Goal: Information Seeking & Learning: Learn about a topic

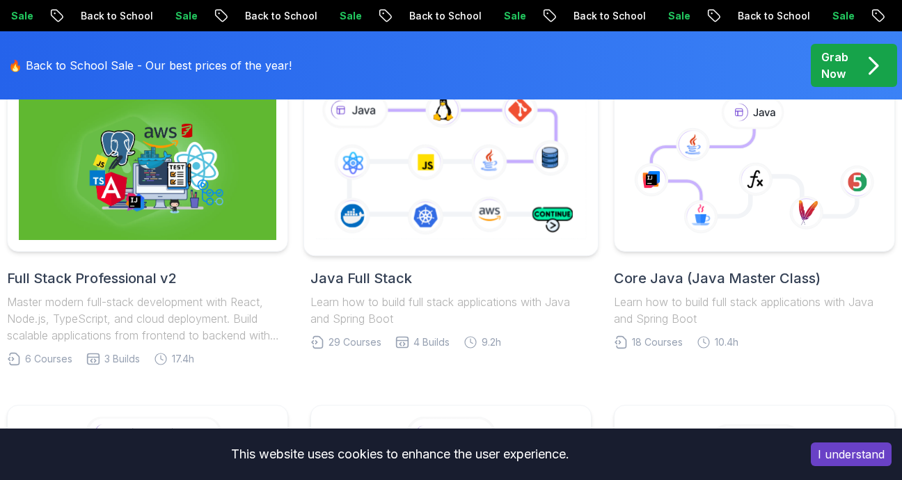
scroll to position [348, 0]
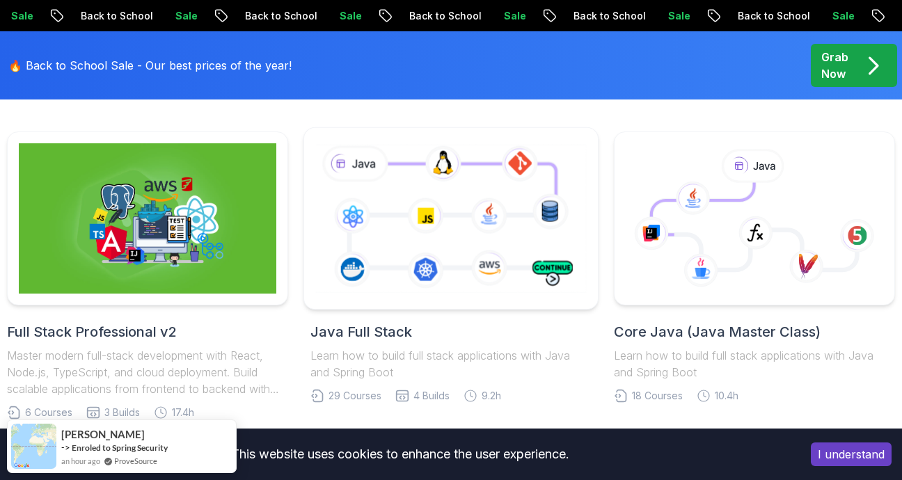
click at [434, 207] on icon at bounding box center [451, 219] width 276 height 154
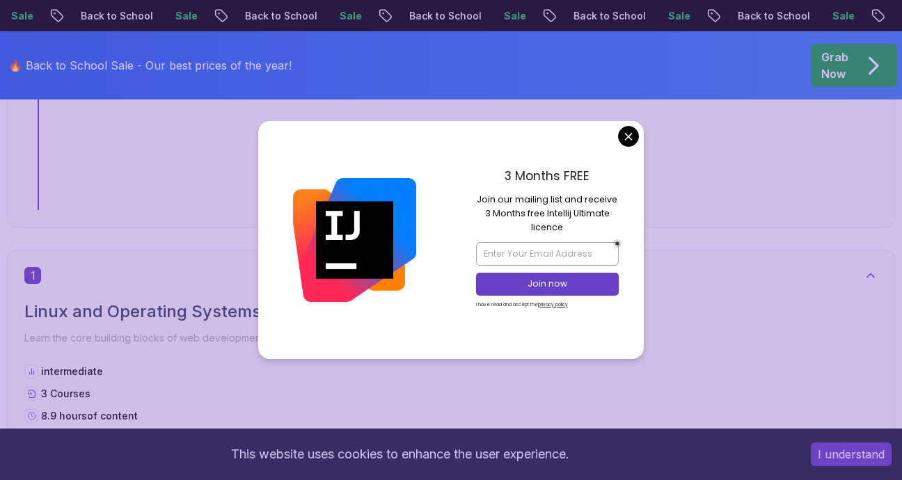
scroll to position [696, 0]
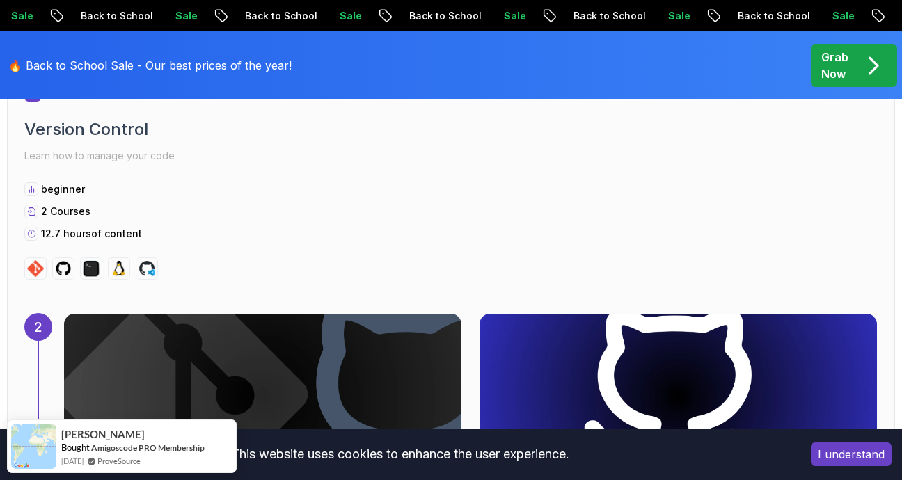
scroll to position [1670, 0]
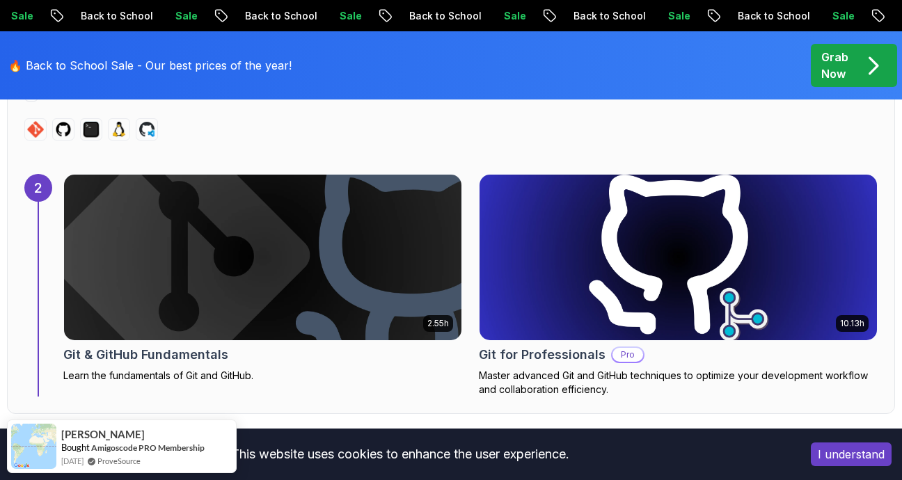
click at [382, 267] on img at bounding box center [263, 258] width 418 height 174
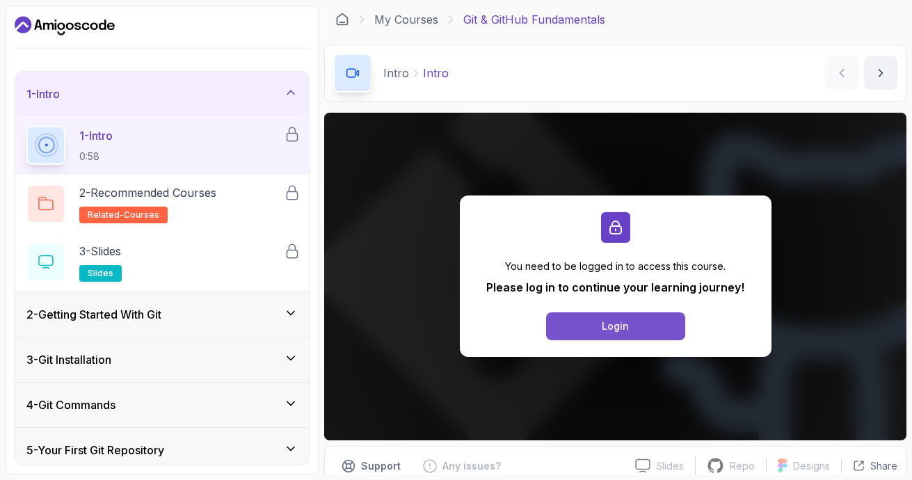
click at [651, 333] on button "Login" at bounding box center [615, 327] width 139 height 28
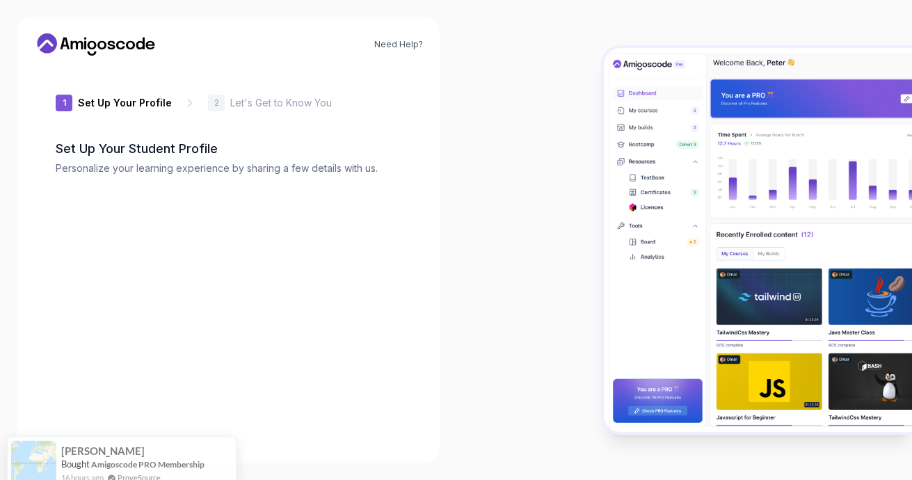
type input "zanytiger03339"
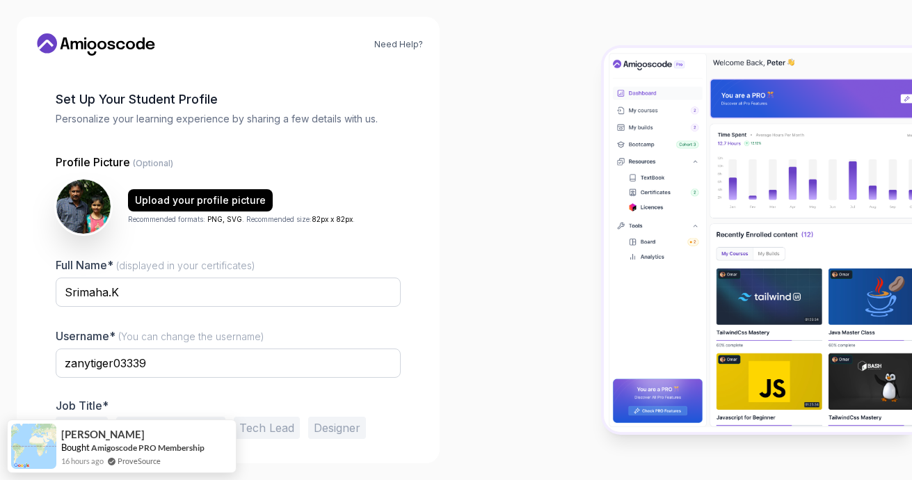
scroll to position [100, 0]
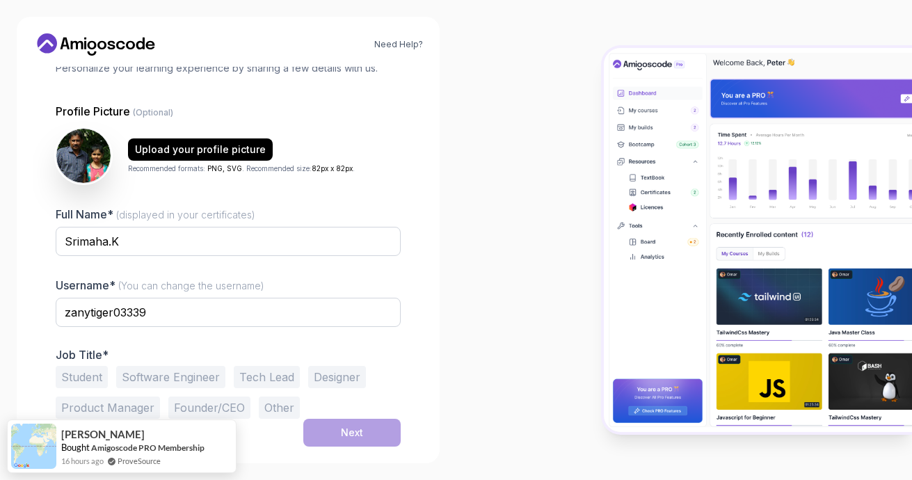
click at [87, 370] on button "Student" at bounding box center [82, 377] width 52 height 22
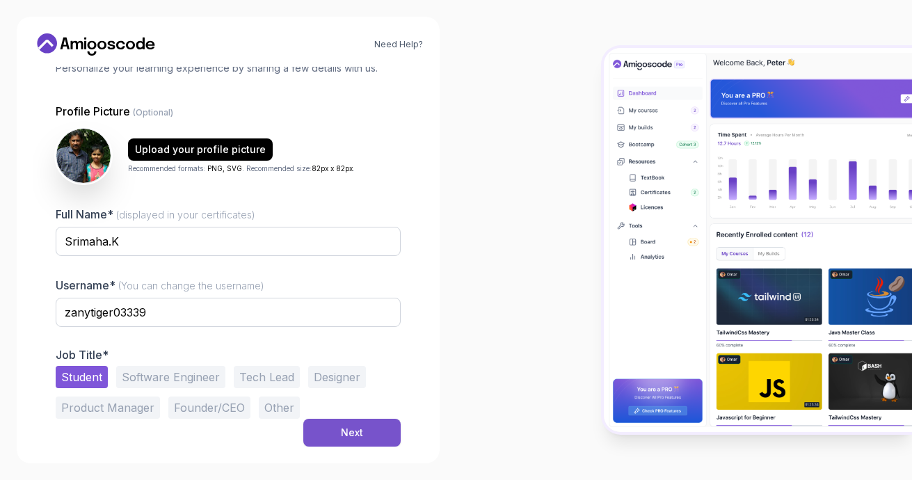
click at [356, 438] on div "Next" at bounding box center [352, 433] width 22 height 14
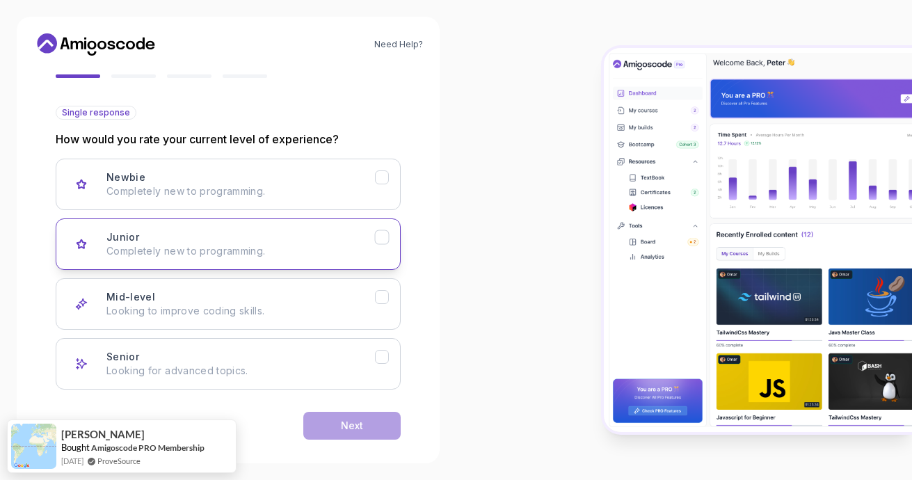
scroll to position [144, 0]
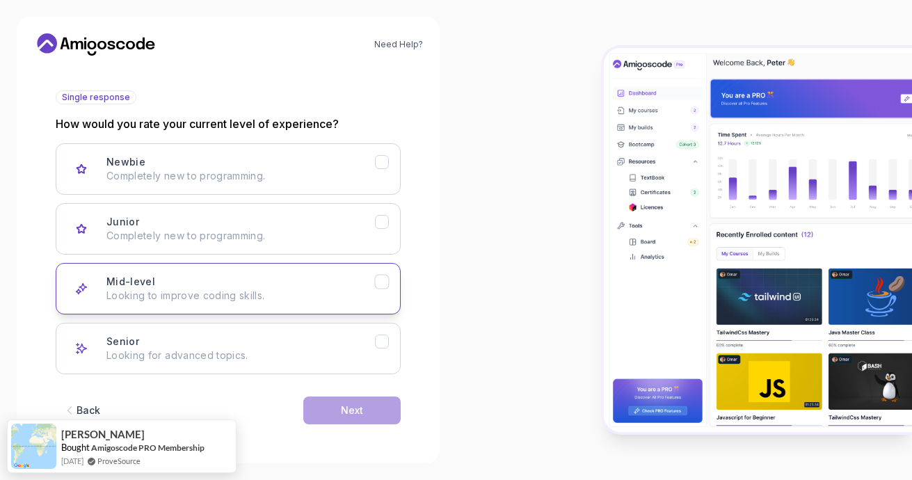
click at [295, 282] on div "Mid-level Looking to improve coding skills." at bounding box center [240, 289] width 269 height 28
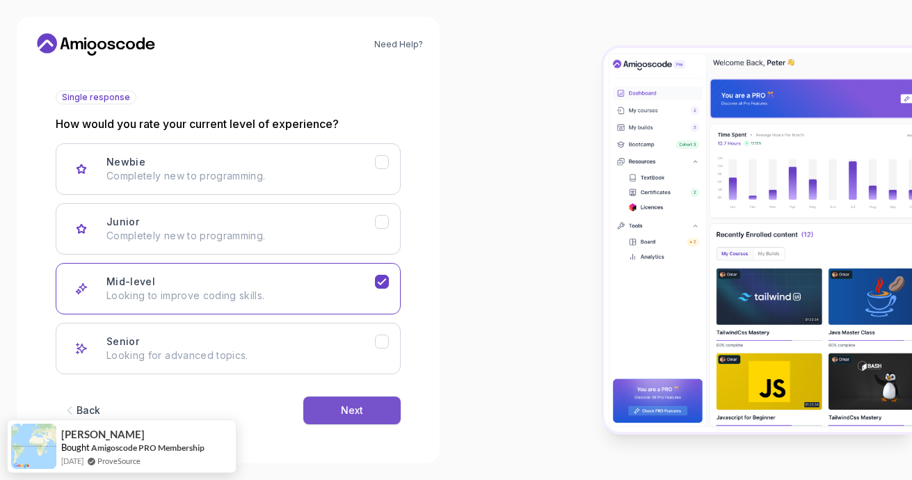
click at [344, 416] on div "Next" at bounding box center [352, 411] width 22 height 14
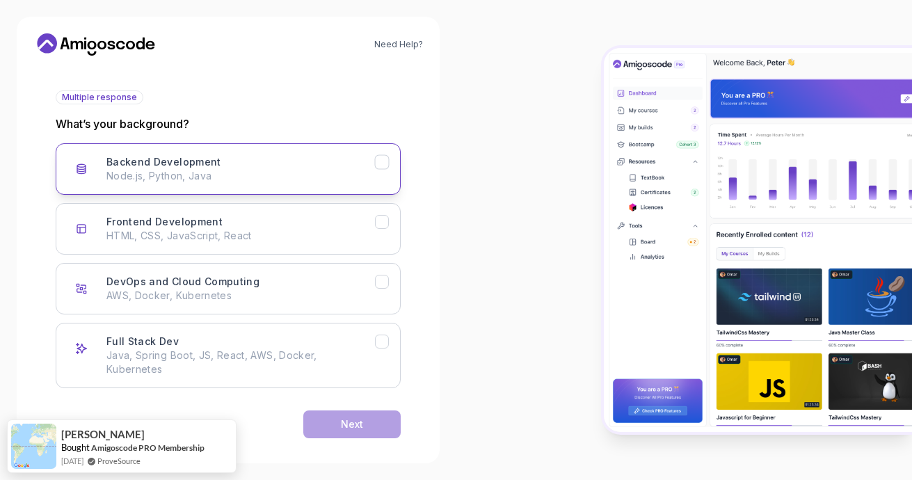
click at [260, 174] on p "Node.js, Python, Java" at bounding box center [240, 176] width 269 height 14
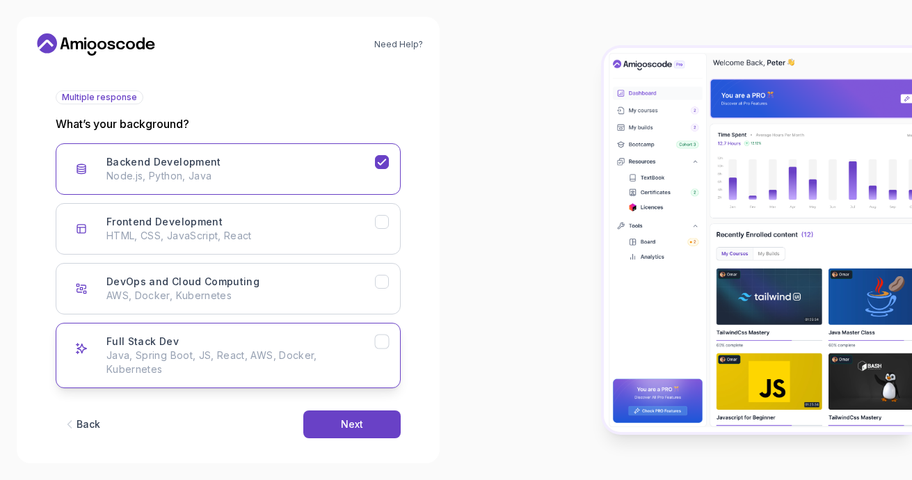
click at [324, 354] on p "Java, Spring Boot, JS, React, AWS, Docker, Kubernetes" at bounding box center [240, 363] width 269 height 28
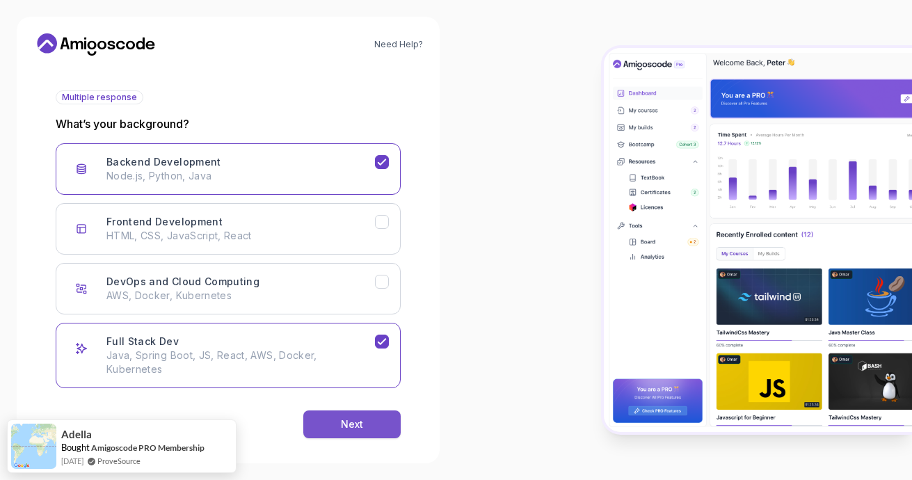
click at [371, 413] on button "Next" at bounding box center [351, 425] width 97 height 28
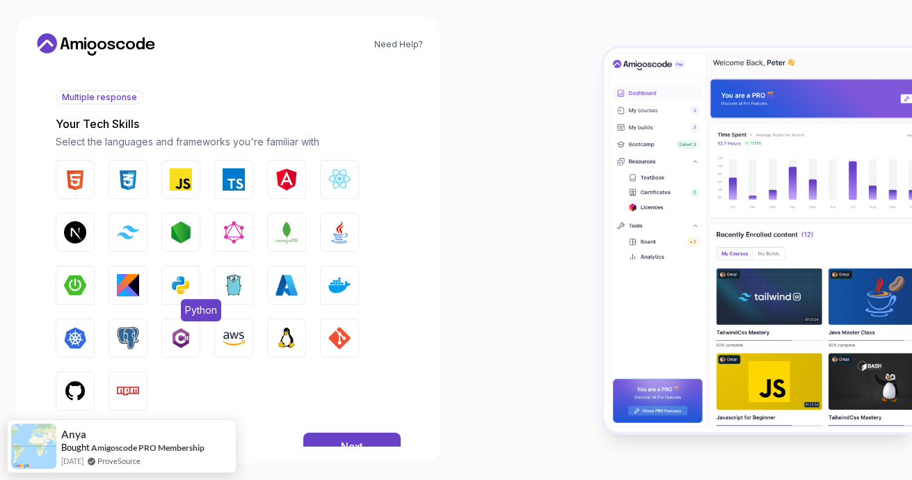
click at [178, 297] on button "Python" at bounding box center [180, 285] width 39 height 39
click at [338, 238] on img "button" at bounding box center [340, 232] width 22 height 22
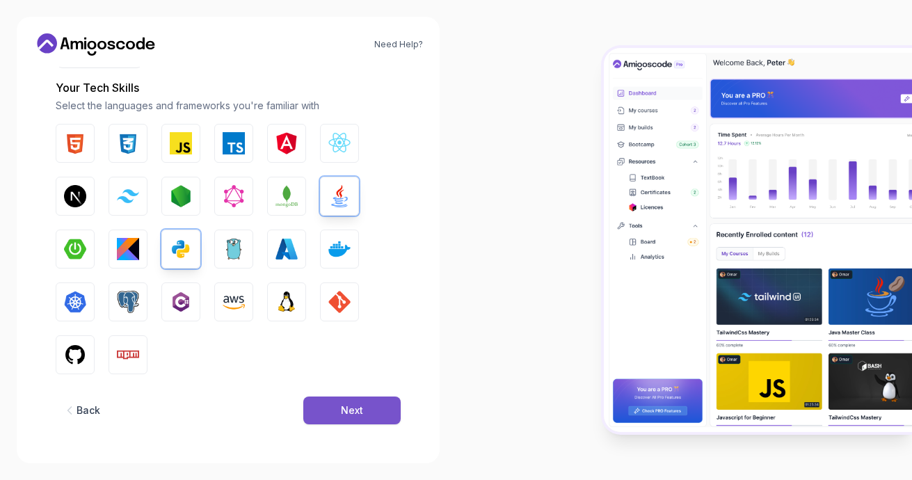
click at [373, 411] on button "Next" at bounding box center [351, 411] width 97 height 28
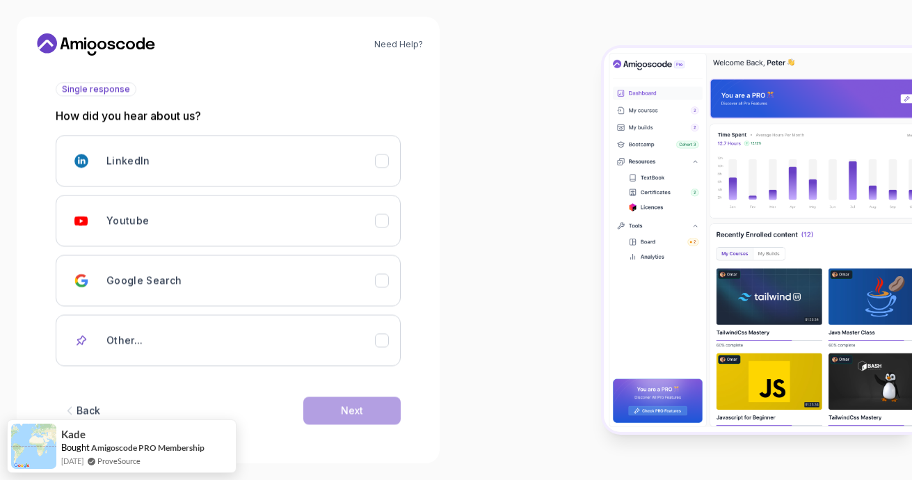
scroll to position [152, 0]
click at [294, 209] on div "Youtube" at bounding box center [240, 221] width 269 height 28
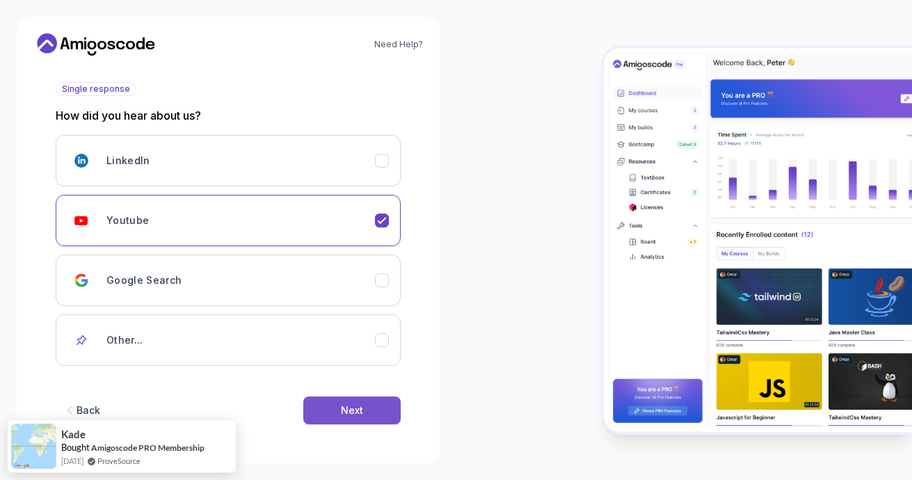
click at [367, 410] on button "Next" at bounding box center [351, 411] width 97 height 28
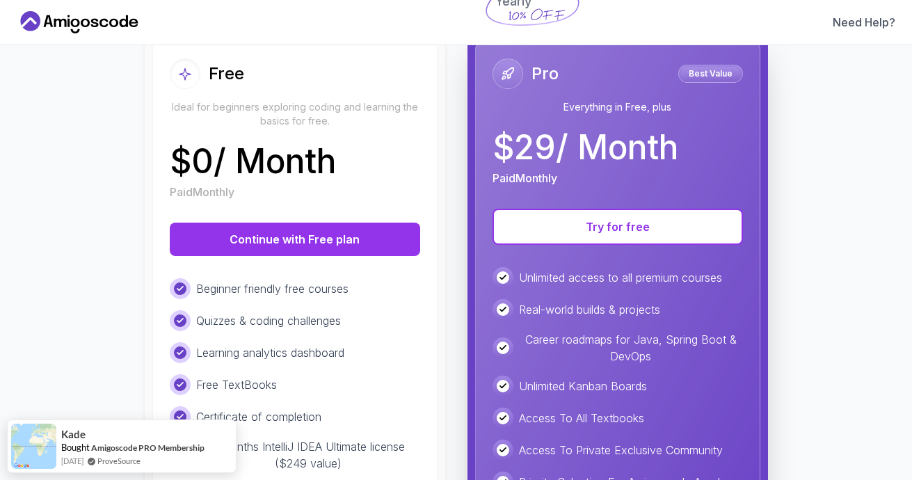
scroll to position [139, 0]
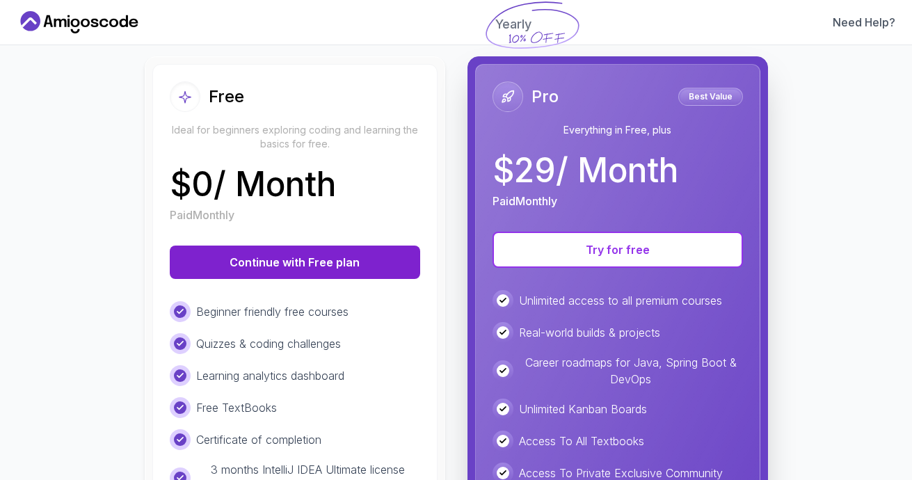
click at [341, 262] on button "Continue with Free plan" at bounding box center [295, 262] width 251 height 33
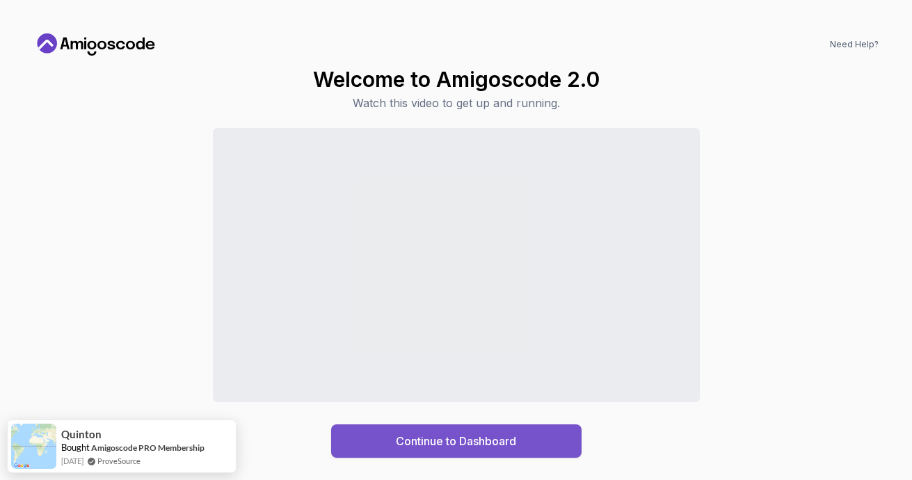
click at [464, 451] on button "Continue to Dashboard" at bounding box center [456, 441] width 251 height 33
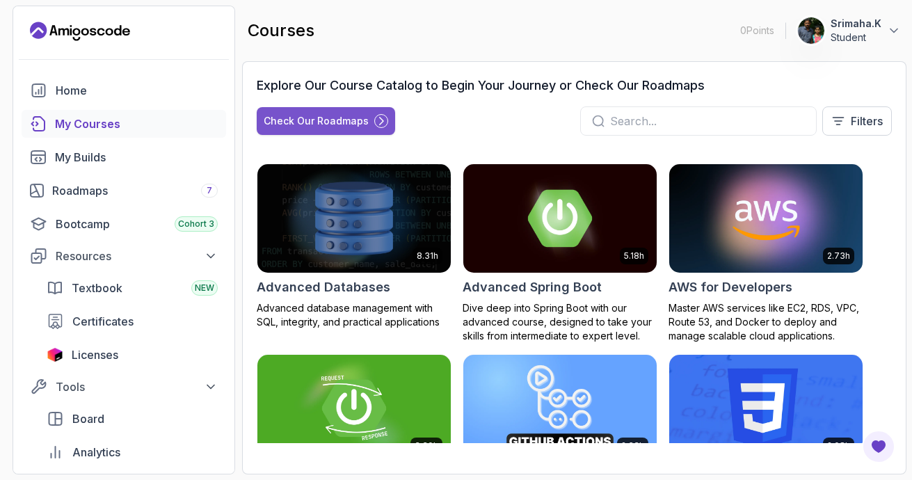
click at [365, 116] on div "Check Our Roadmaps" at bounding box center [316, 121] width 105 height 14
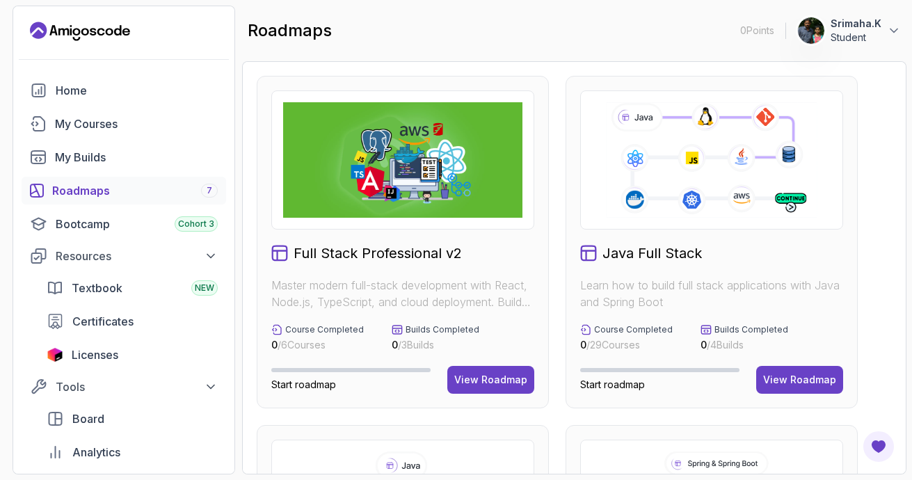
click at [662, 141] on icon at bounding box center [711, 160] width 215 height 120
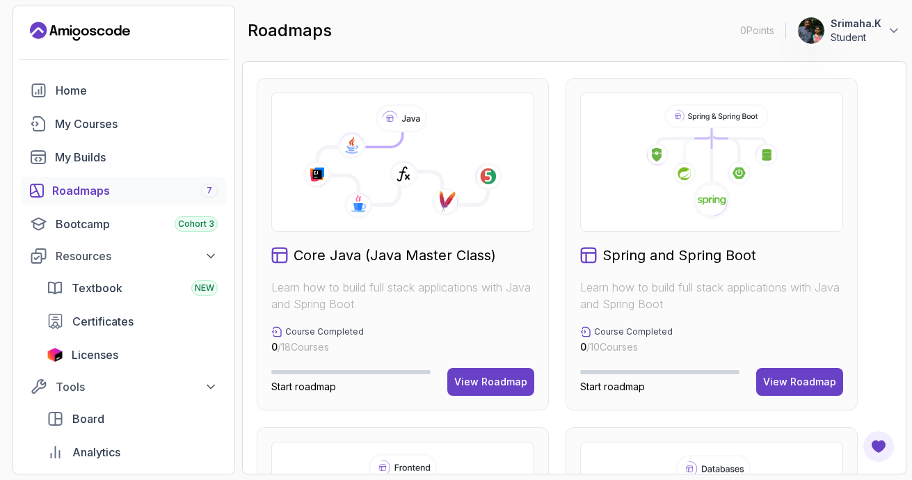
scroll to position [348, 0]
click at [712, 166] on icon at bounding box center [712, 154] width 0 height 54
click at [788, 386] on div "View Roadmap" at bounding box center [800, 381] width 73 height 14
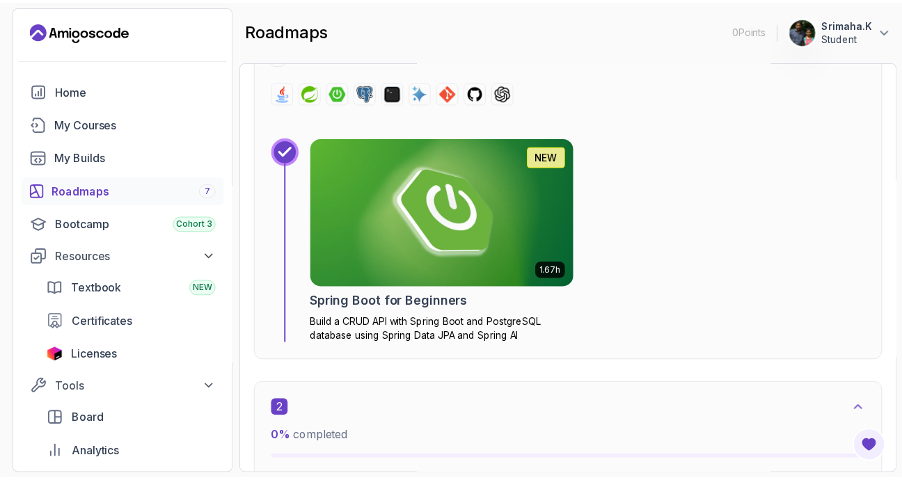
scroll to position [640, 0]
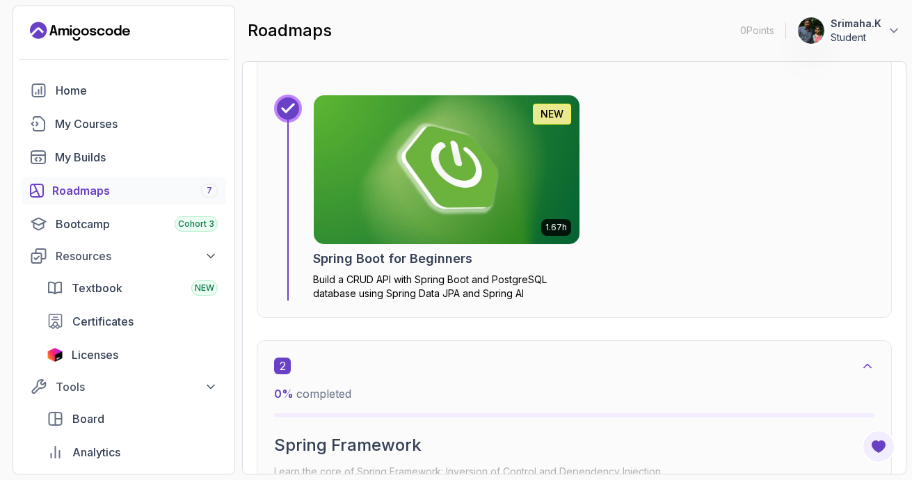
click at [494, 193] on img at bounding box center [446, 170] width 279 height 156
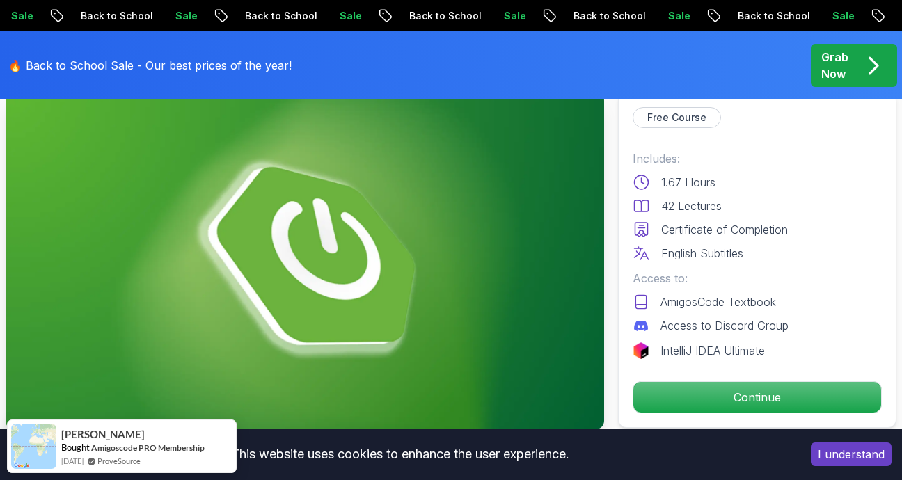
scroll to position [139, 0]
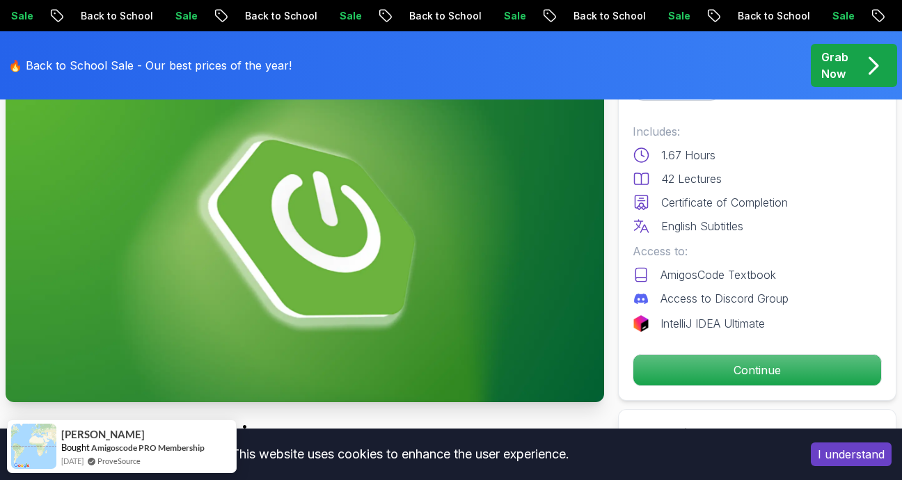
scroll to position [209, 0]
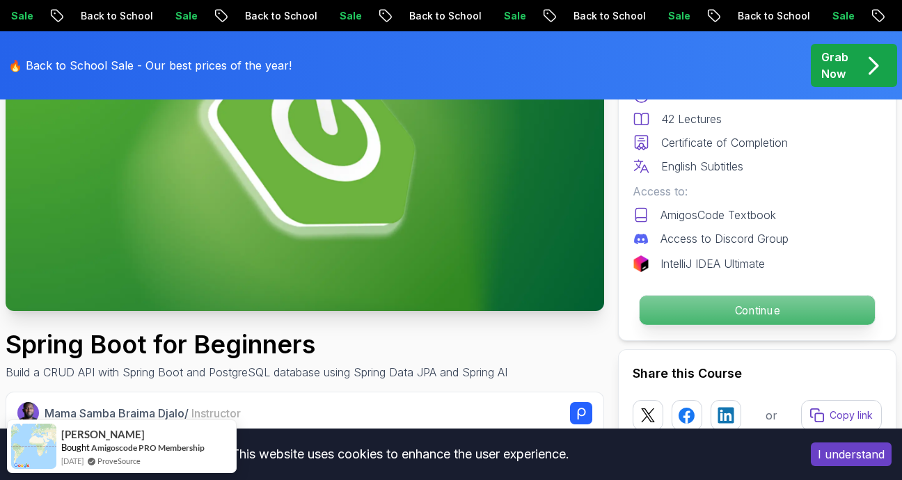
click at [690, 311] on p "Continue" at bounding box center [757, 310] width 235 height 29
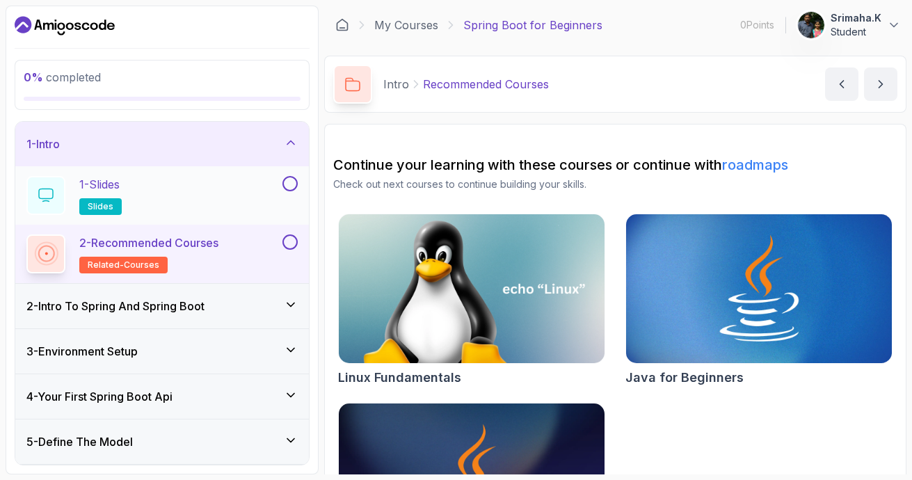
click at [182, 196] on div "1 - Slides slides" at bounding box center [152, 195] width 253 height 39
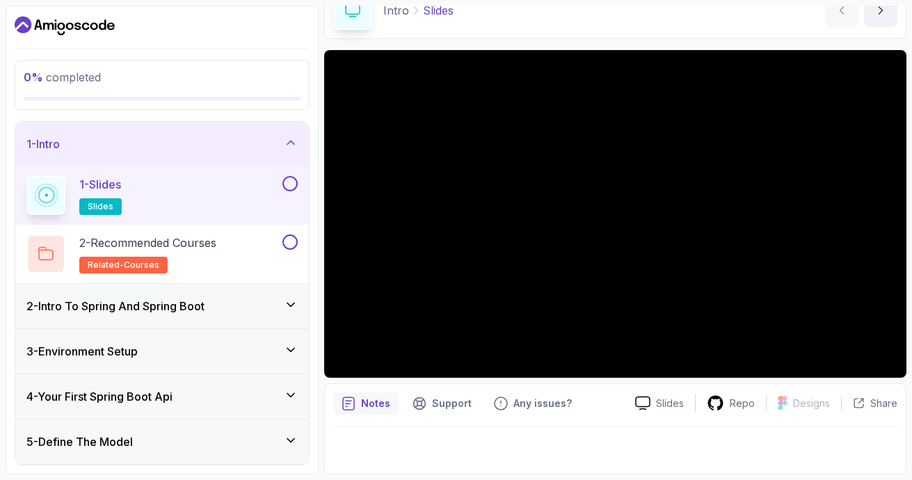
scroll to position [4, 0]
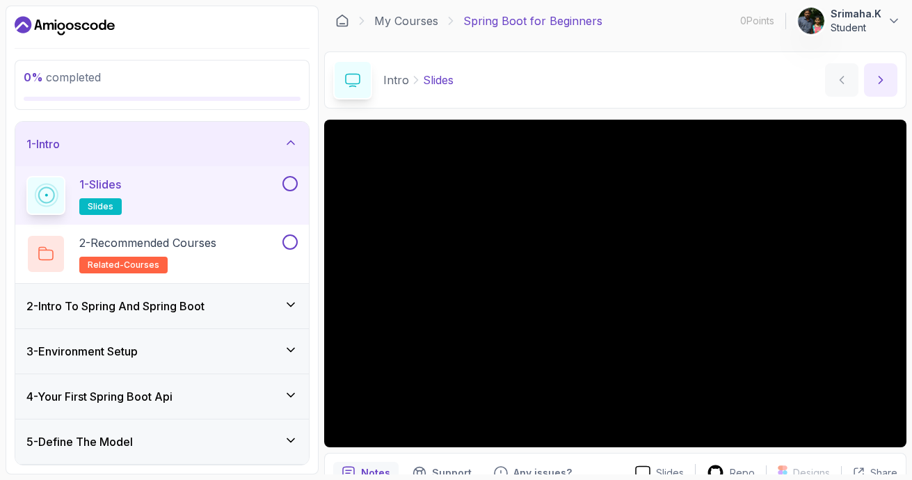
click at [888, 75] on button "next content" at bounding box center [880, 79] width 33 height 33
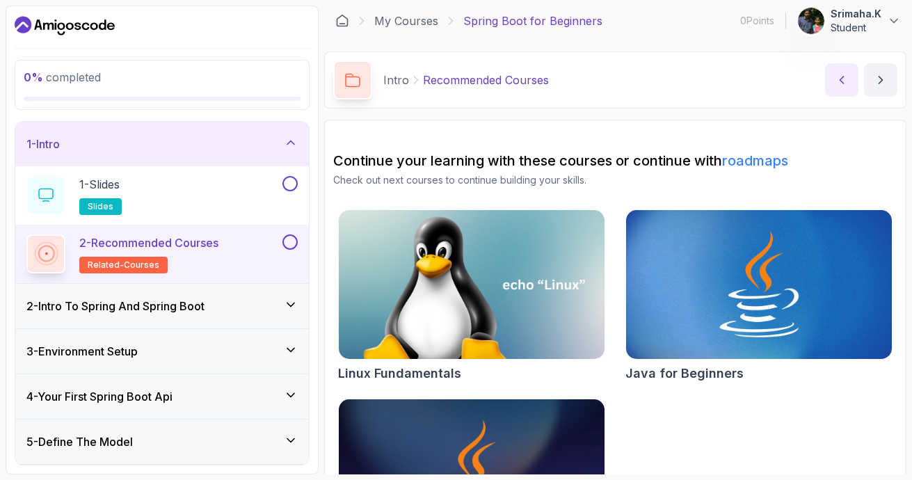
click at [830, 88] on button "previous content" at bounding box center [841, 79] width 33 height 33
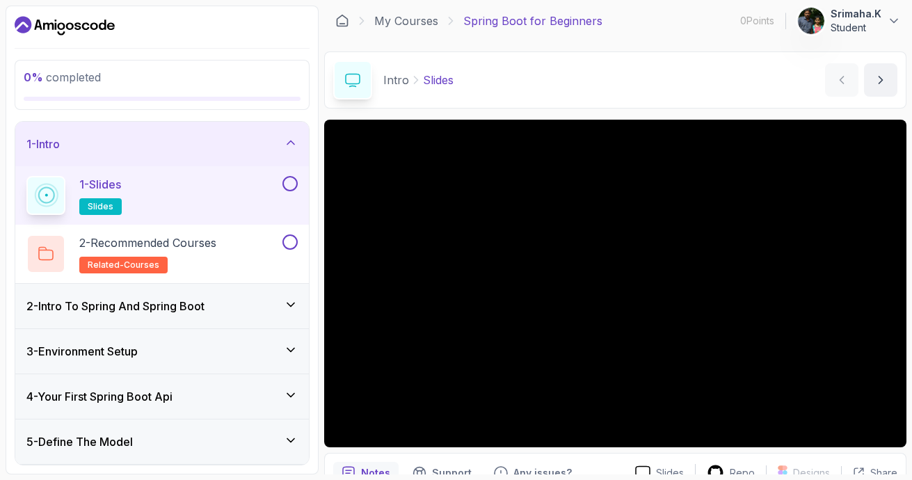
scroll to position [74, 0]
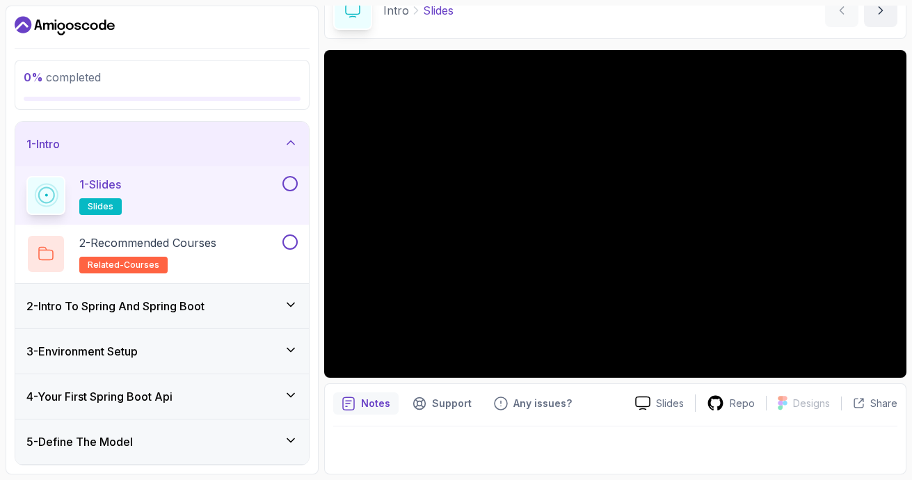
click at [289, 181] on button at bounding box center [290, 183] width 15 height 15
click at [233, 244] on div "2 - Recommended Courses related-courses" at bounding box center [152, 254] width 253 height 39
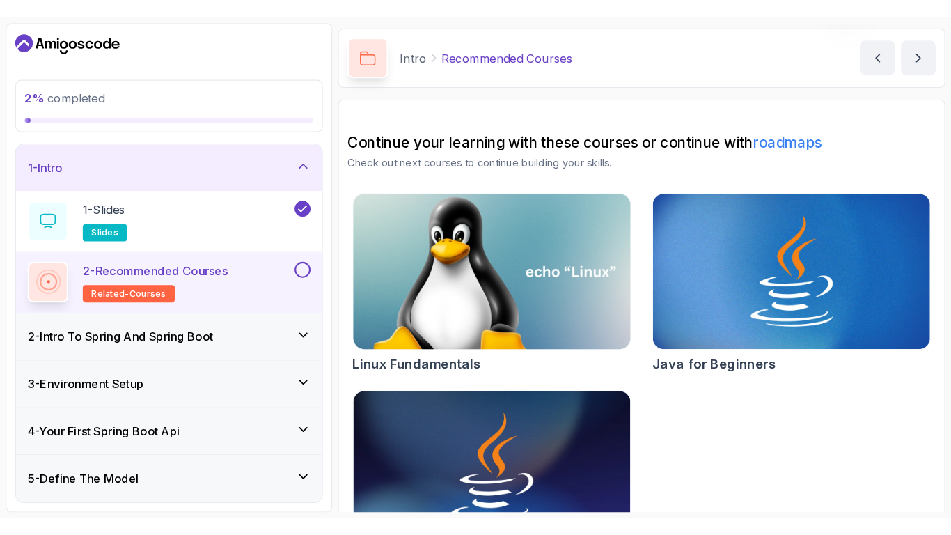
scroll to position [70, 0]
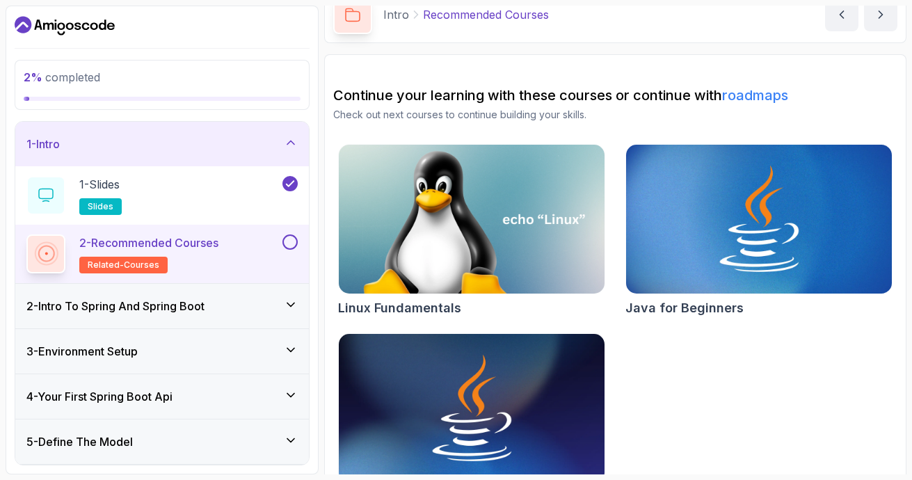
click at [294, 235] on button at bounding box center [290, 242] width 15 height 15
click at [237, 300] on div "2 - Intro To Spring And Spring Boot" at bounding box center [161, 306] width 271 height 17
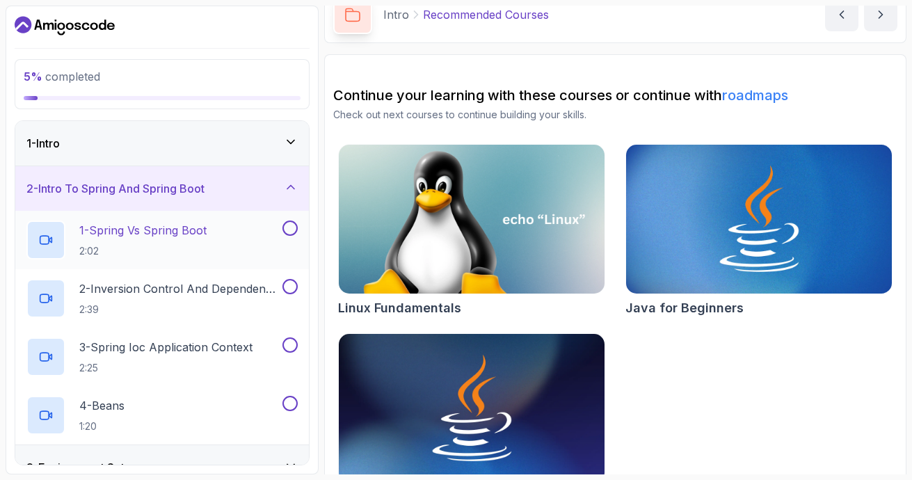
click at [146, 234] on p "1 - Spring Vs Spring Boot" at bounding box center [142, 230] width 127 height 17
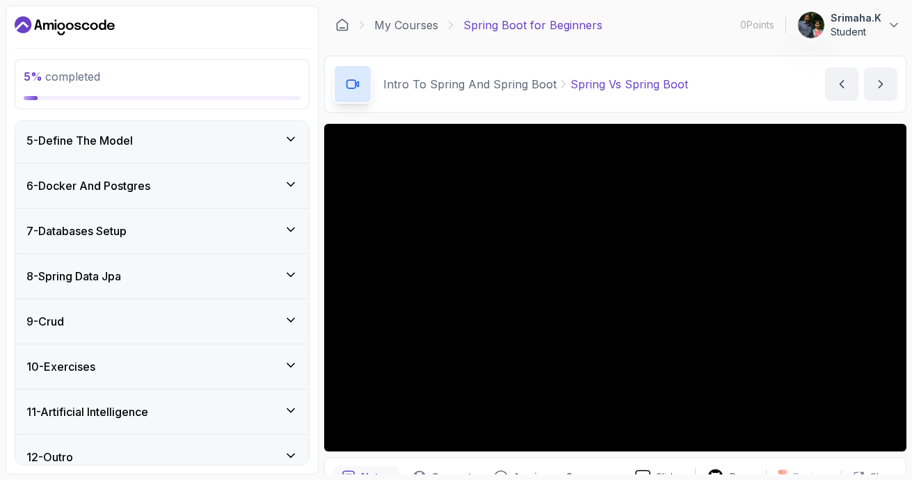
scroll to position [432, 0]
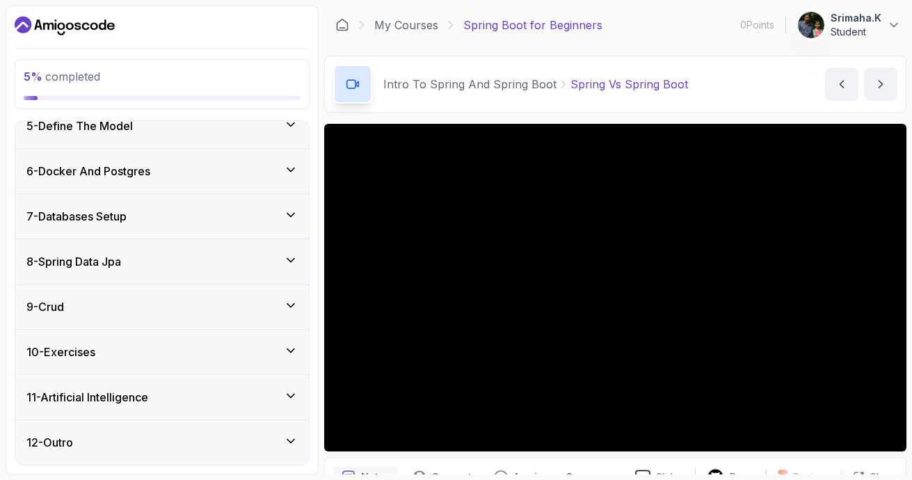
click at [273, 164] on div "6 - Docker And Postgres" at bounding box center [161, 171] width 271 height 17
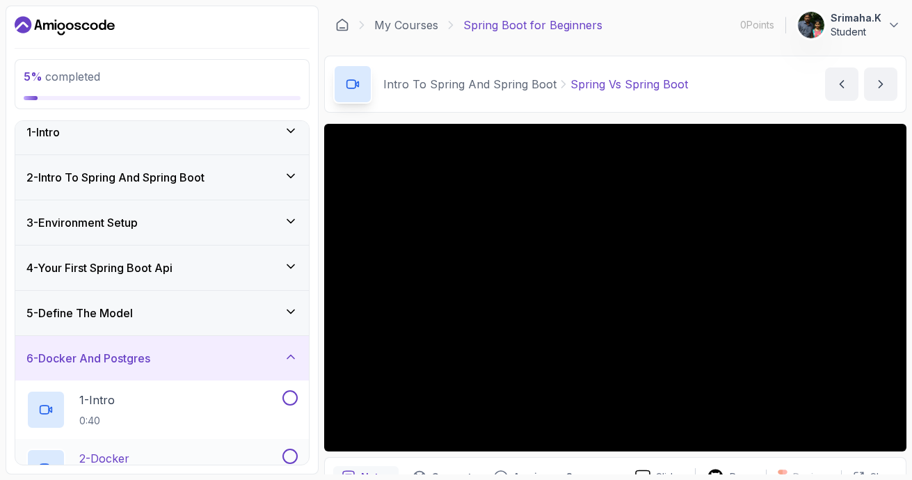
scroll to position [0, 0]
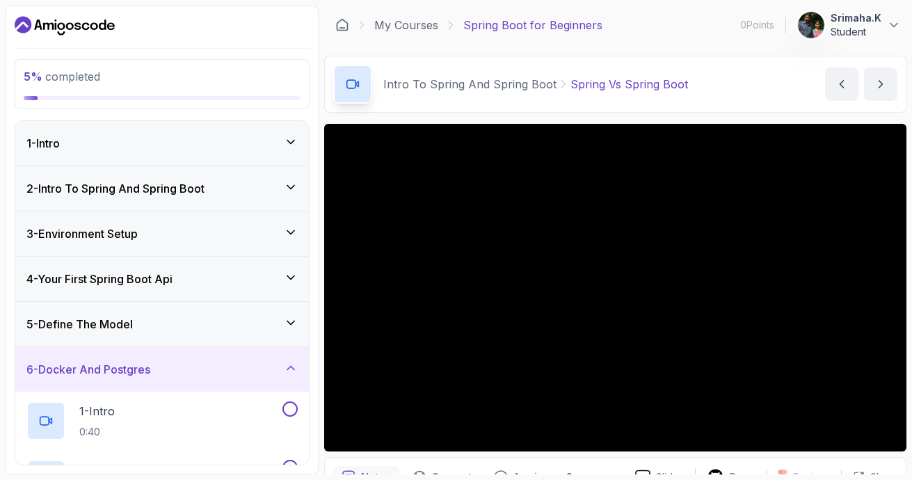
click at [201, 239] on div "3 - Environment Setup" at bounding box center [161, 234] width 271 height 17
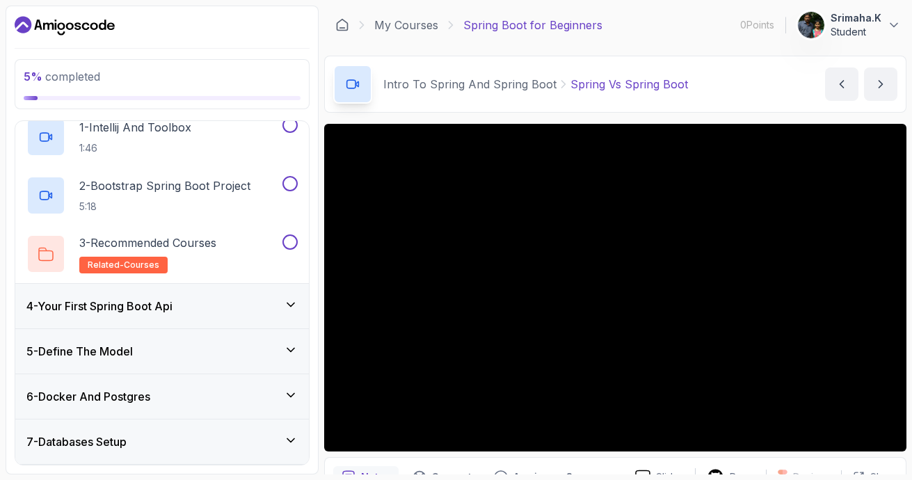
scroll to position [151, 0]
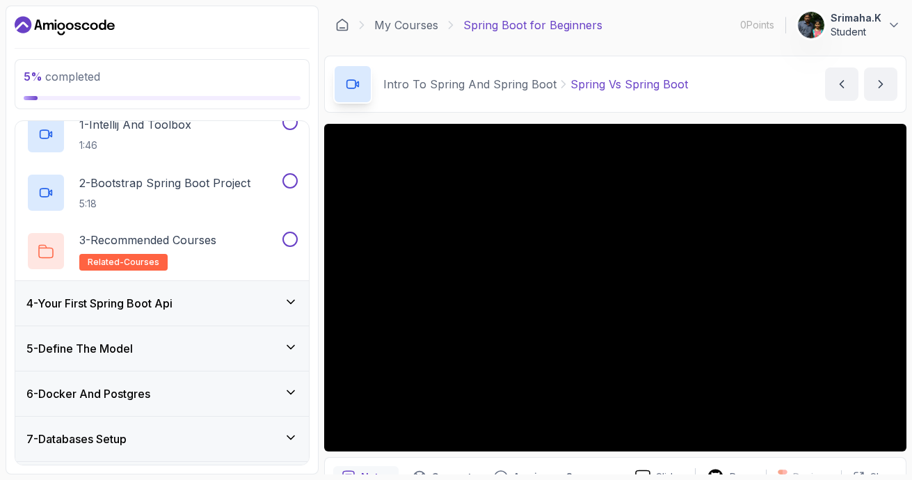
click at [153, 309] on h3 "4 - Your First Spring Boot Api" at bounding box center [99, 303] width 146 height 17
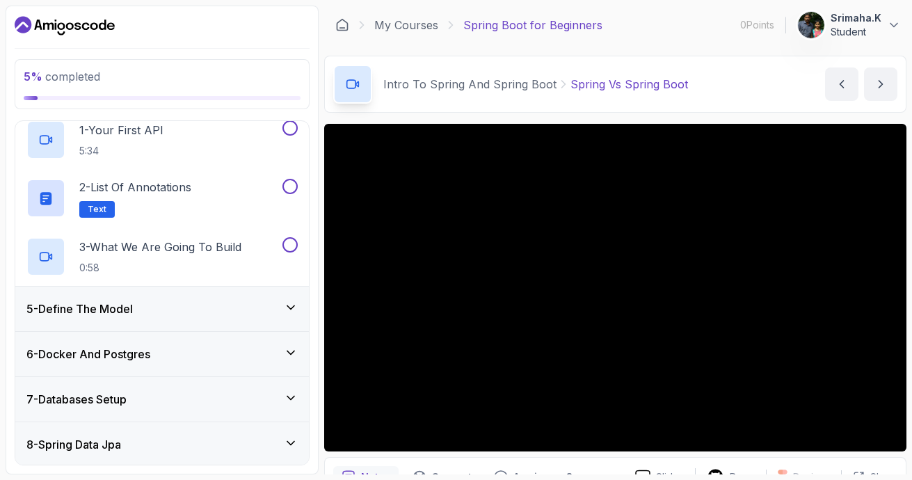
scroll to position [191, 0]
click at [147, 323] on div "5 - Define The Model" at bounding box center [162, 308] width 294 height 45
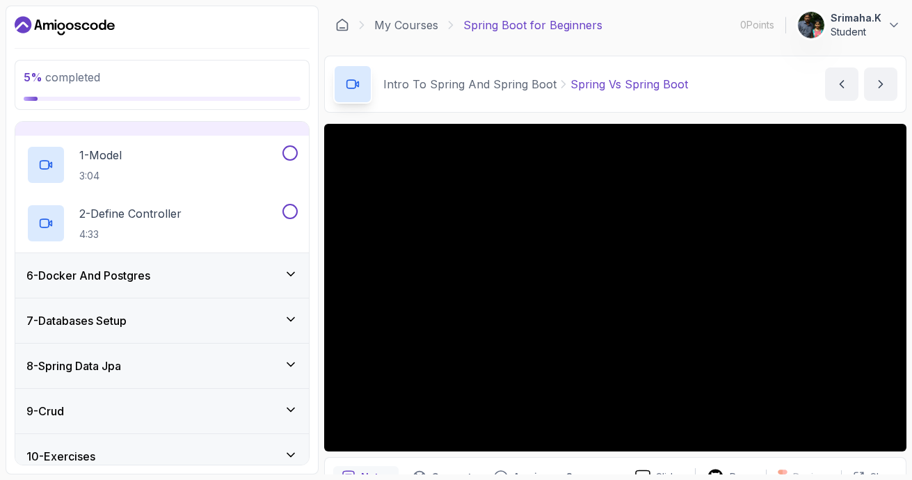
scroll to position [212, 0]
click at [161, 260] on div "6 - Docker And Postgres" at bounding box center [162, 275] width 294 height 45
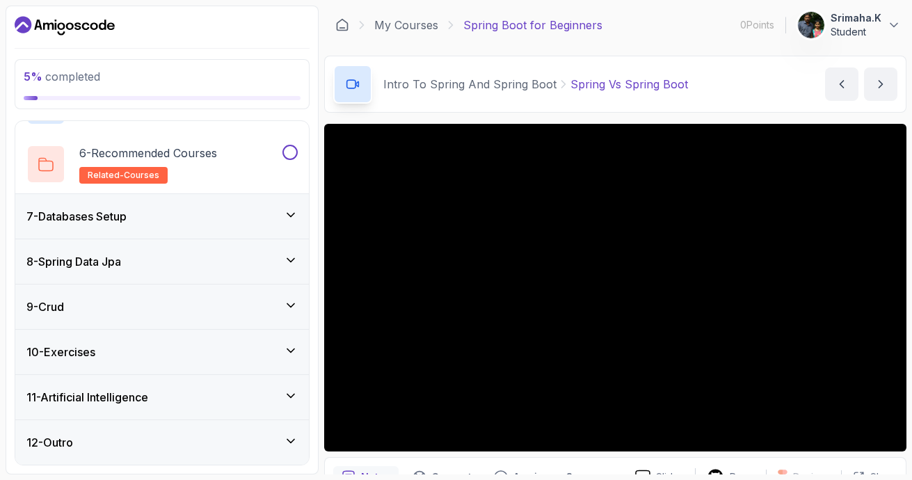
scroll to position [0, 0]
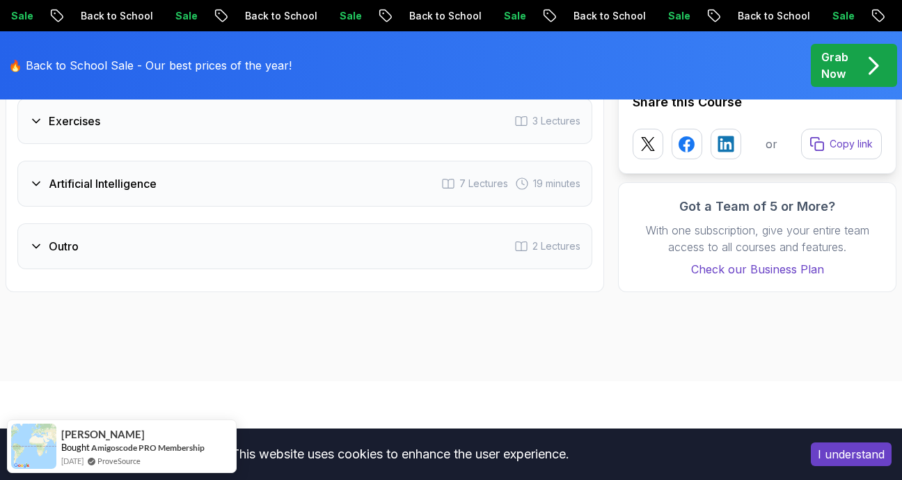
scroll to position [2088, 0]
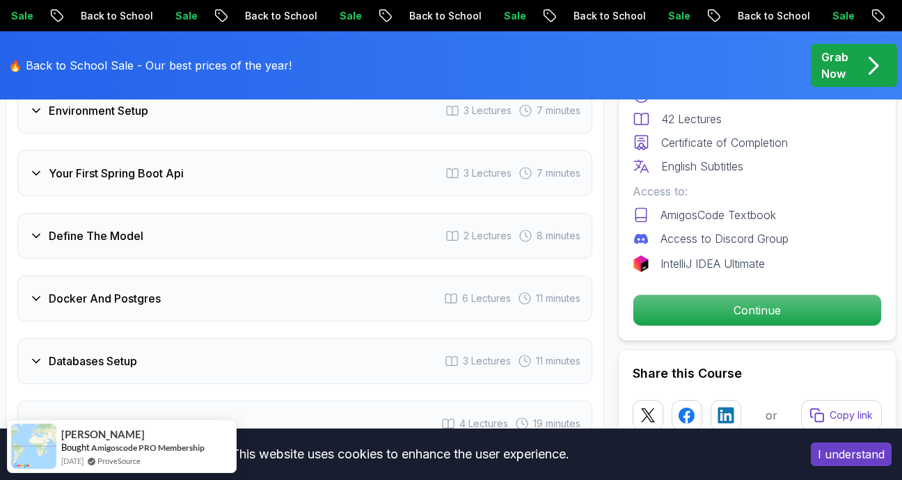
click at [853, 456] on button "I understand" at bounding box center [851, 455] width 81 height 24
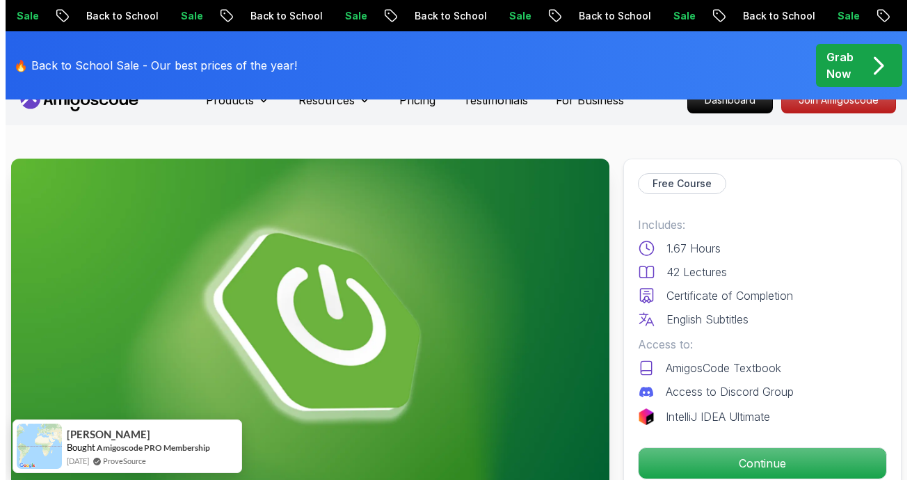
scroll to position [0, 0]
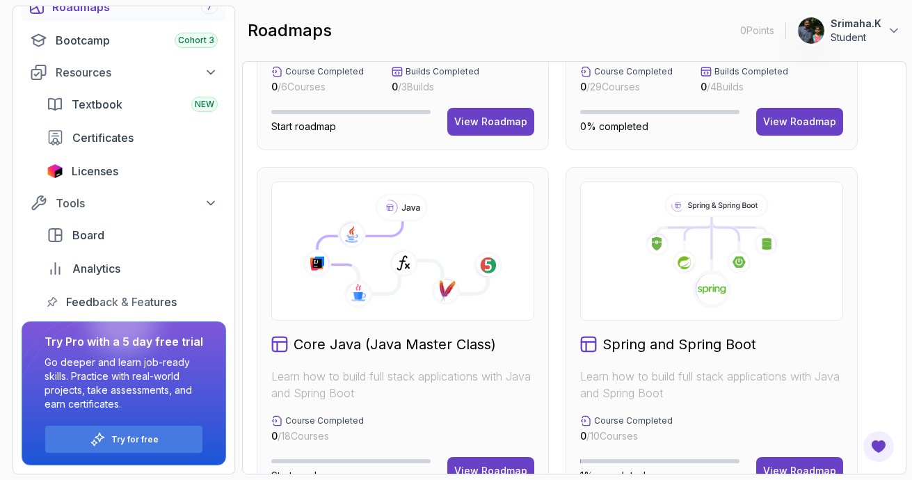
scroll to position [370, 0]
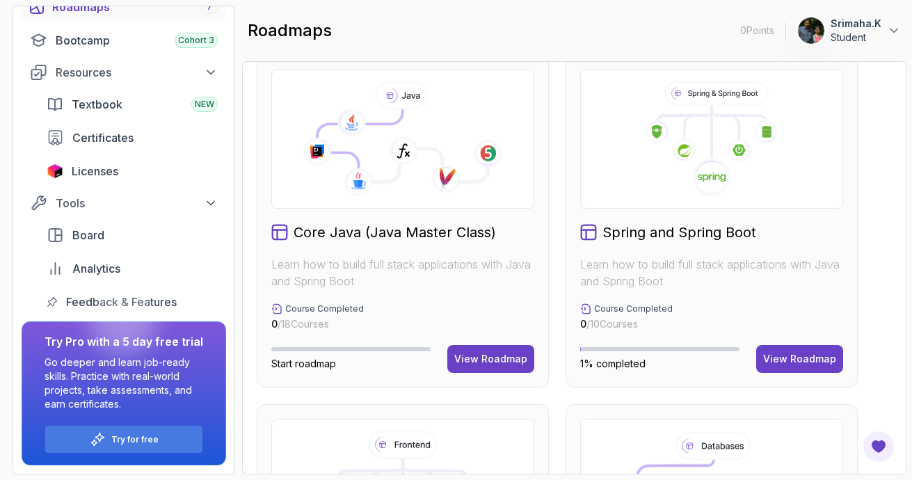
click at [369, 152] on icon at bounding box center [360, 144] width 86 height 70
click at [496, 361] on div "View Roadmap" at bounding box center [491, 359] width 73 height 14
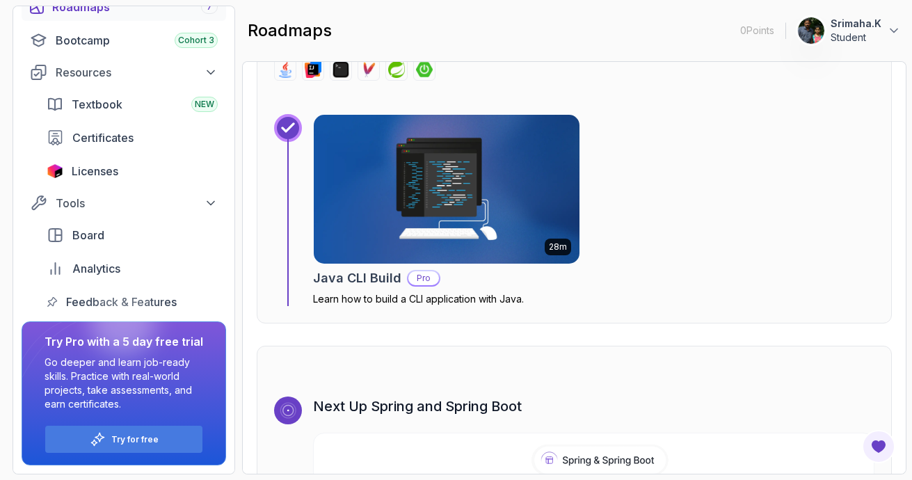
scroll to position [8478, 0]
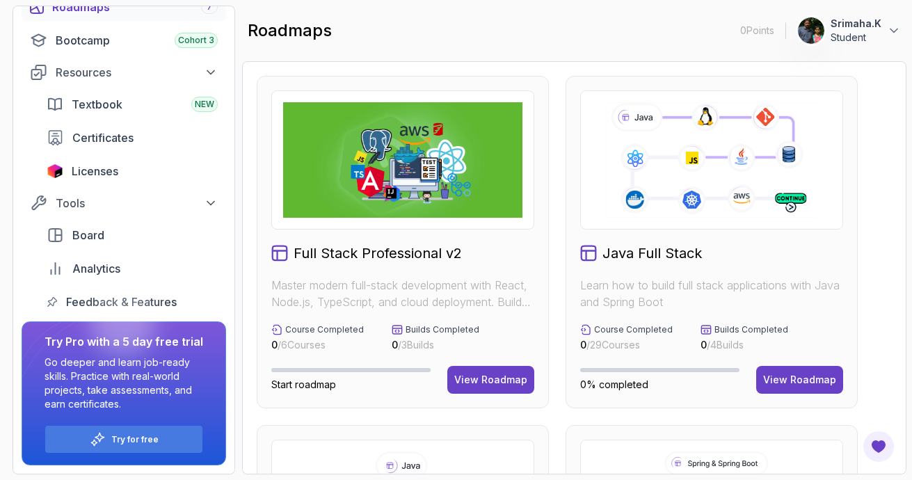
click at [641, 134] on icon at bounding box center [711, 160] width 215 height 120
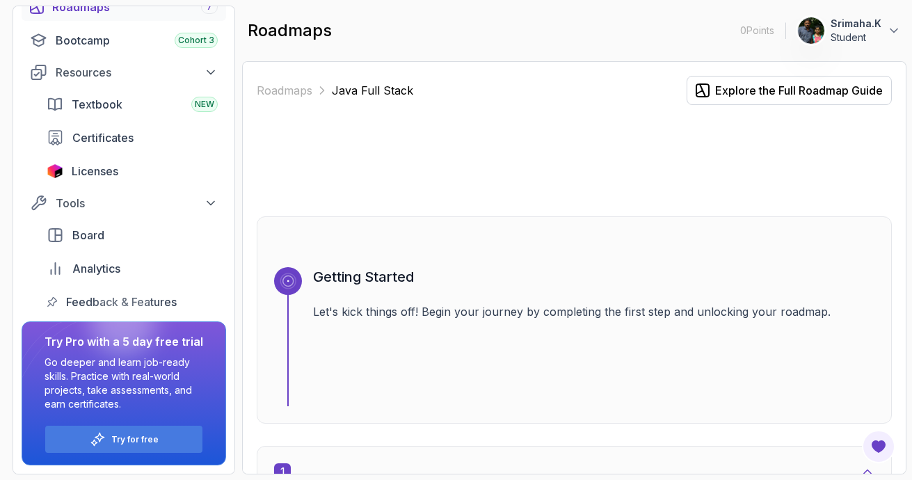
click at [840, 26] on p "Srimaha.K" at bounding box center [856, 24] width 51 height 14
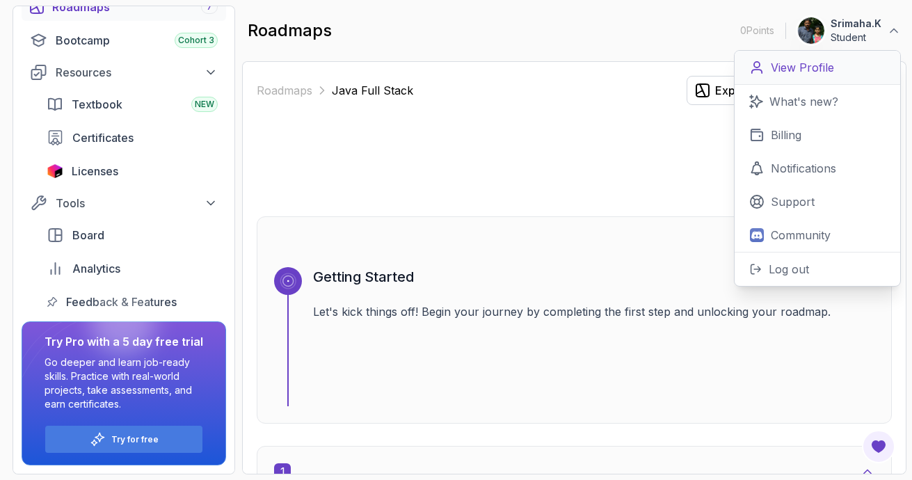
click at [784, 72] on p "View Profile" at bounding box center [802, 67] width 63 height 17
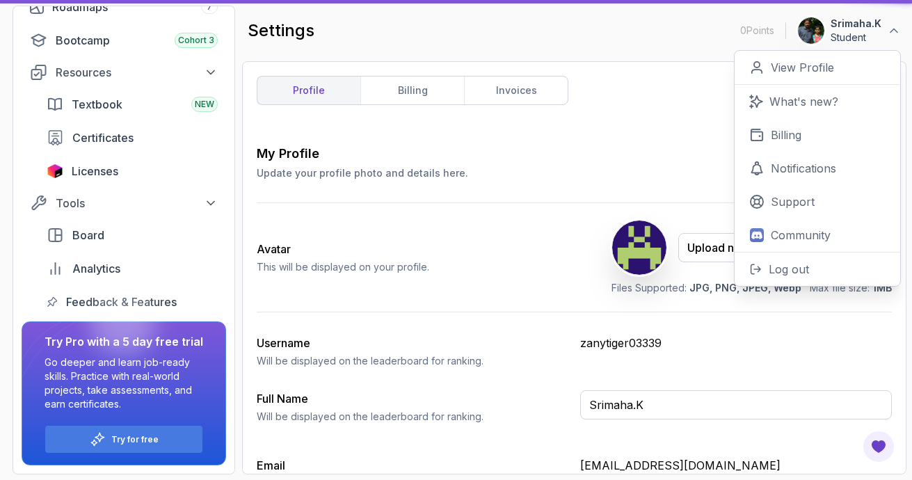
type input "Student"
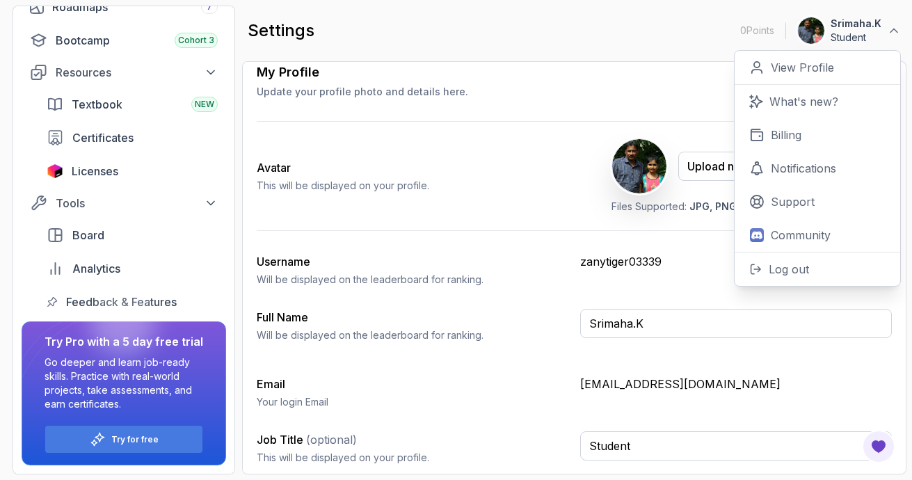
scroll to position [84, 0]
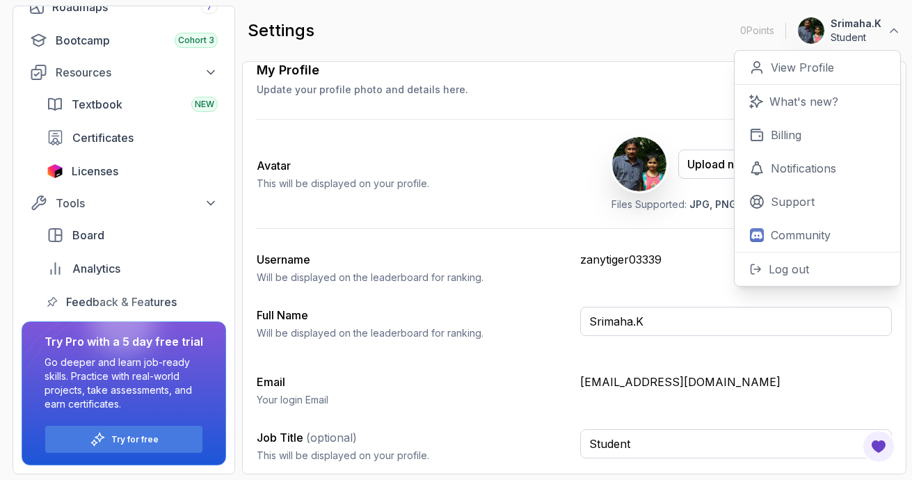
click at [576, 37] on div "settings 0 Points 1 Srimaha.K Student 0 Points View Profile What's new? Billing…" at bounding box center [574, 31] width 665 height 50
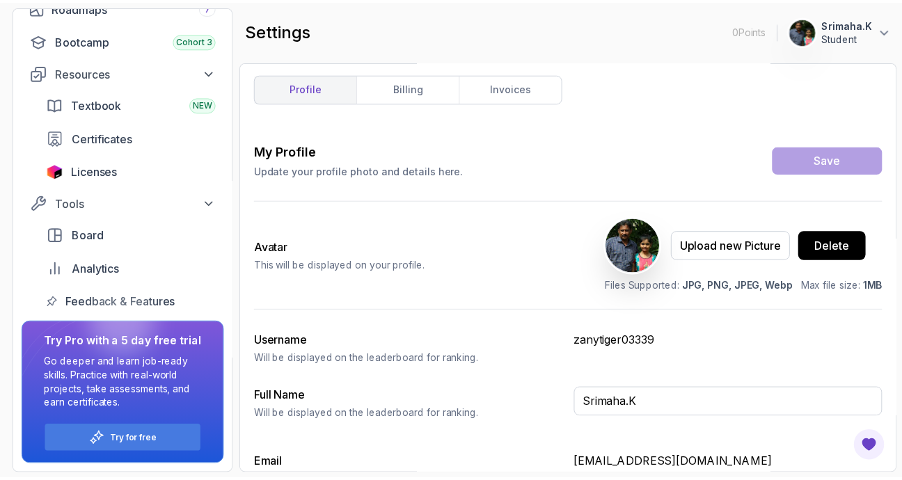
scroll to position [0, 0]
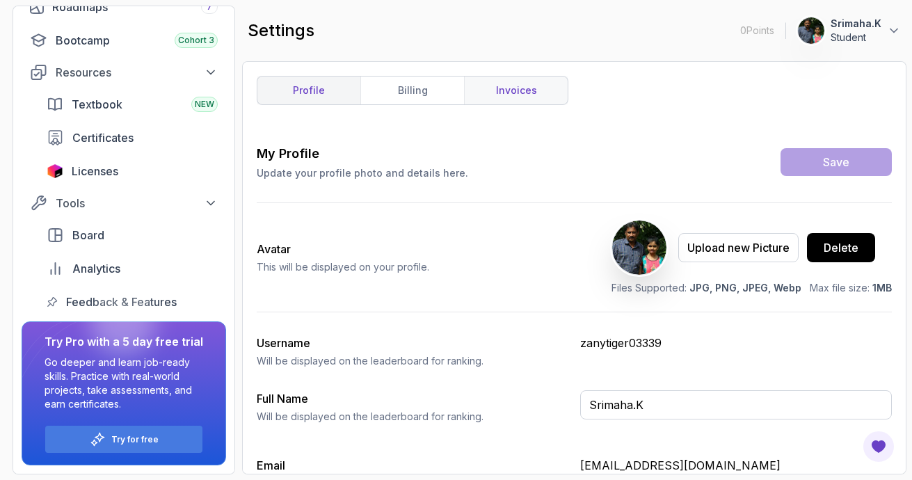
click at [503, 84] on link "invoices" at bounding box center [516, 91] width 104 height 28
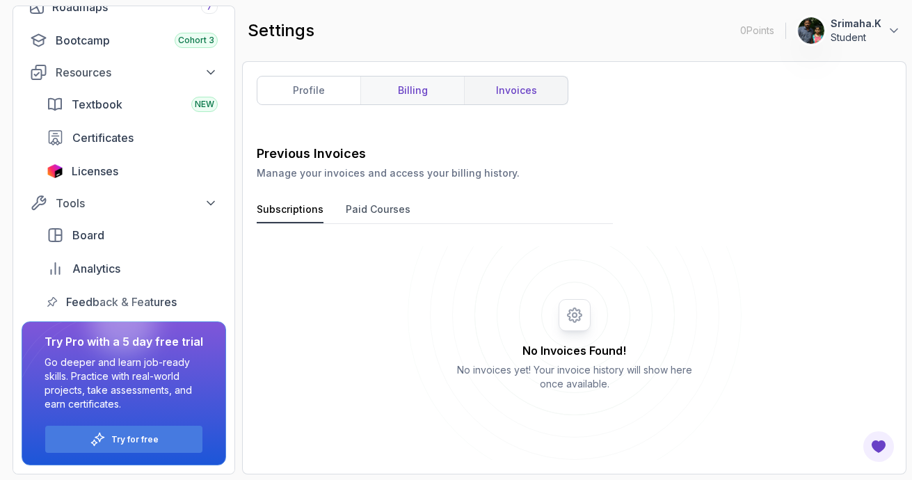
click at [397, 94] on link "billing" at bounding box center [413, 91] width 104 height 28
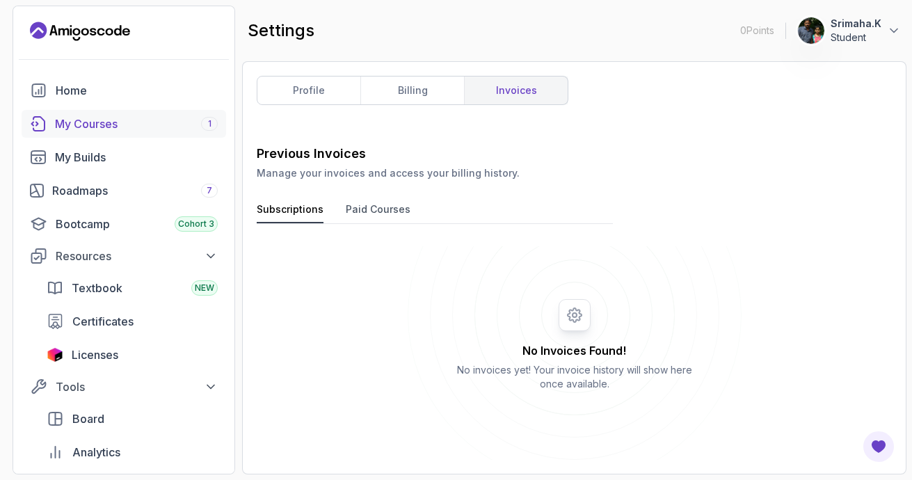
click at [74, 125] on div "My Courses 1" at bounding box center [136, 124] width 163 height 17
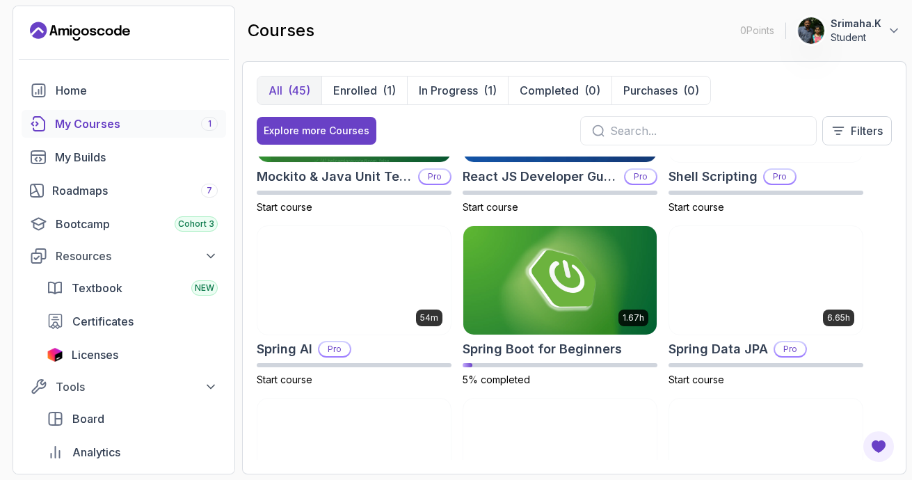
scroll to position [2088, 0]
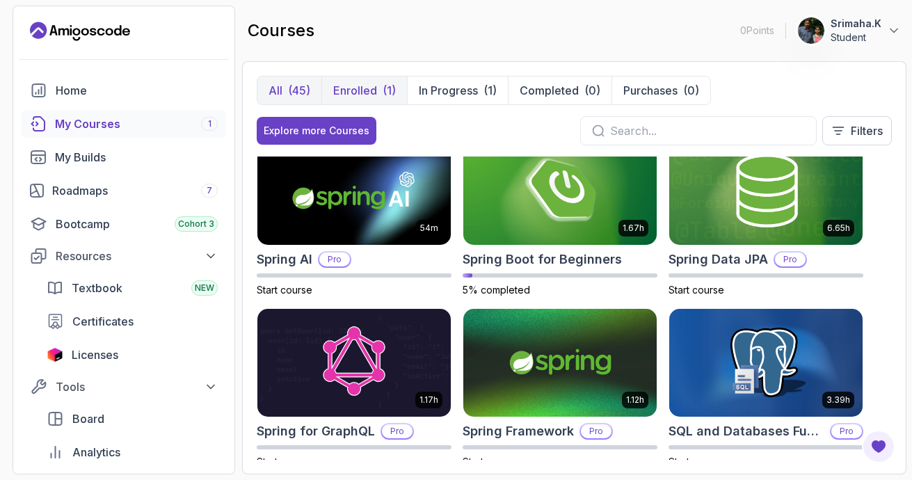
drag, startPoint x: 341, startPoint y: 86, endPoint x: 380, endPoint y: 95, distance: 40.0
click at [341, 85] on p "Enrolled" at bounding box center [355, 90] width 44 height 17
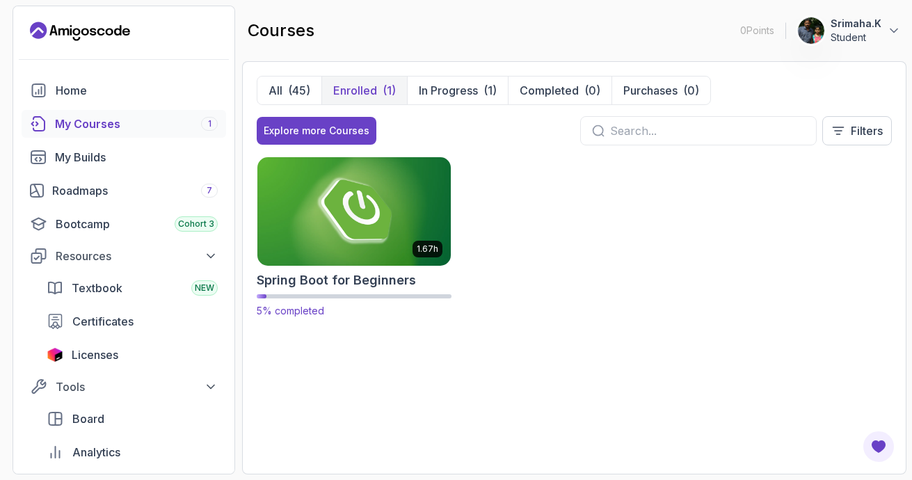
click at [377, 200] on img at bounding box center [354, 211] width 203 height 113
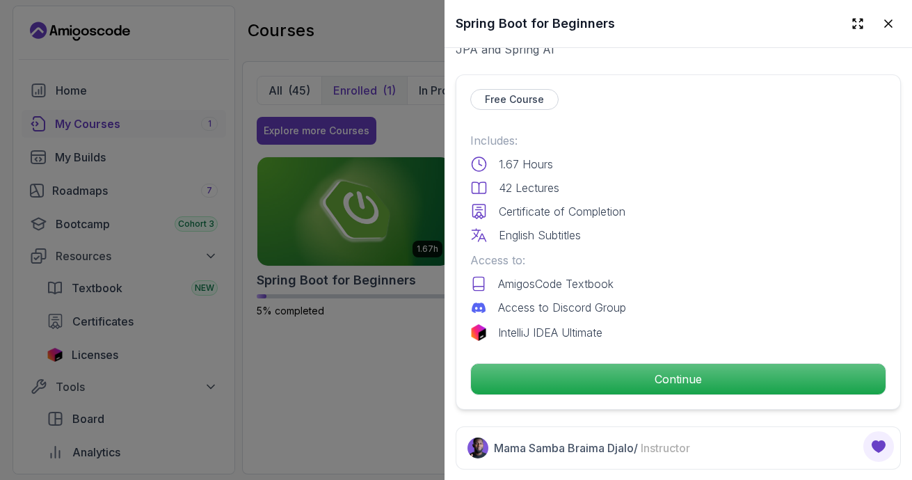
scroll to position [487, 0]
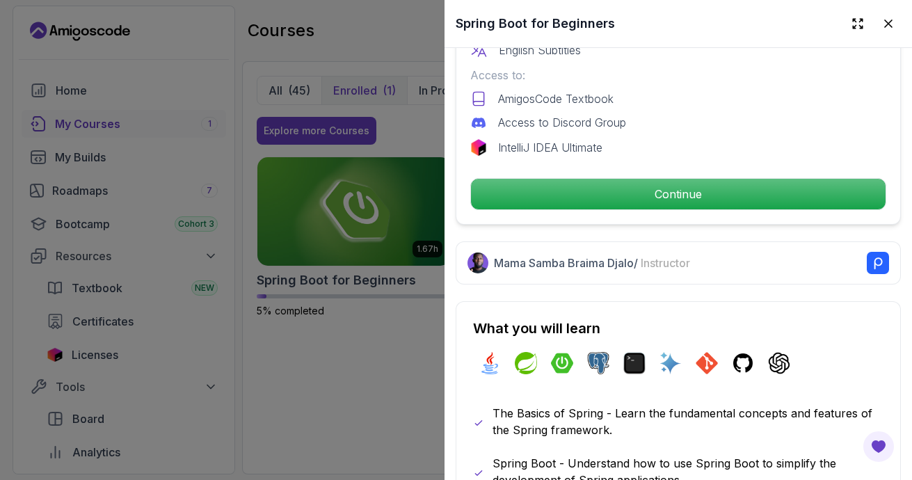
click at [292, 398] on div at bounding box center [456, 240] width 912 height 480
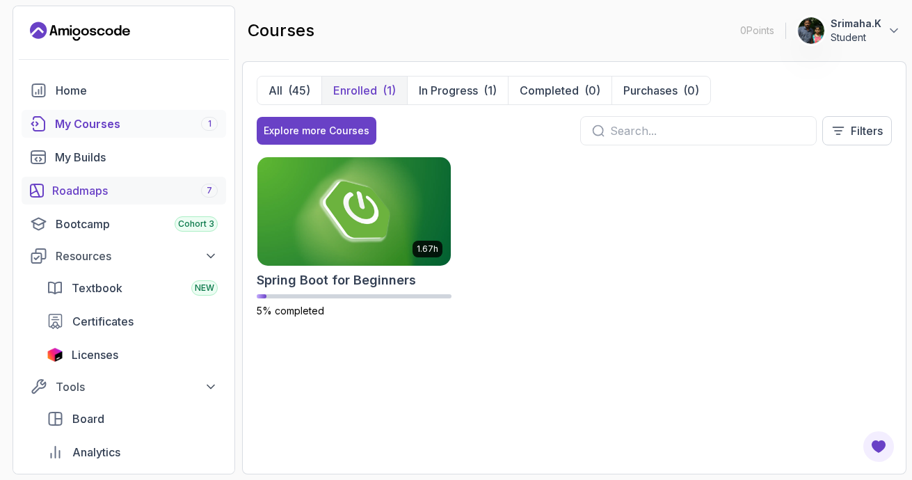
click at [65, 185] on div "Roadmaps 7" at bounding box center [135, 190] width 166 height 17
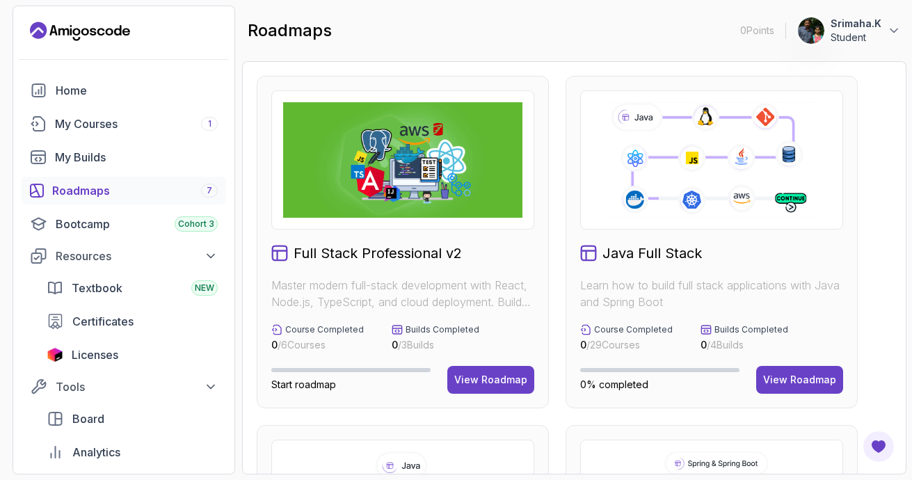
click at [665, 162] on icon at bounding box center [711, 160] width 215 height 120
click at [791, 384] on div "View Roadmap" at bounding box center [800, 380] width 73 height 14
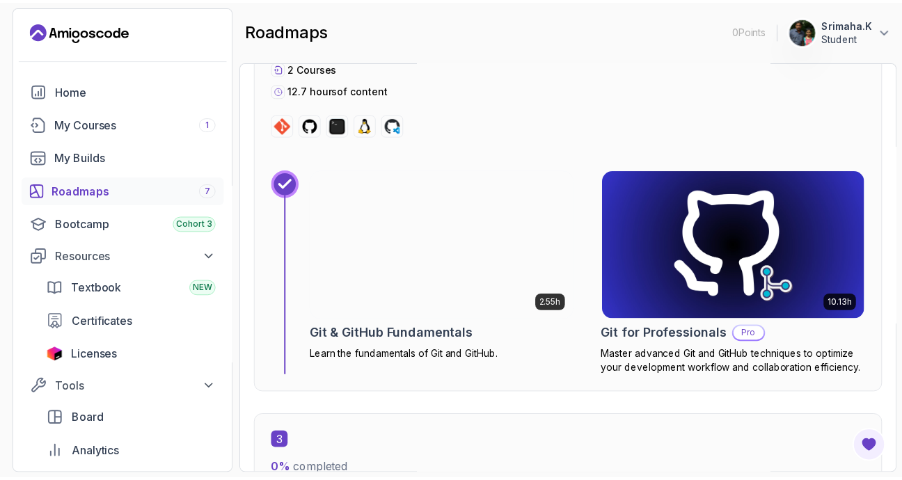
scroll to position [1322, 0]
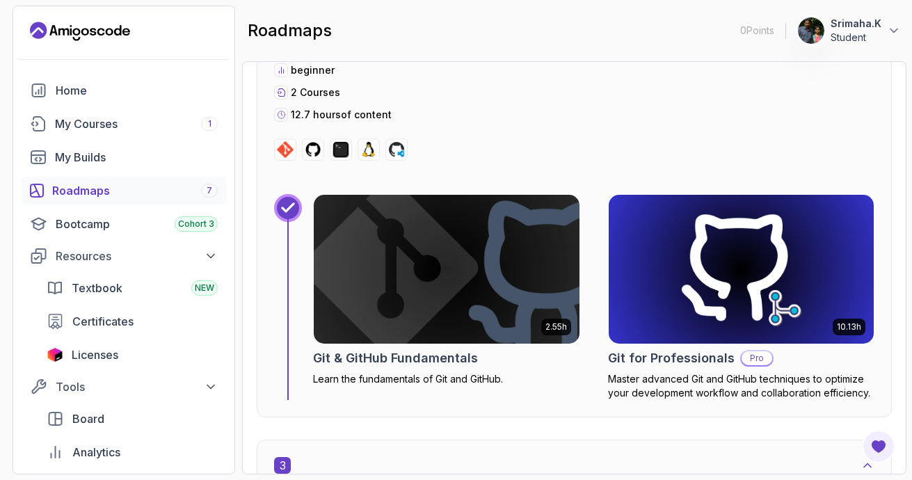
click at [491, 267] on img at bounding box center [446, 269] width 279 height 156
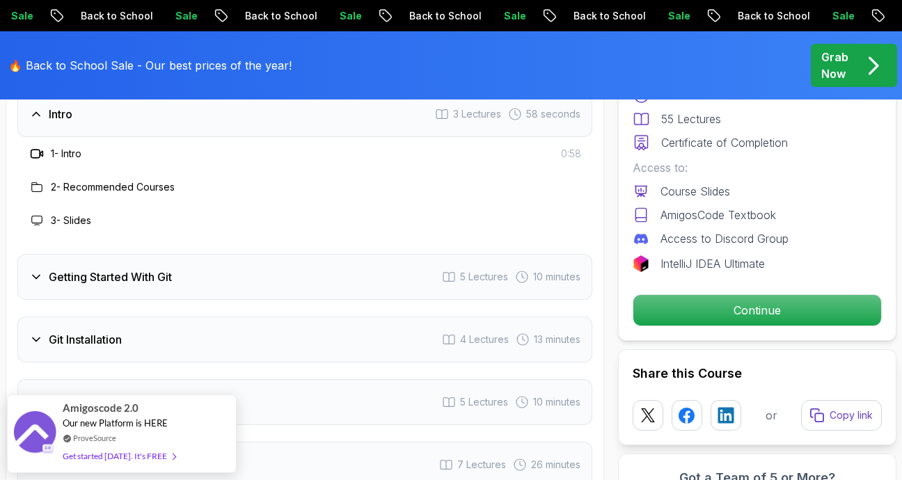
scroll to position [1740, 0]
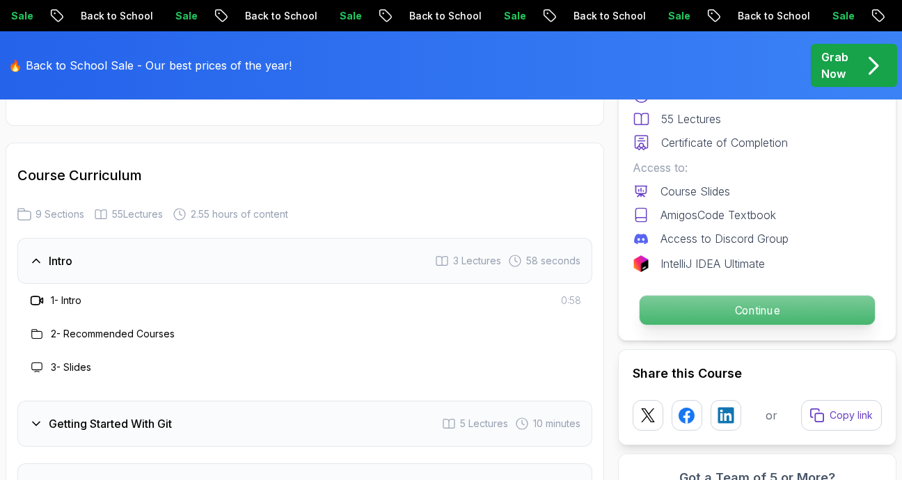
click at [666, 303] on p "Continue" at bounding box center [757, 310] width 235 height 29
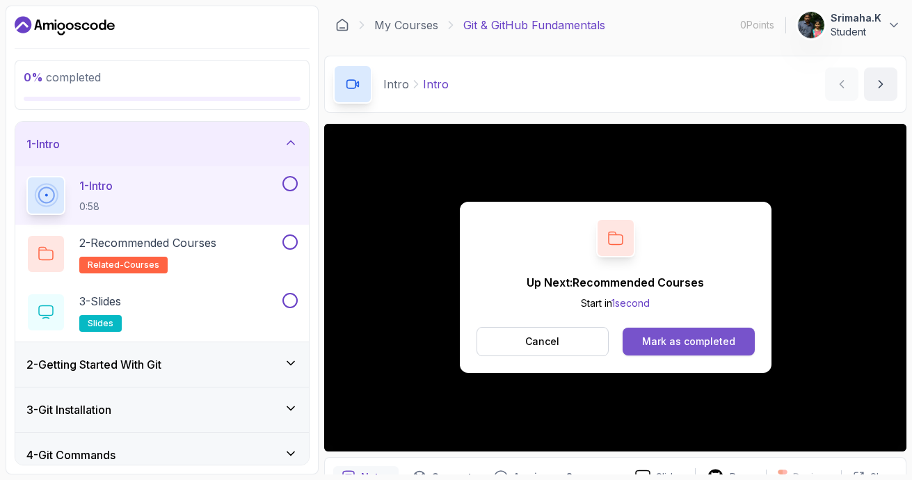
click at [650, 348] on div "Mark as completed" at bounding box center [688, 342] width 93 height 14
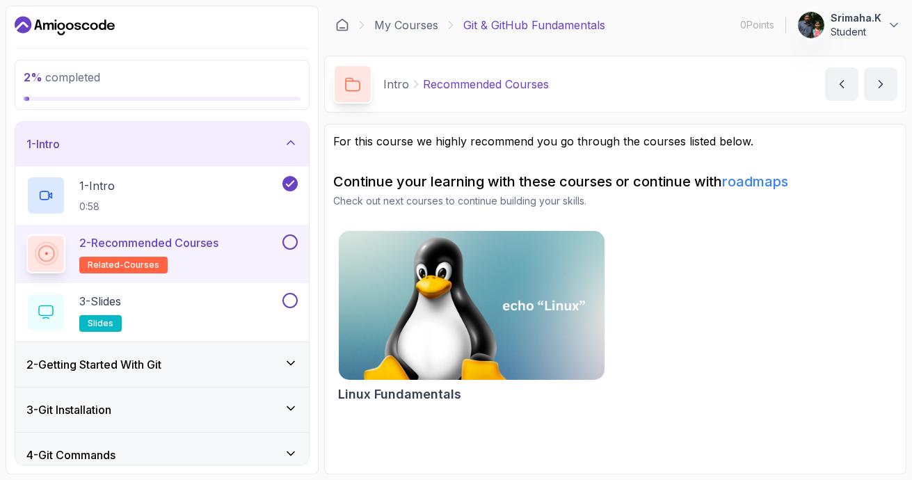
click at [288, 248] on button at bounding box center [290, 242] width 15 height 15
click at [268, 311] on div "3 - Slides slides" at bounding box center [152, 312] width 253 height 39
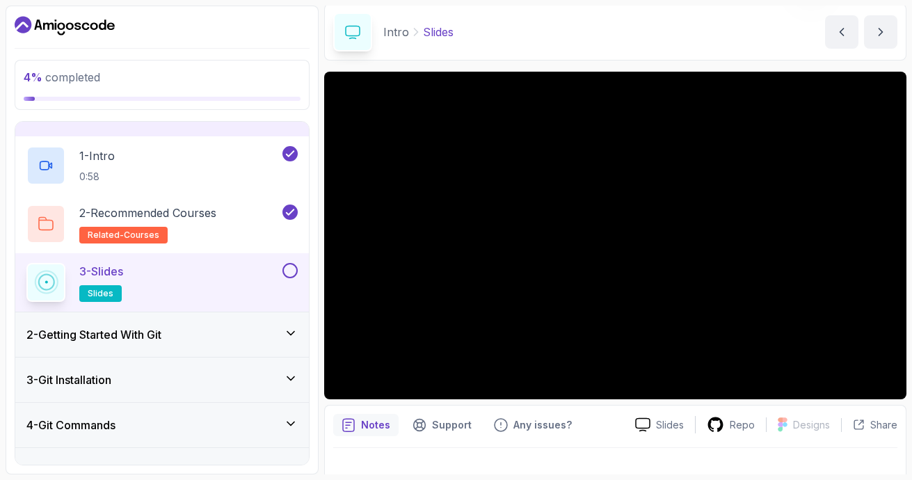
scroll to position [74, 0]
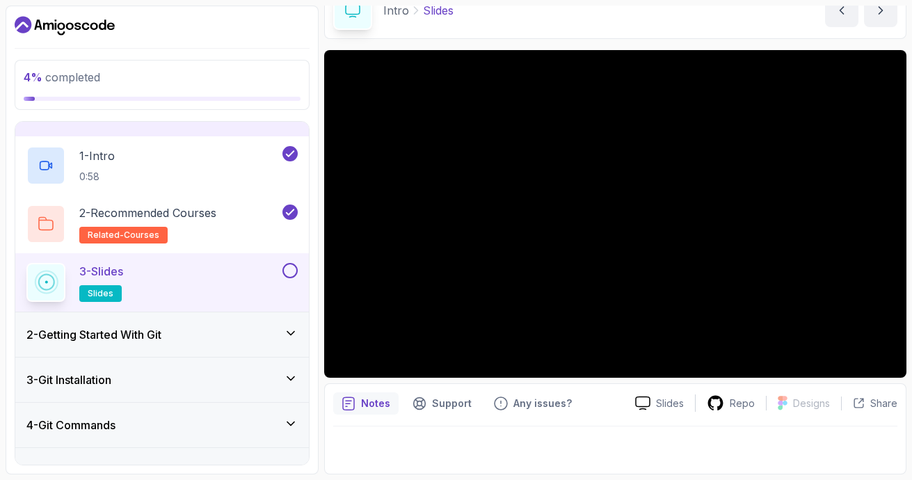
click at [912, 214] on html "4 % completed 1 - Intro 1 - Intro 0:58 2 - Recommended Courses related-courses …" at bounding box center [456, 240] width 912 height 480
click at [116, 335] on h3 "2 - Getting Started With Git" at bounding box center [93, 334] width 135 height 17
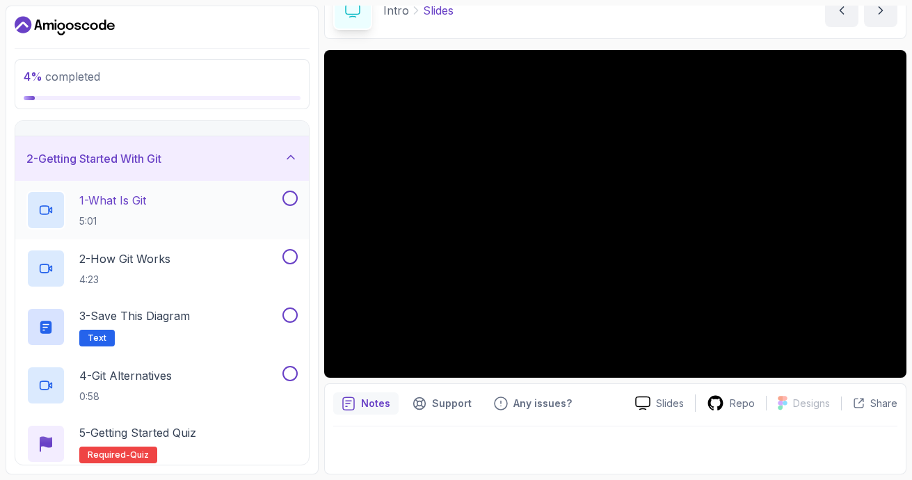
click at [157, 198] on div "1 - What Is Git 5:01" at bounding box center [152, 210] width 253 height 39
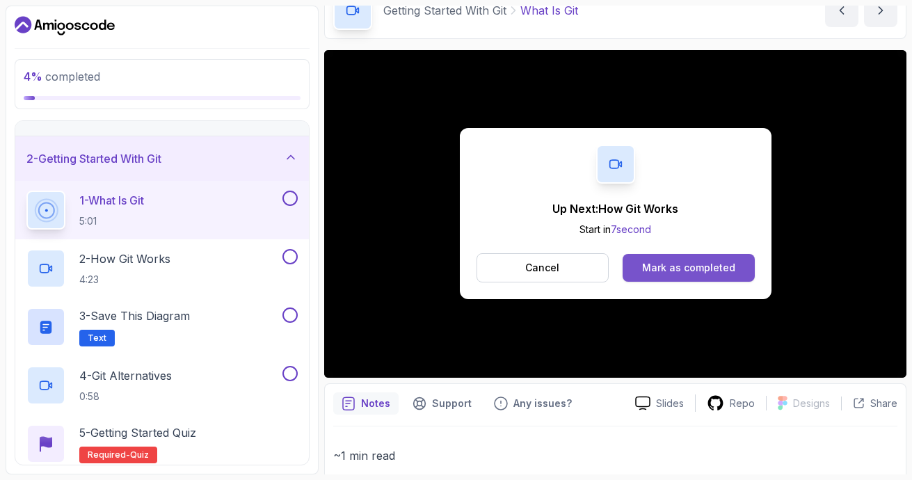
click at [700, 271] on div "Mark as completed" at bounding box center [688, 268] width 93 height 14
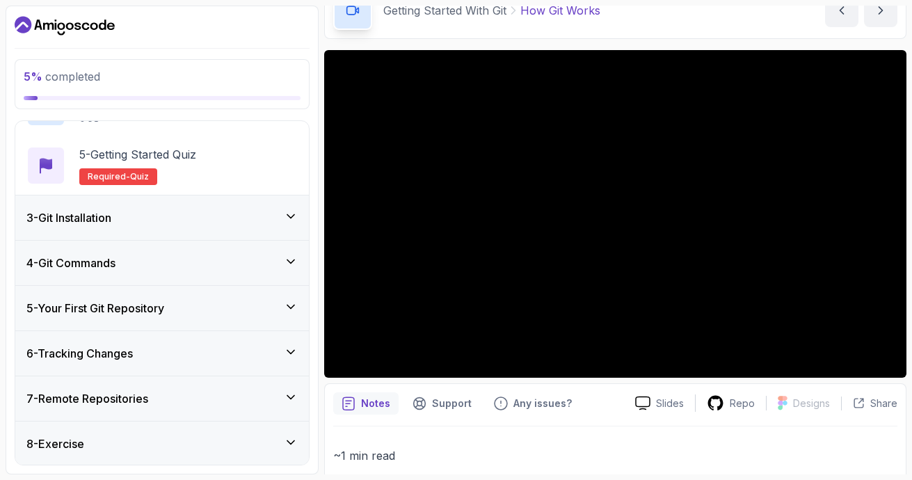
scroll to position [355, 0]
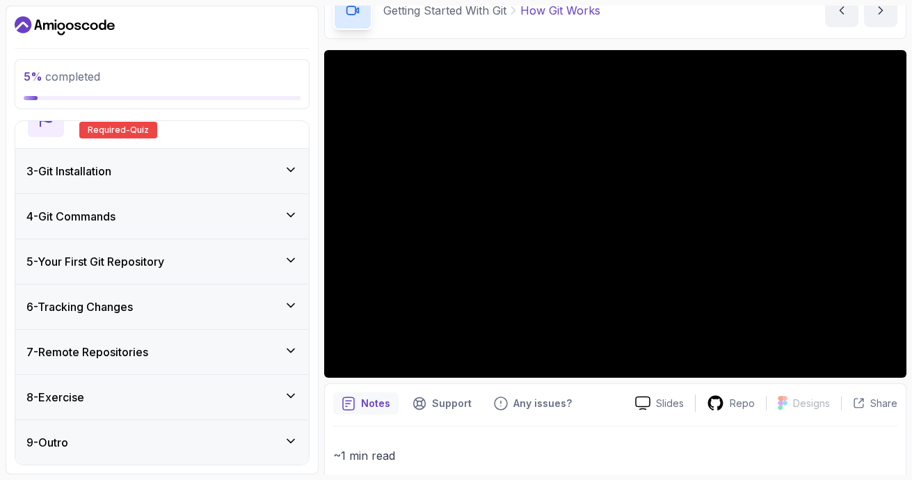
click at [229, 177] on div "3 - Git Installation" at bounding box center [161, 171] width 271 height 17
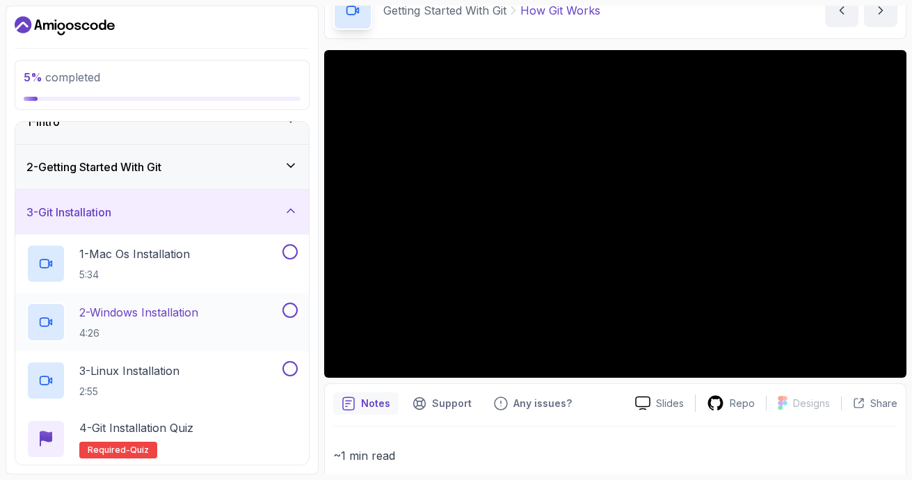
scroll to position [0, 0]
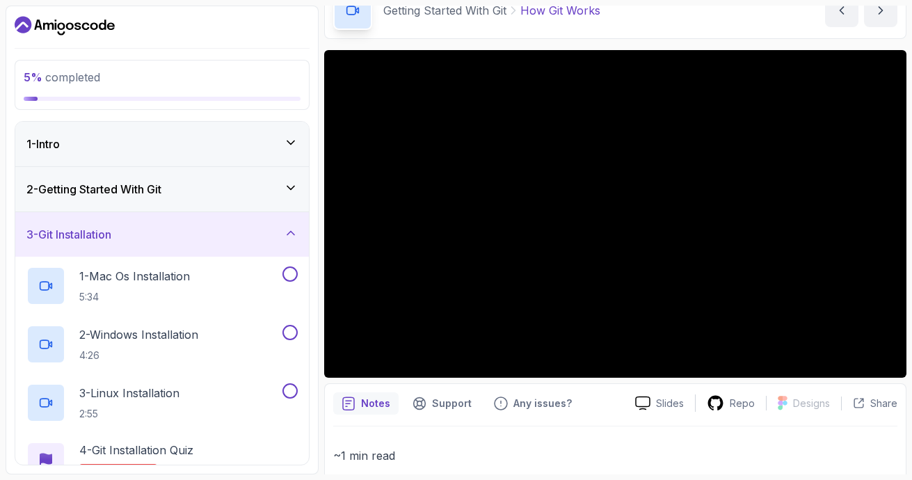
click at [191, 237] on div "3 - Git Installation" at bounding box center [161, 234] width 271 height 17
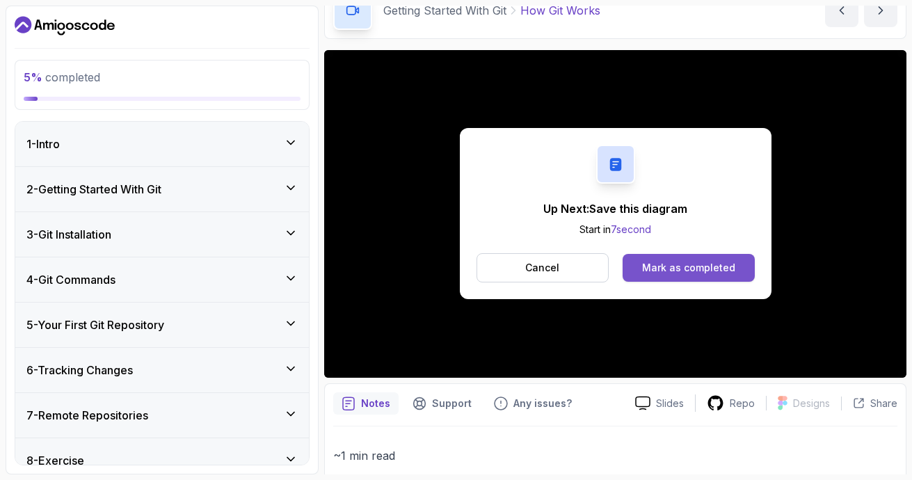
click at [647, 266] on div "Mark as completed" at bounding box center [688, 268] width 93 height 14
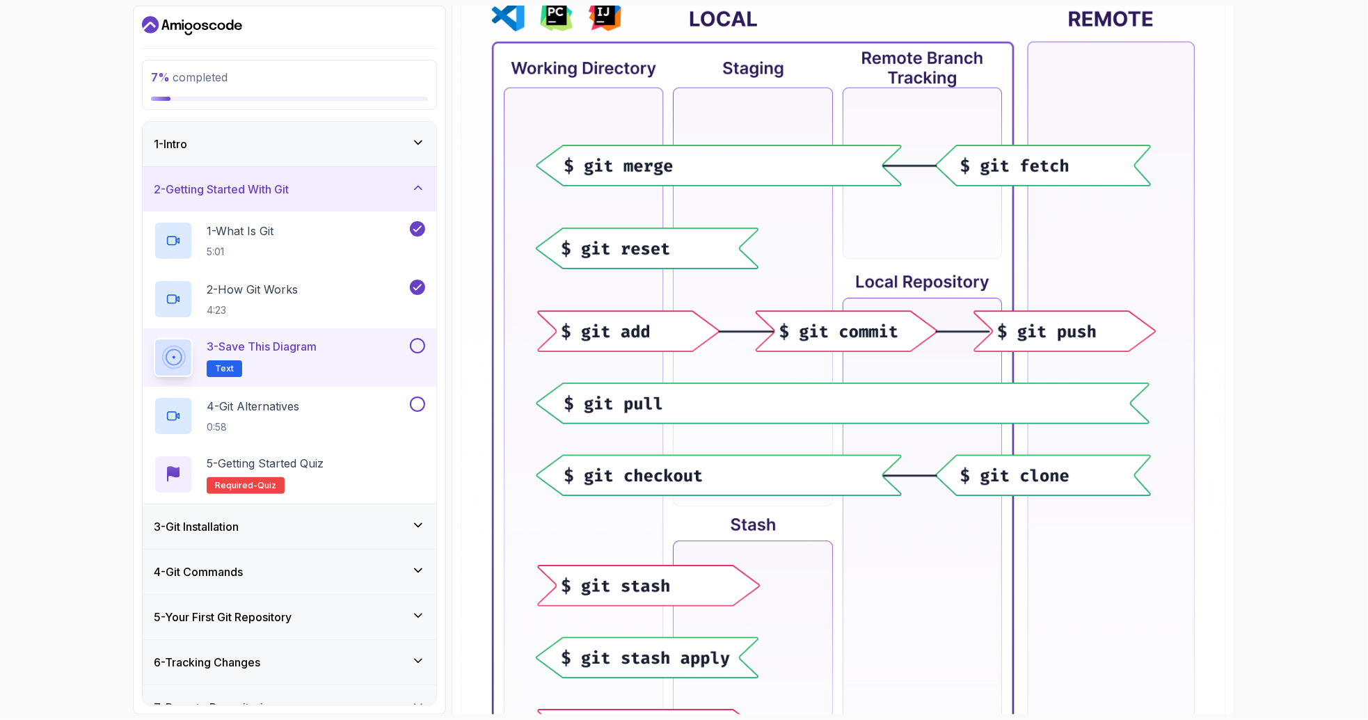
scroll to position [199, 0]
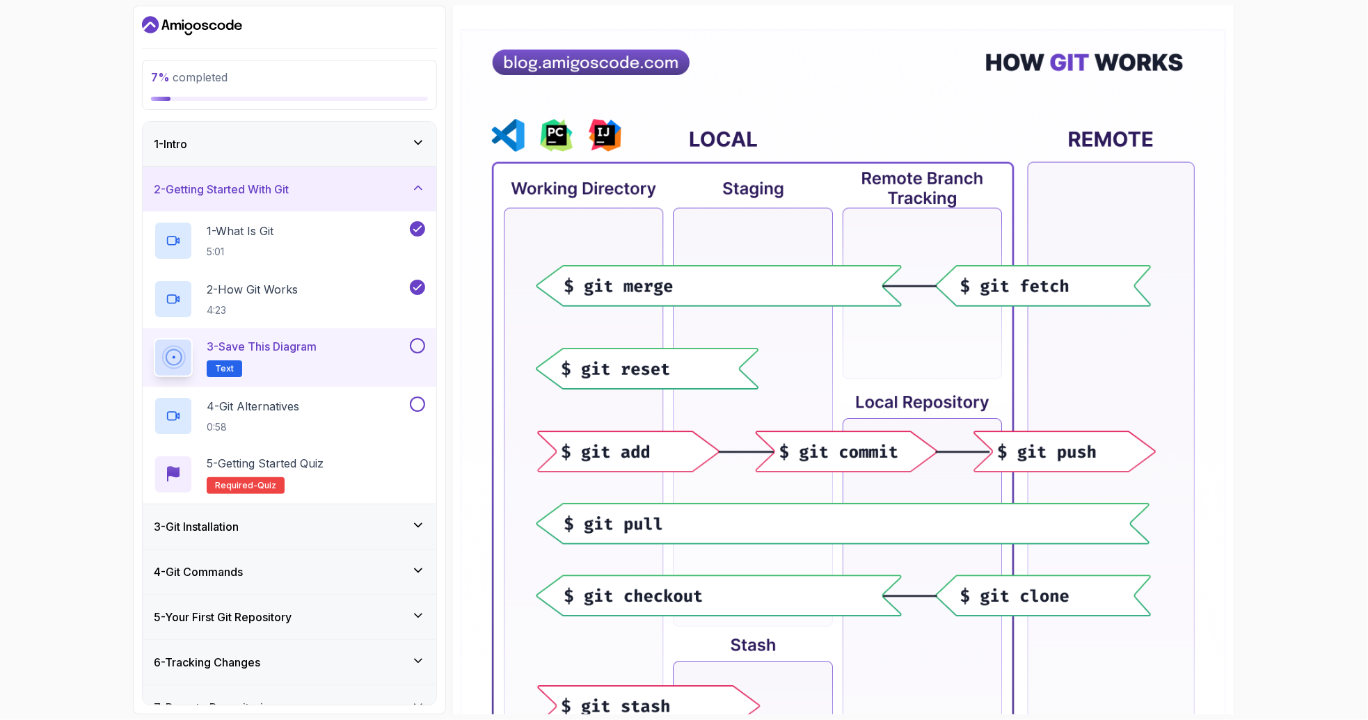
click at [410, 349] on button at bounding box center [417, 345] width 15 height 15
click at [368, 411] on div "4 - Git Alternatives 0:58" at bounding box center [280, 416] width 253 height 39
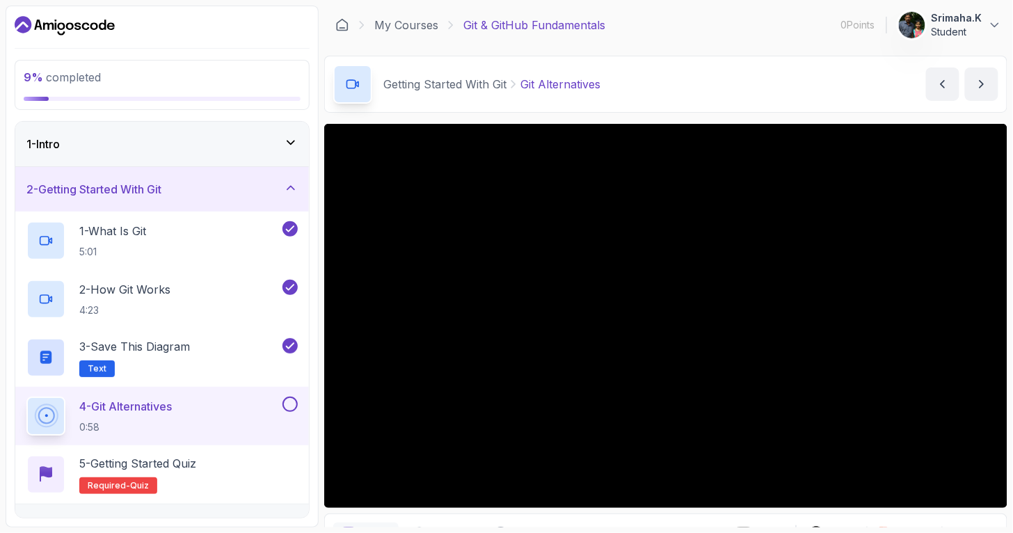
scroll to position [77, 0]
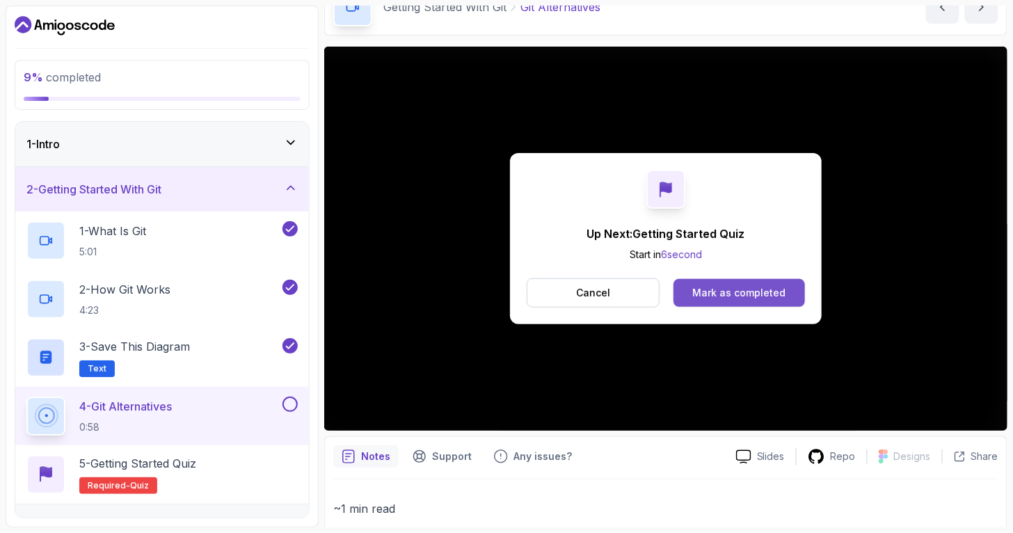
click at [705, 297] on div "Mark as completed" at bounding box center [739, 293] width 93 height 14
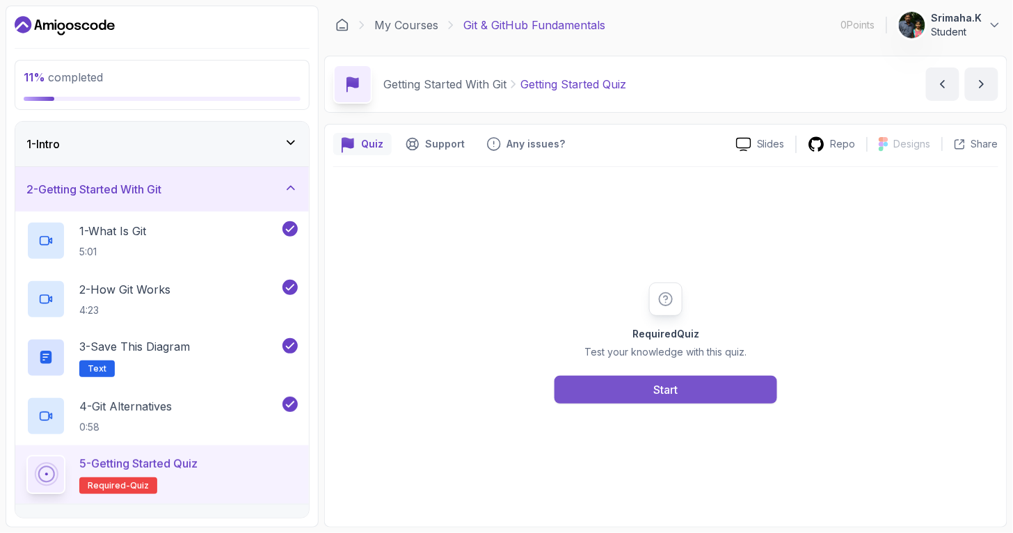
click at [643, 392] on button "Start" at bounding box center [666, 390] width 223 height 28
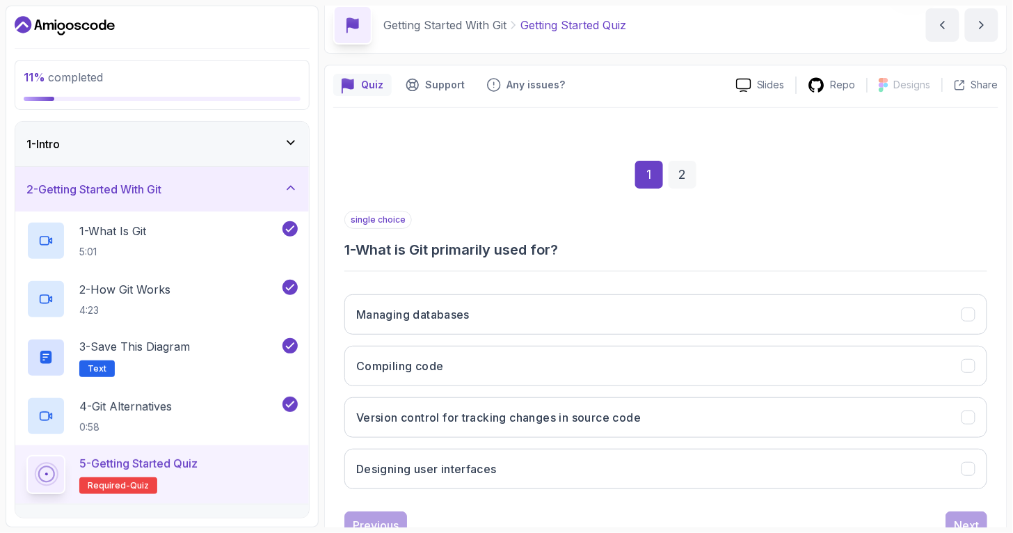
scroll to position [77, 0]
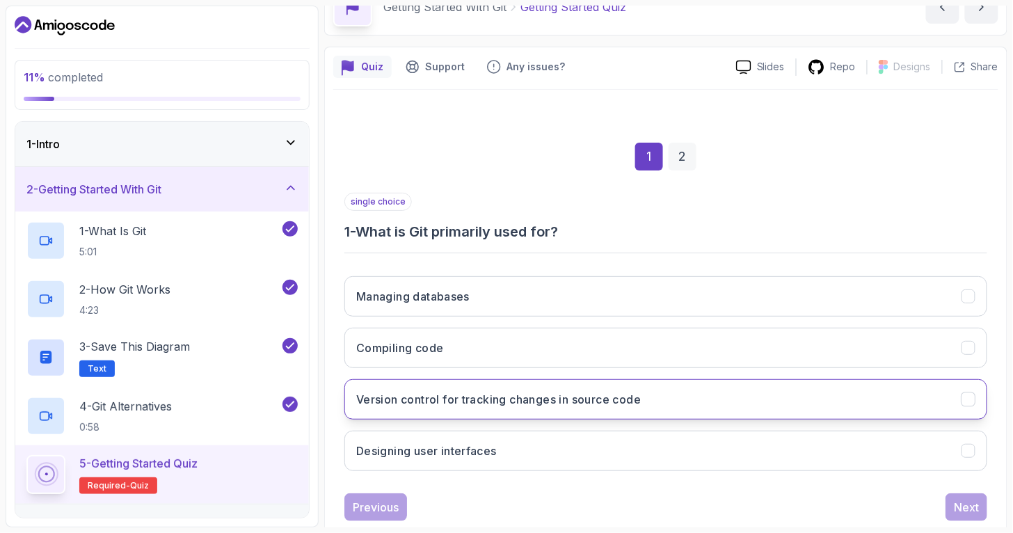
click at [535, 397] on h3 "Version control for tracking changes in source code" at bounding box center [498, 399] width 285 height 17
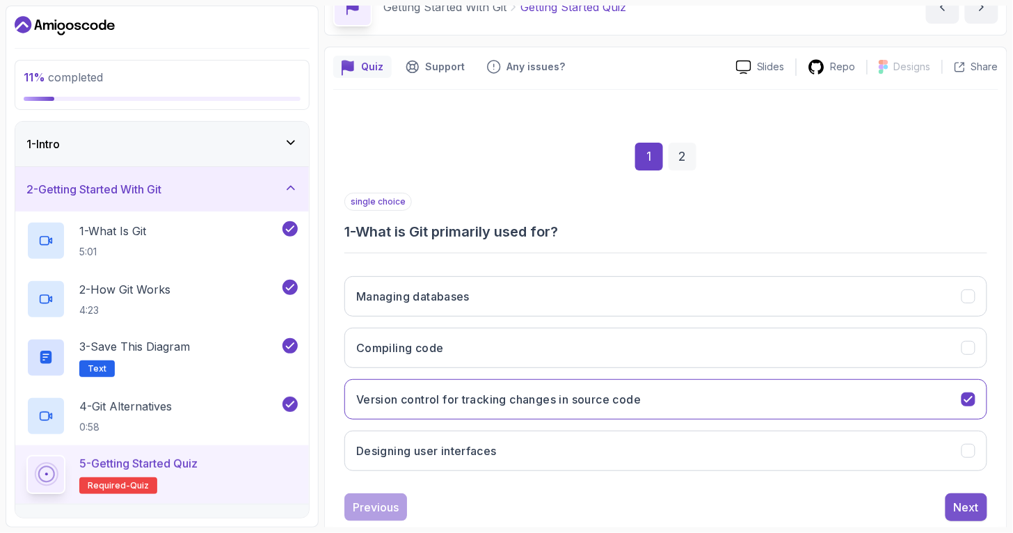
click at [912, 480] on div "Next" at bounding box center [966, 507] width 25 height 17
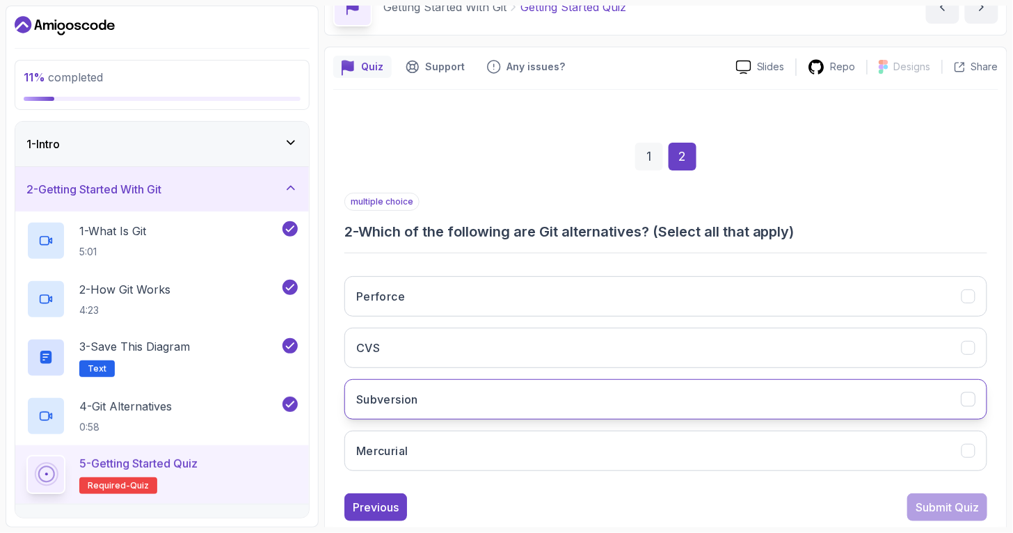
click at [539, 397] on button "Subversion" at bounding box center [666, 399] width 643 height 40
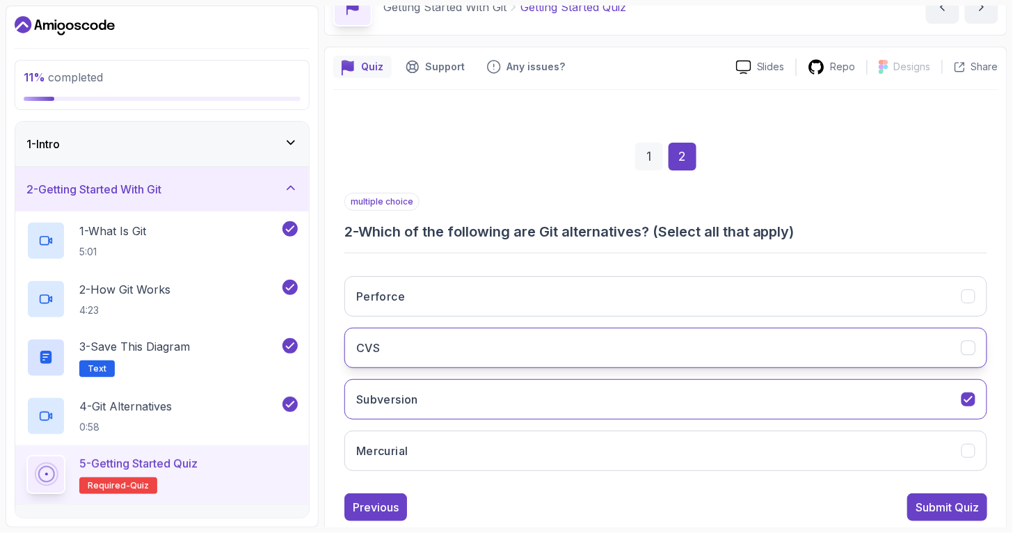
click at [538, 338] on button "CVS" at bounding box center [666, 348] width 643 height 40
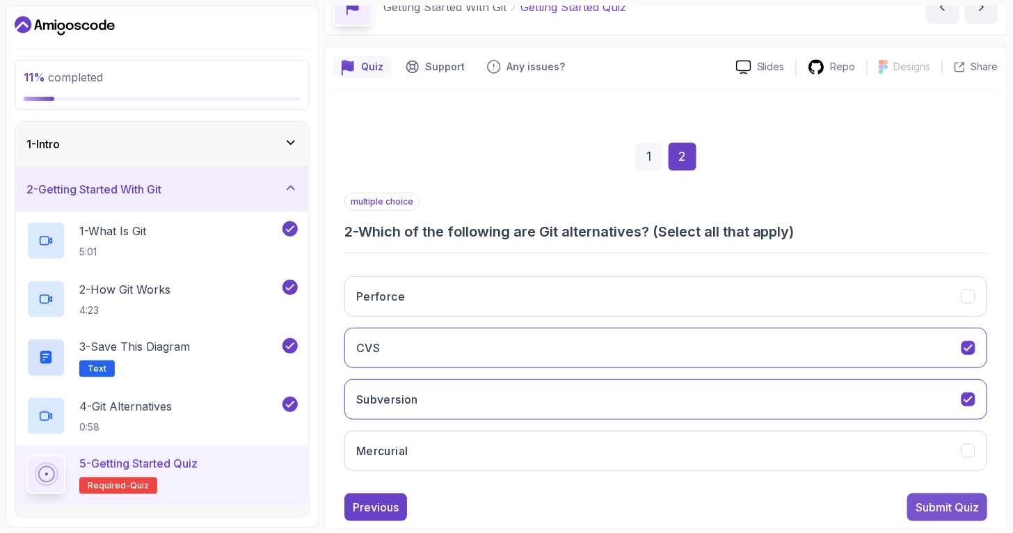
click at [912, 480] on div "Submit Quiz" at bounding box center [947, 507] width 63 height 17
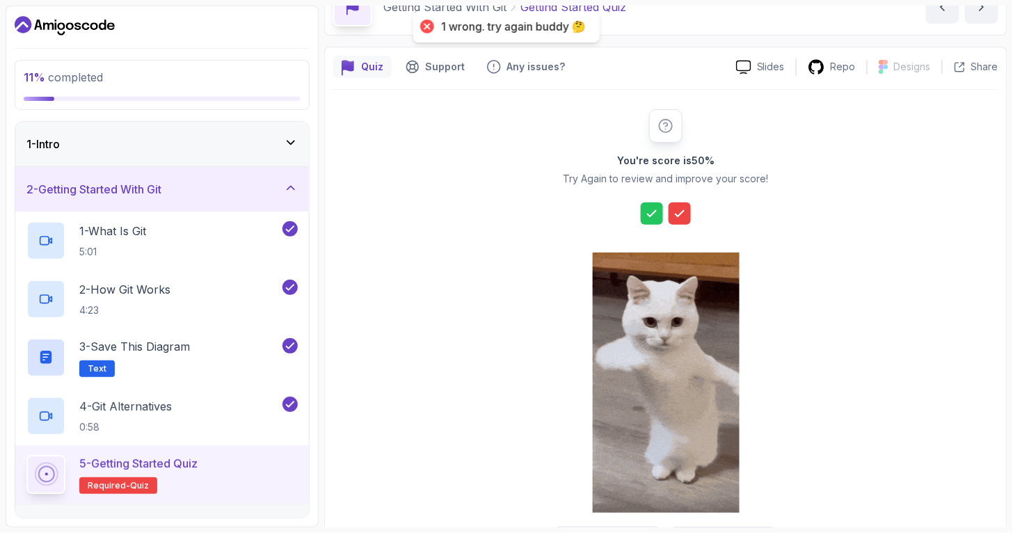
scroll to position [134, 0]
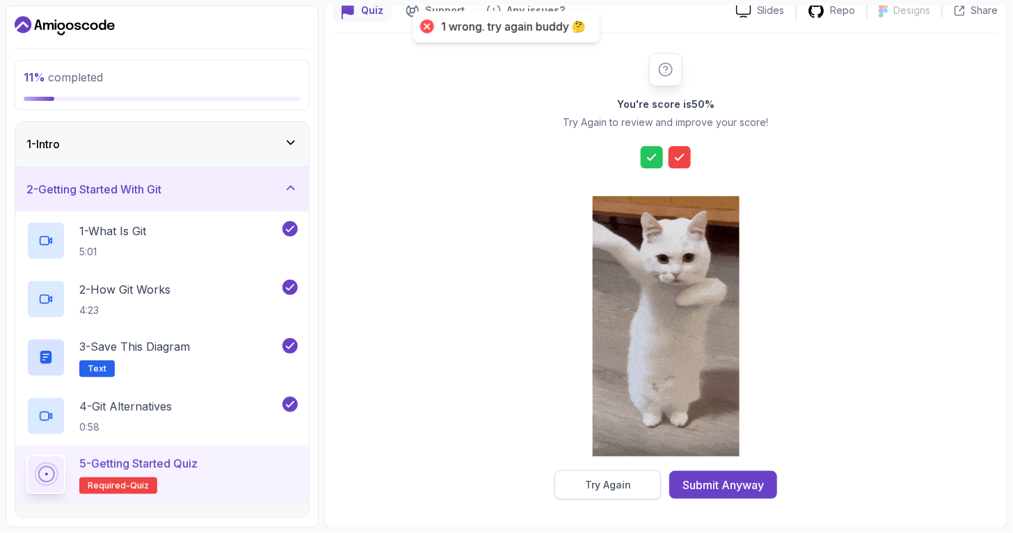
click at [649, 477] on button "Try Again" at bounding box center [608, 485] width 106 height 29
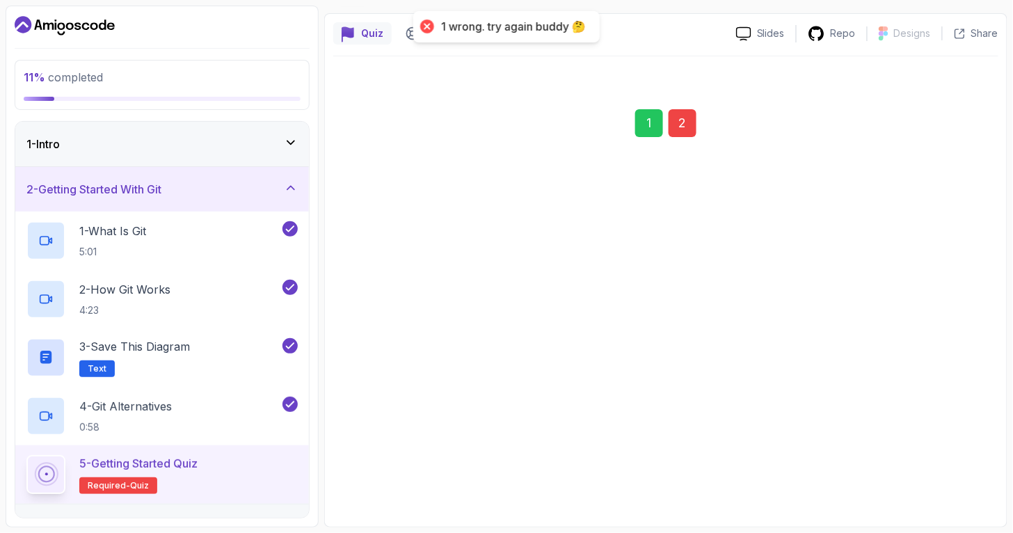
scroll to position [110, 0]
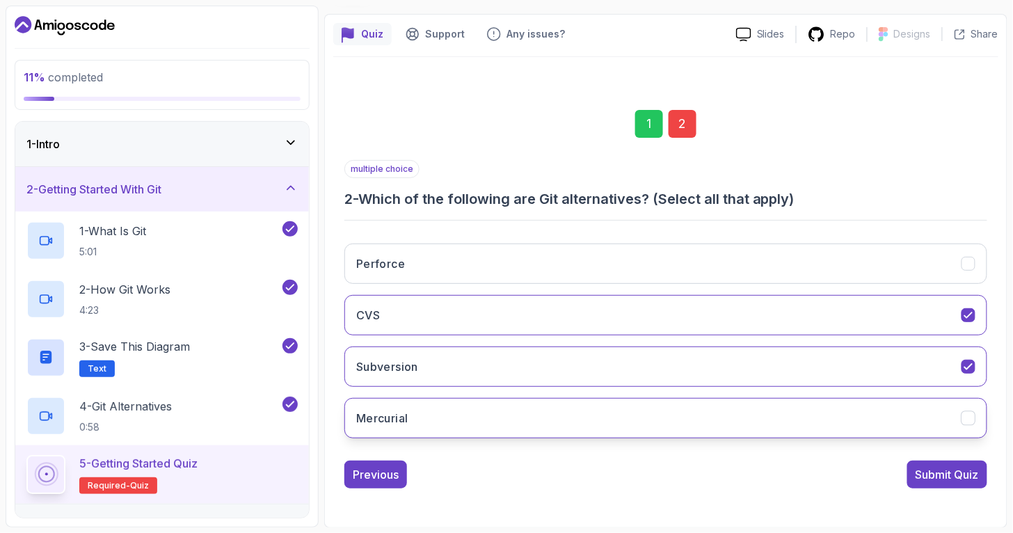
click at [443, 416] on button "Mercurial" at bounding box center [666, 418] width 643 height 40
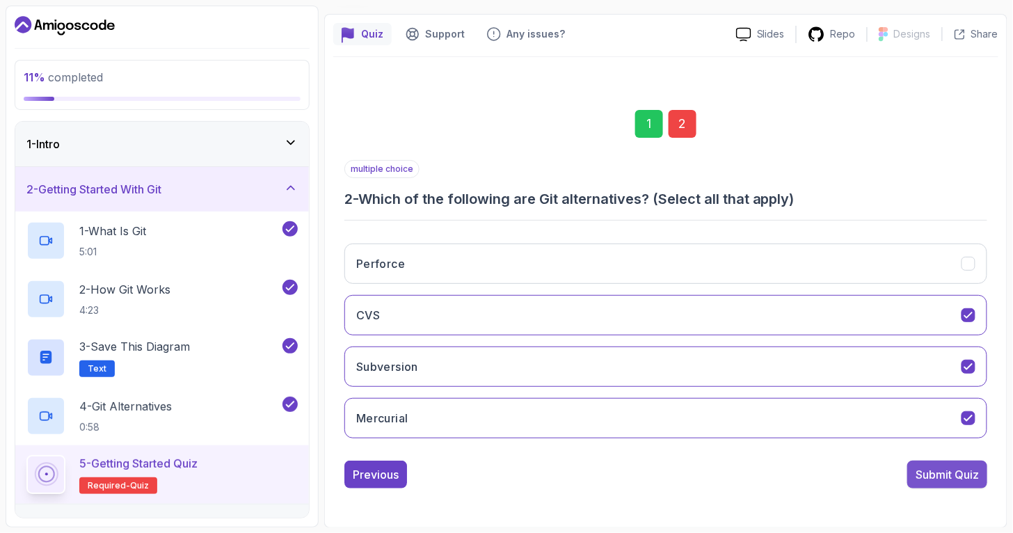
click at [912, 477] on div "Submit Quiz" at bounding box center [947, 474] width 63 height 17
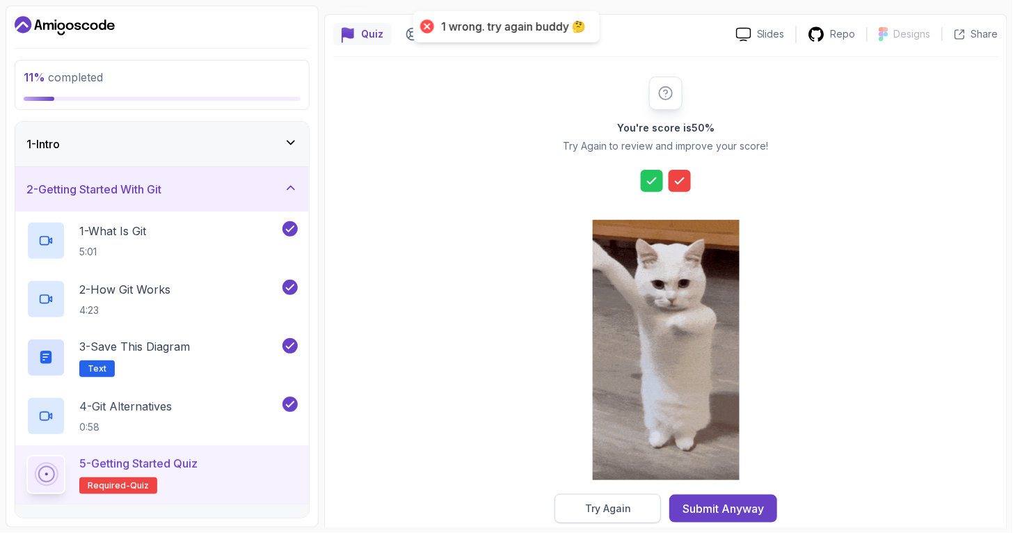
click at [619, 480] on div "Try Again" at bounding box center [608, 509] width 46 height 14
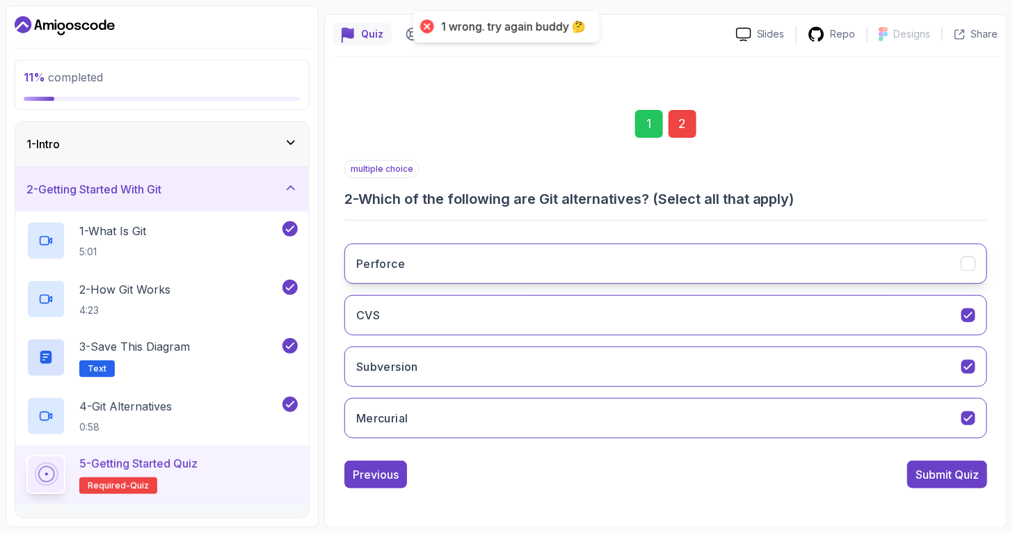
click at [512, 246] on button "Perforce" at bounding box center [666, 264] width 643 height 40
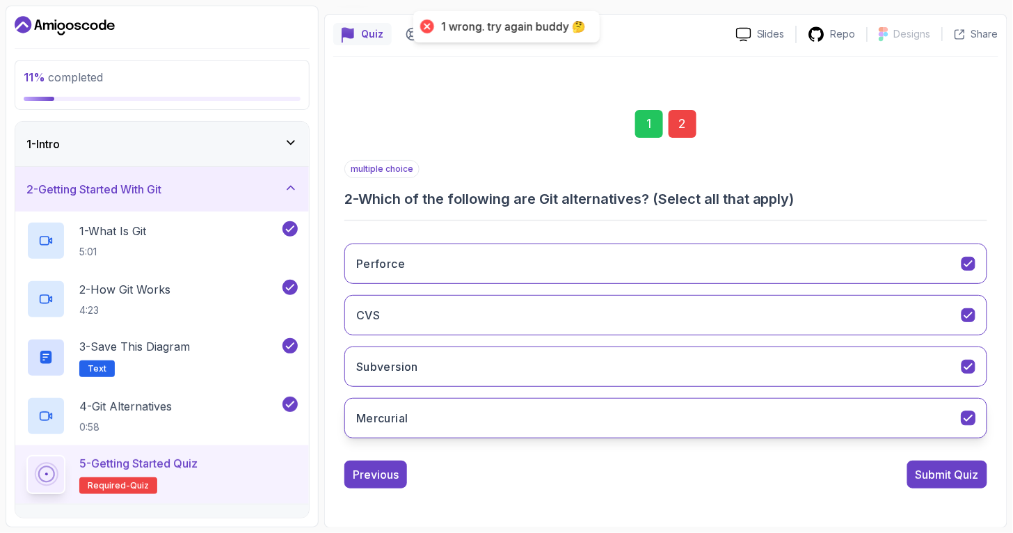
click at [670, 422] on button "Mercurial" at bounding box center [666, 418] width 643 height 40
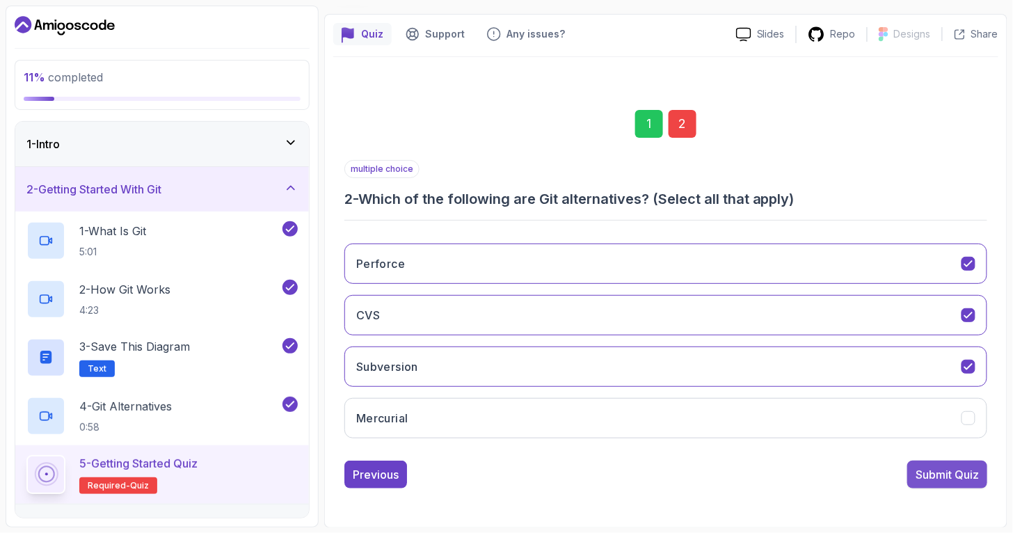
click at [912, 473] on div "Submit Quiz" at bounding box center [947, 474] width 63 height 17
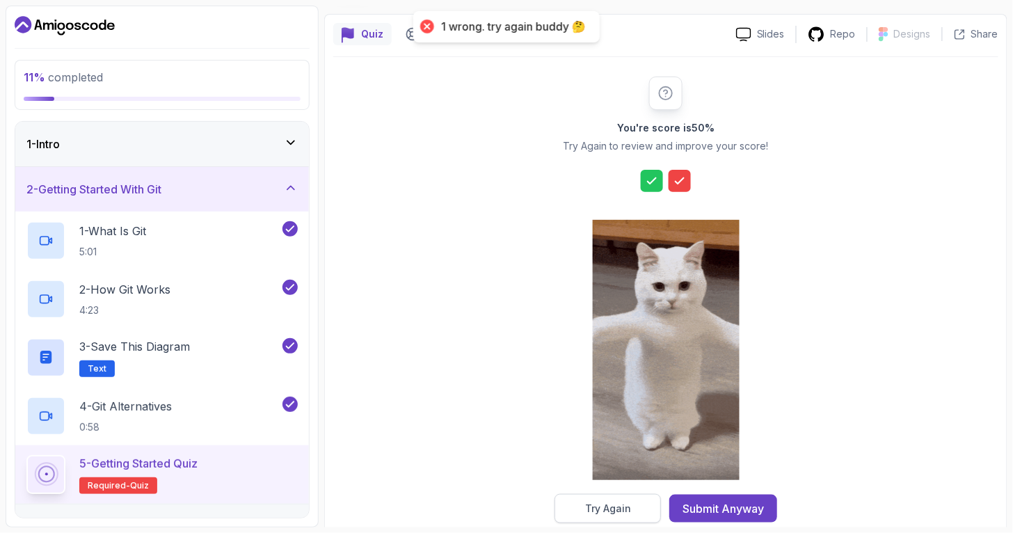
click at [631, 480] on button "Try Again" at bounding box center [608, 508] width 106 height 29
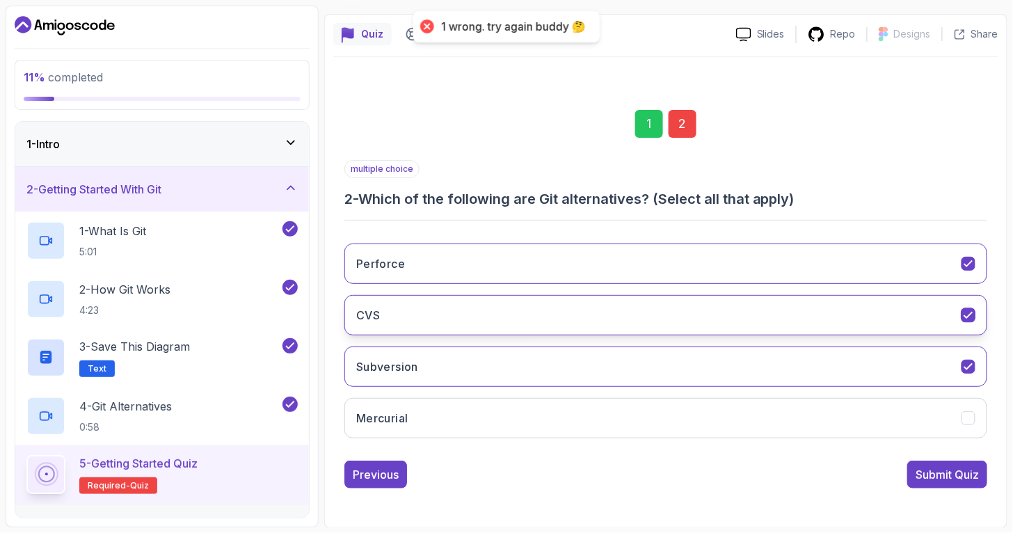
click at [436, 310] on button "CVS" at bounding box center [666, 315] width 643 height 40
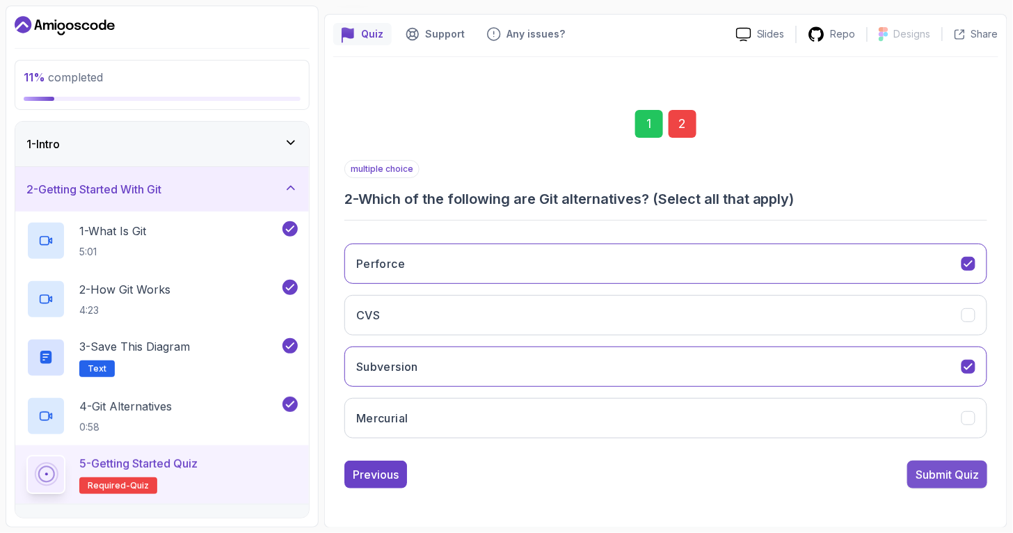
click at [912, 462] on button "Submit Quiz" at bounding box center [948, 475] width 80 height 28
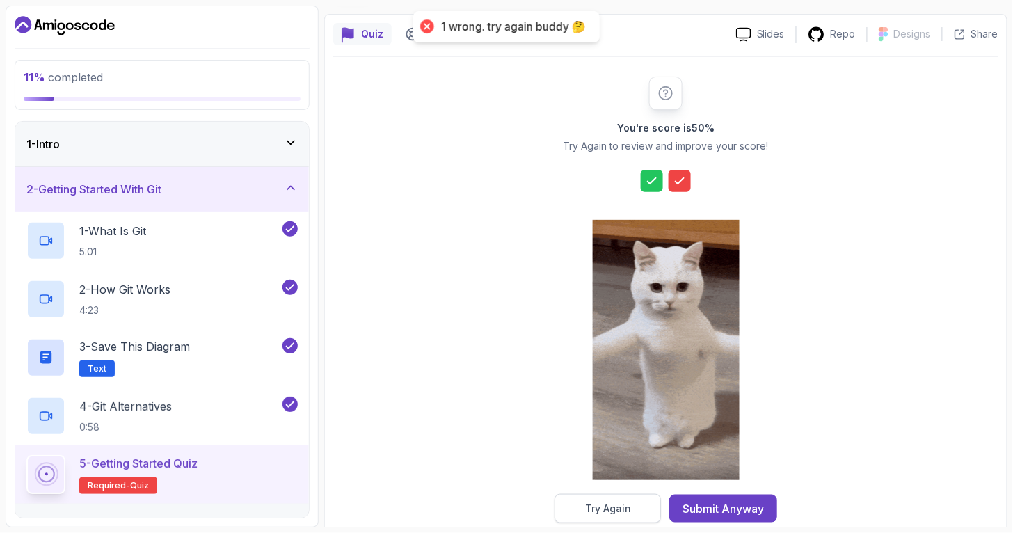
click at [622, 480] on div "Try Again" at bounding box center [608, 509] width 46 height 14
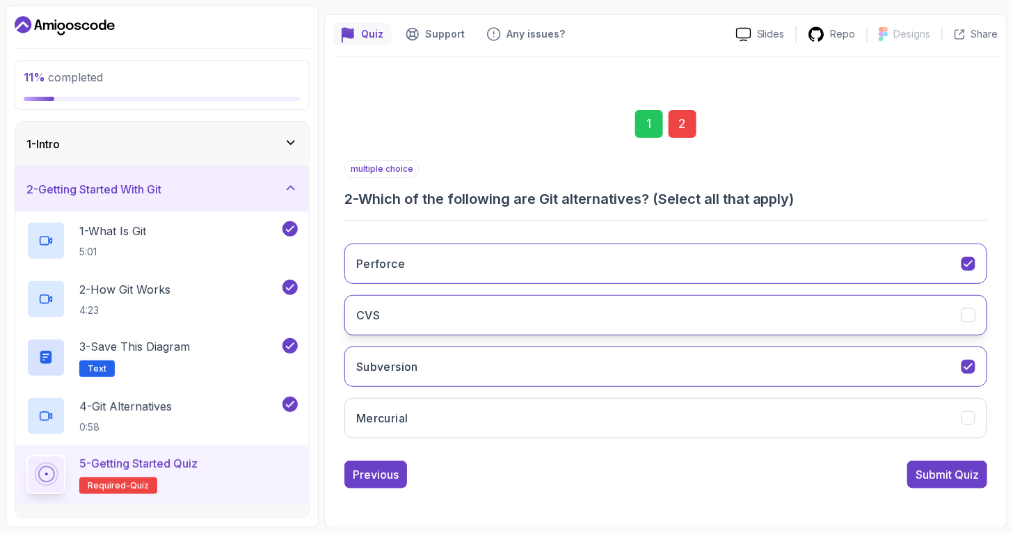
click at [486, 317] on button "CVS" at bounding box center [666, 315] width 643 height 40
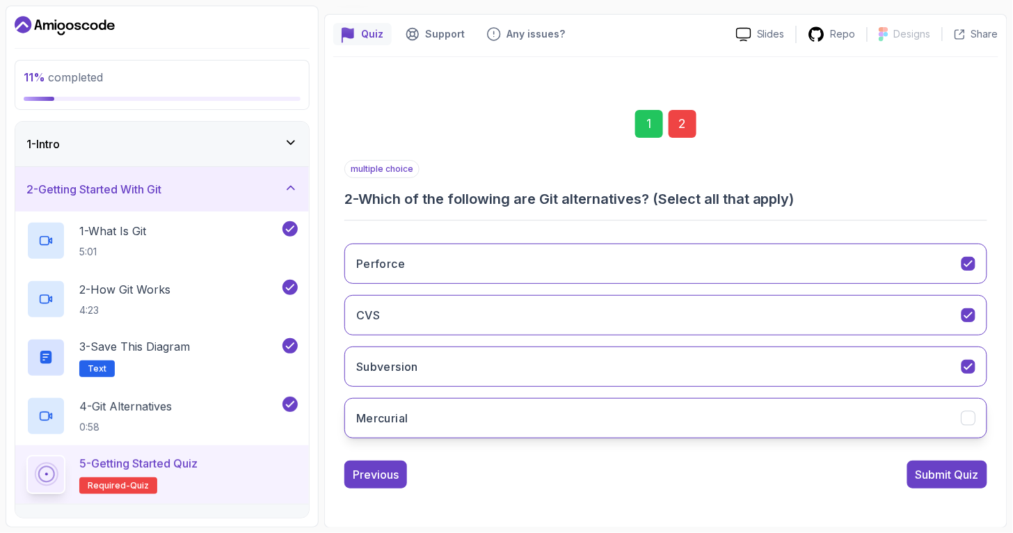
drag, startPoint x: 515, startPoint y: 407, endPoint x: 582, endPoint y: 422, distance: 68.4
click at [517, 407] on button "Mercurial" at bounding box center [666, 418] width 643 height 40
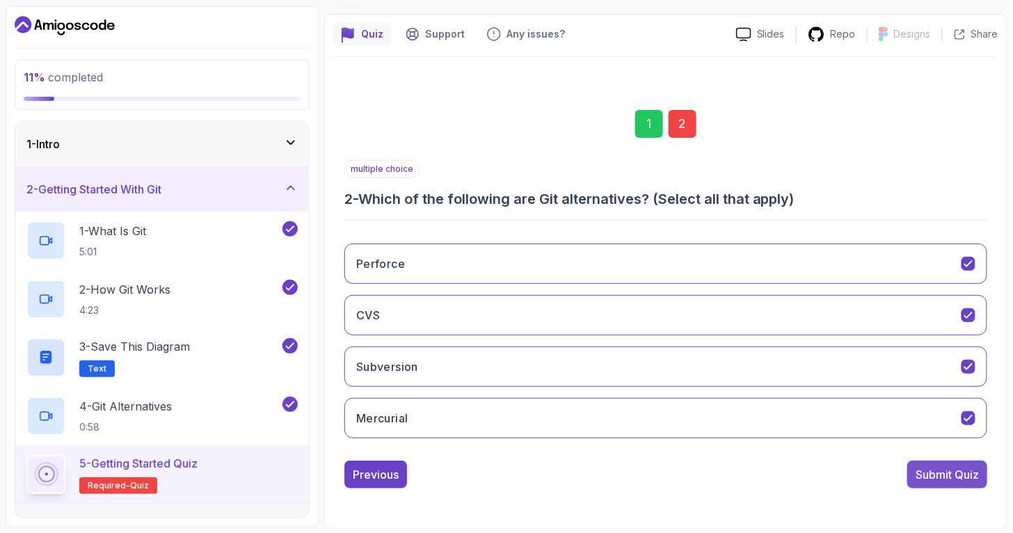
click at [912, 480] on div "Submit Quiz" at bounding box center [947, 474] width 63 height 17
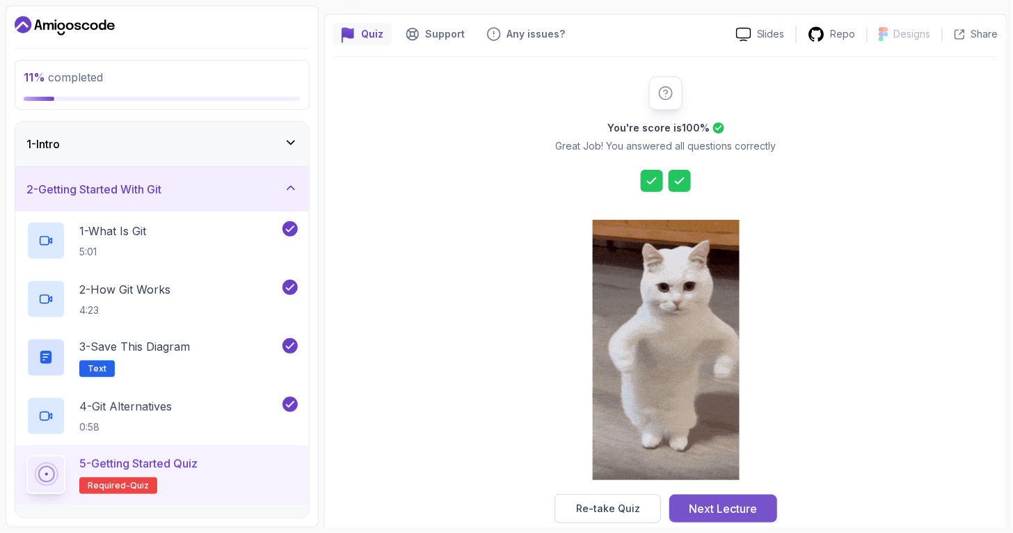
click at [754, 480] on div "Next Lecture" at bounding box center [724, 508] width 68 height 17
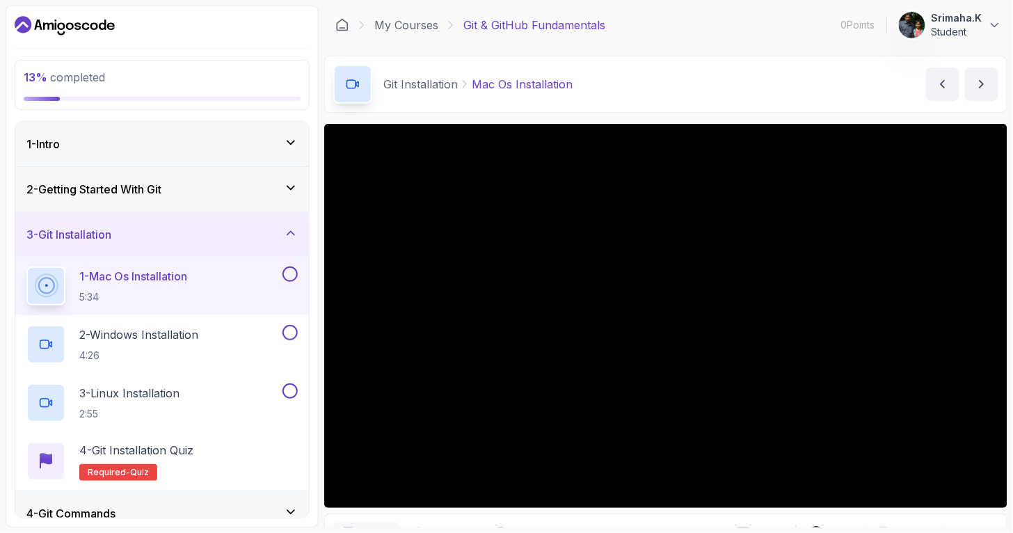
click at [293, 276] on button at bounding box center [290, 274] width 15 height 15
click at [251, 338] on div "2 - Windows Installation 4:26" at bounding box center [152, 344] width 253 height 39
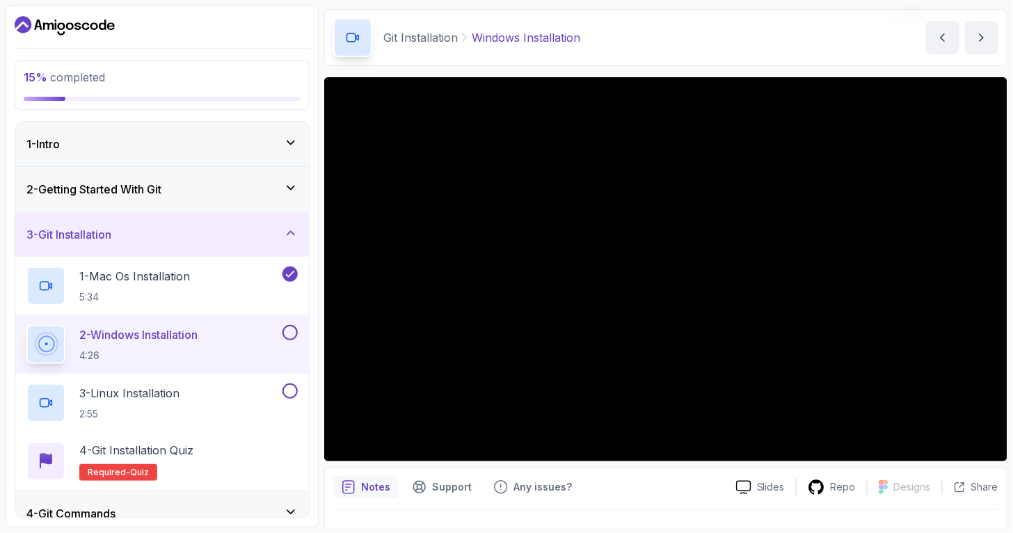
scroll to position [47, 0]
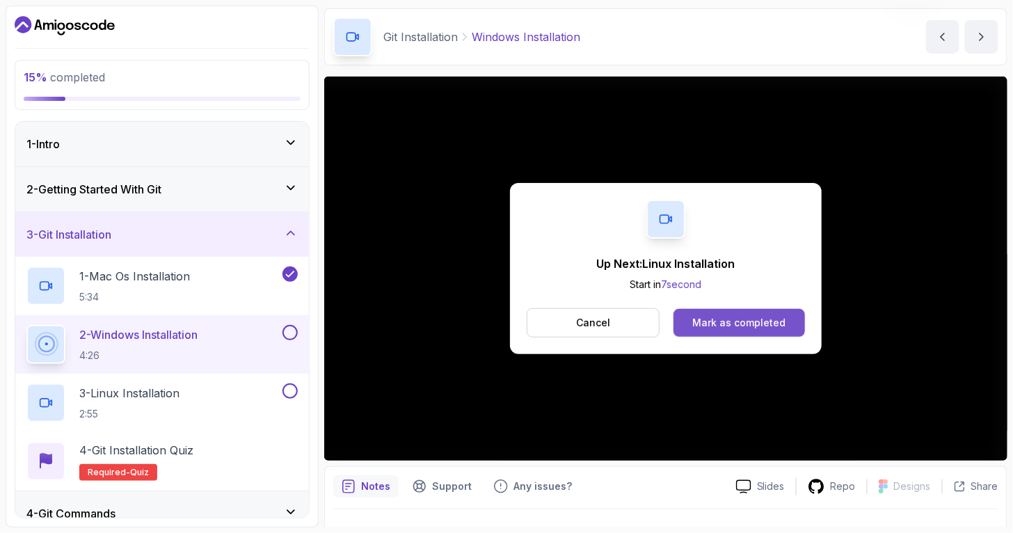
click at [691, 324] on button "Mark as completed" at bounding box center [740, 323] width 132 height 28
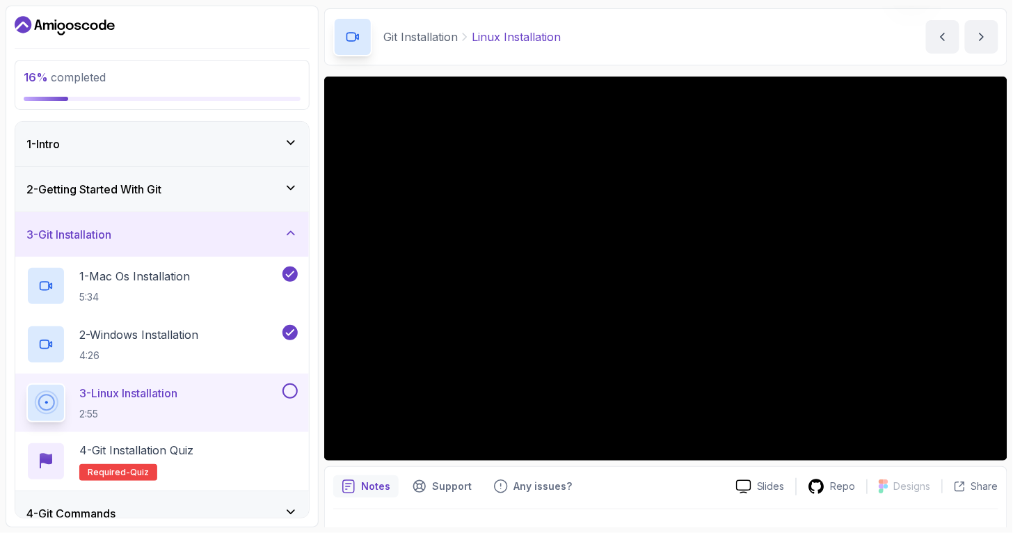
click at [294, 397] on button at bounding box center [290, 391] width 15 height 15
drag, startPoint x: 237, startPoint y: 447, endPoint x: 214, endPoint y: 466, distance: 30.1
click at [237, 448] on div "4 - Git Installation Quiz Required- quiz" at bounding box center [161, 461] width 271 height 39
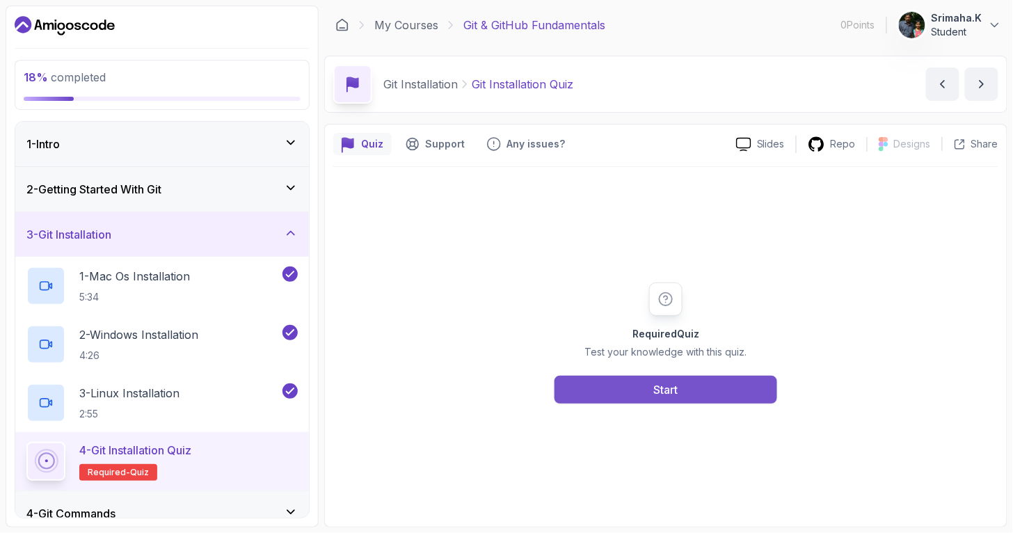
click at [635, 388] on button "Start" at bounding box center [666, 390] width 223 height 28
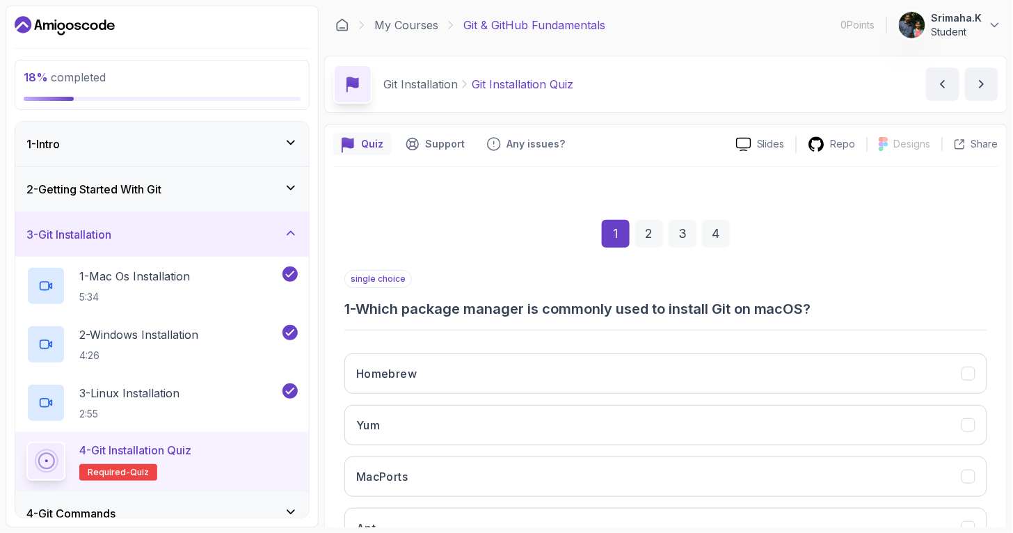
scroll to position [77, 0]
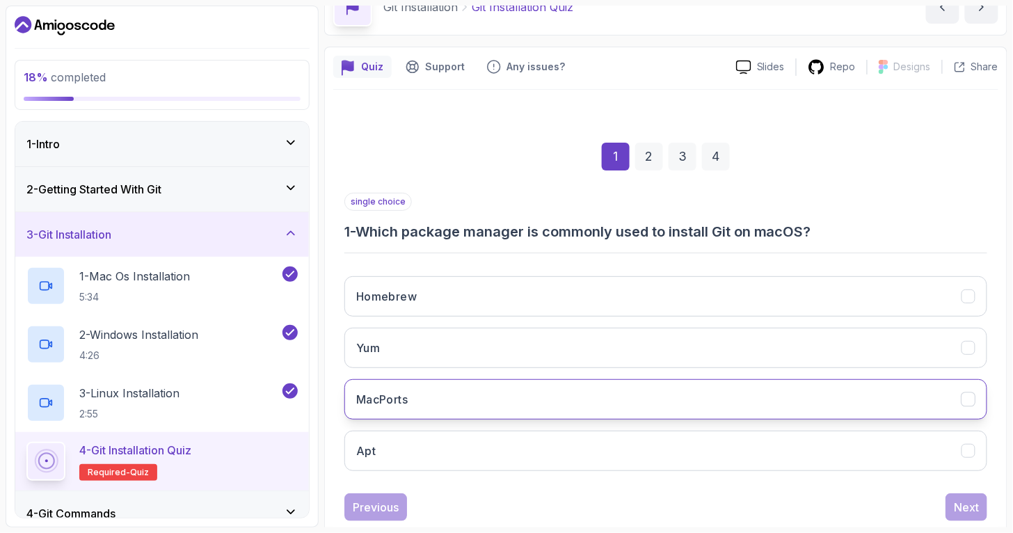
click at [542, 398] on button "MacPorts" at bounding box center [666, 399] width 643 height 40
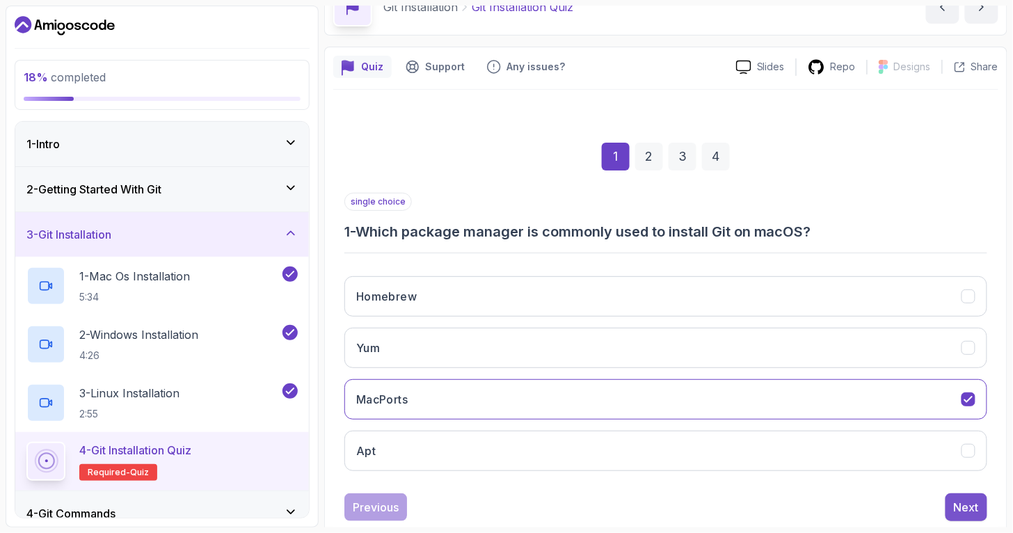
click at [912, 480] on div "Next" at bounding box center [966, 507] width 25 height 17
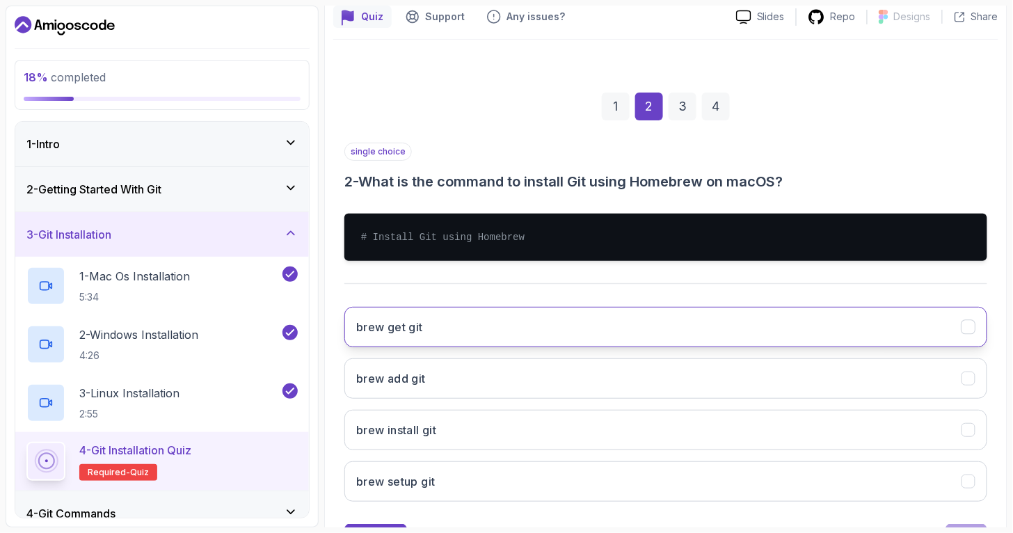
scroll to position [155, 0]
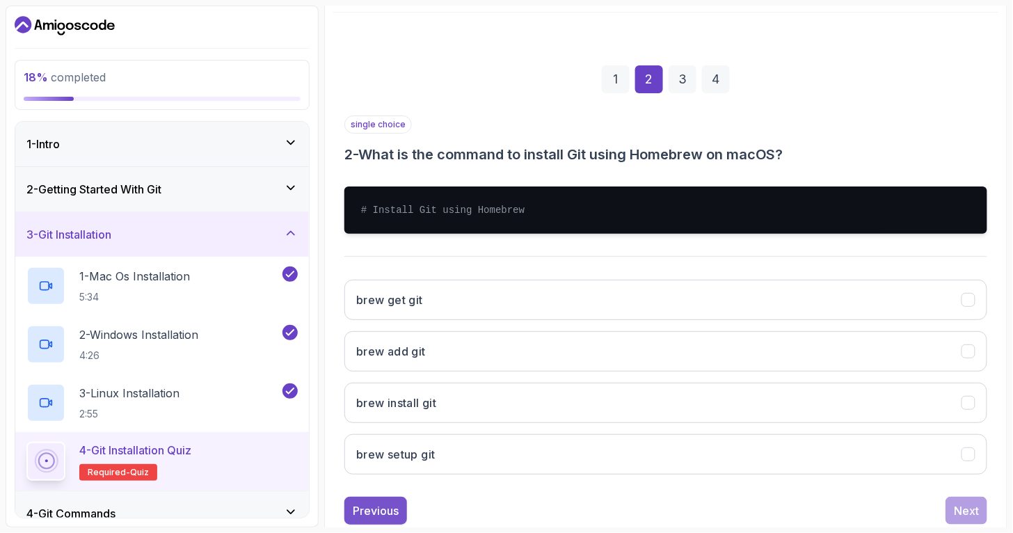
click at [388, 480] on div "Previous" at bounding box center [376, 511] width 46 height 17
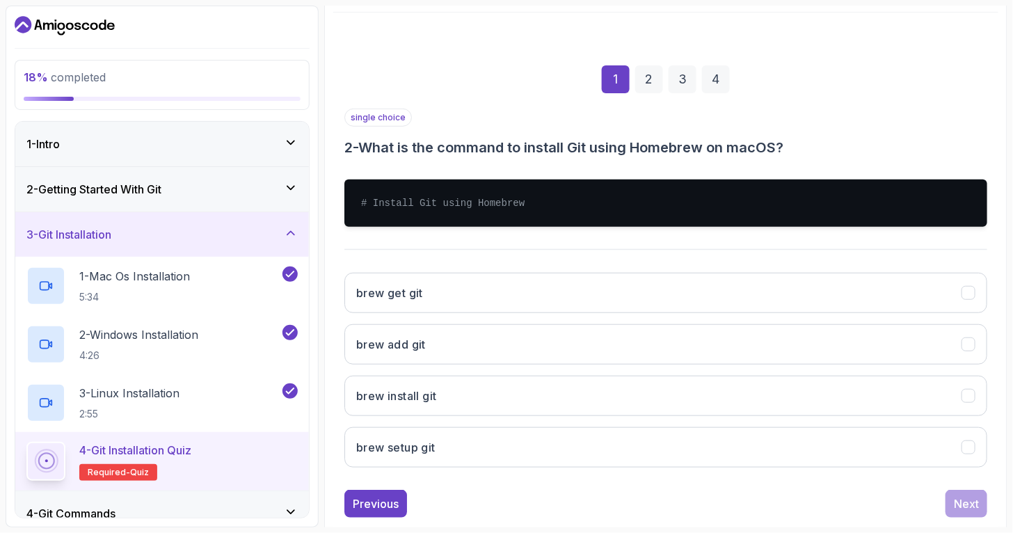
scroll to position [110, 0]
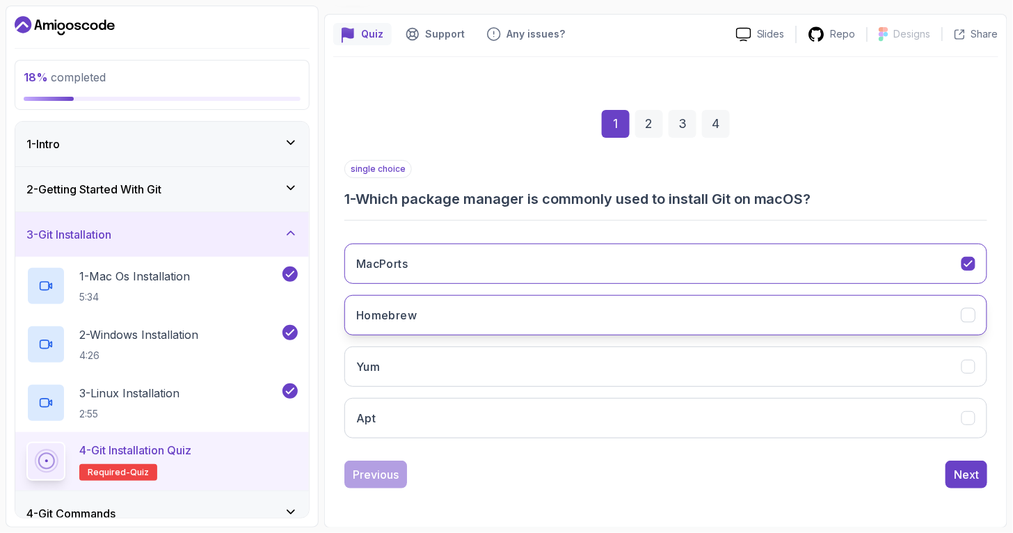
click at [432, 310] on button "Homebrew" at bounding box center [666, 315] width 643 height 40
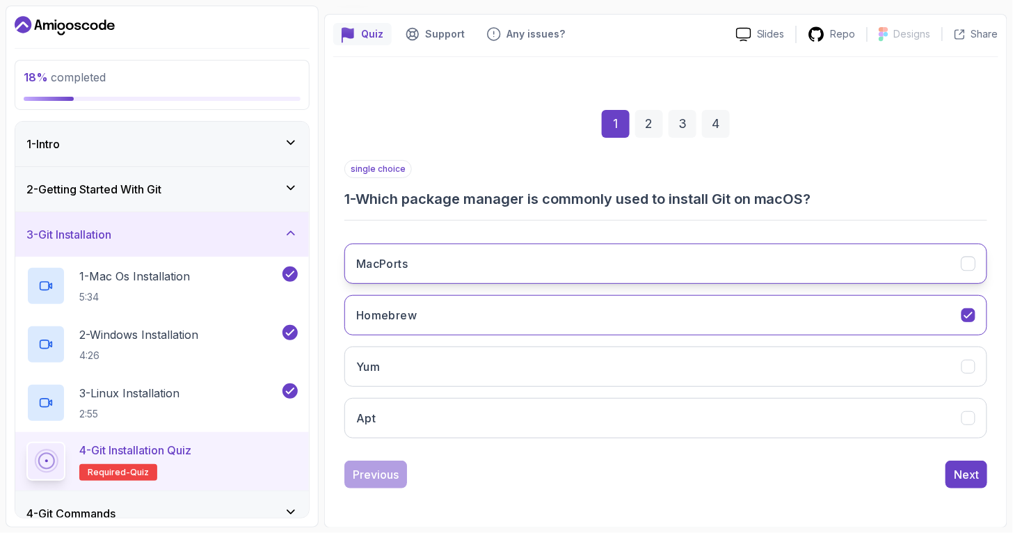
click at [453, 259] on button "MacPorts" at bounding box center [666, 264] width 643 height 40
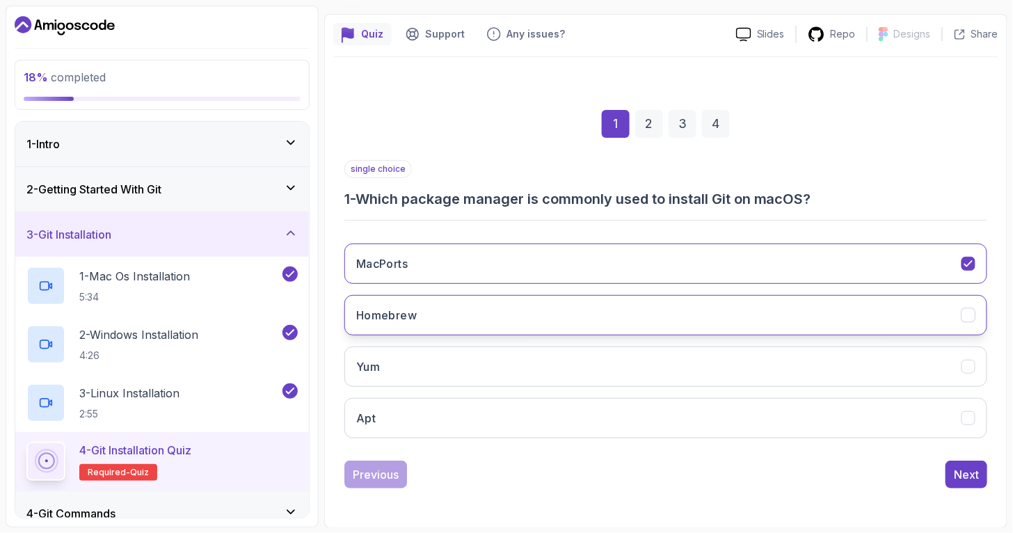
click at [757, 320] on button "Homebrew" at bounding box center [666, 315] width 643 height 40
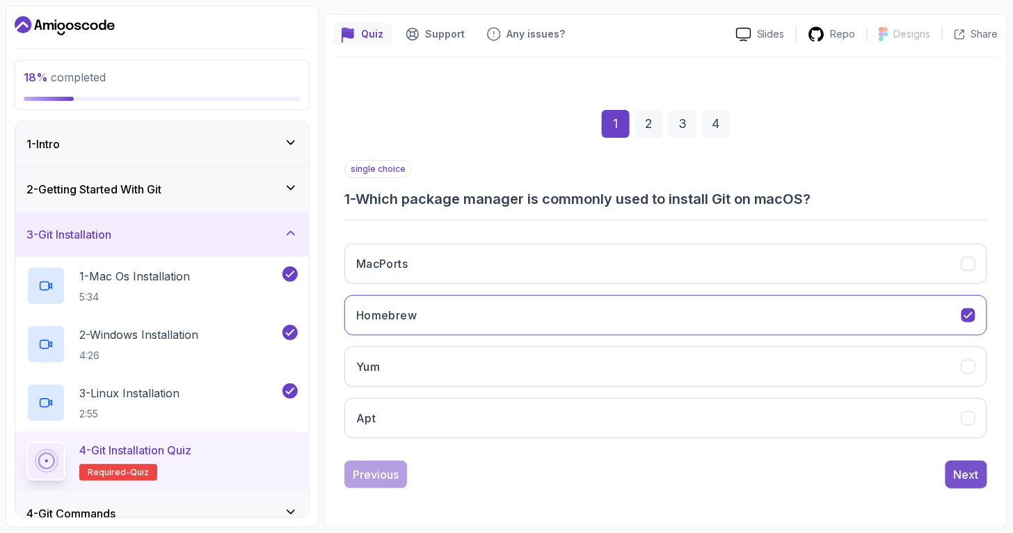
click at [912, 469] on div "Next" at bounding box center [966, 474] width 25 height 17
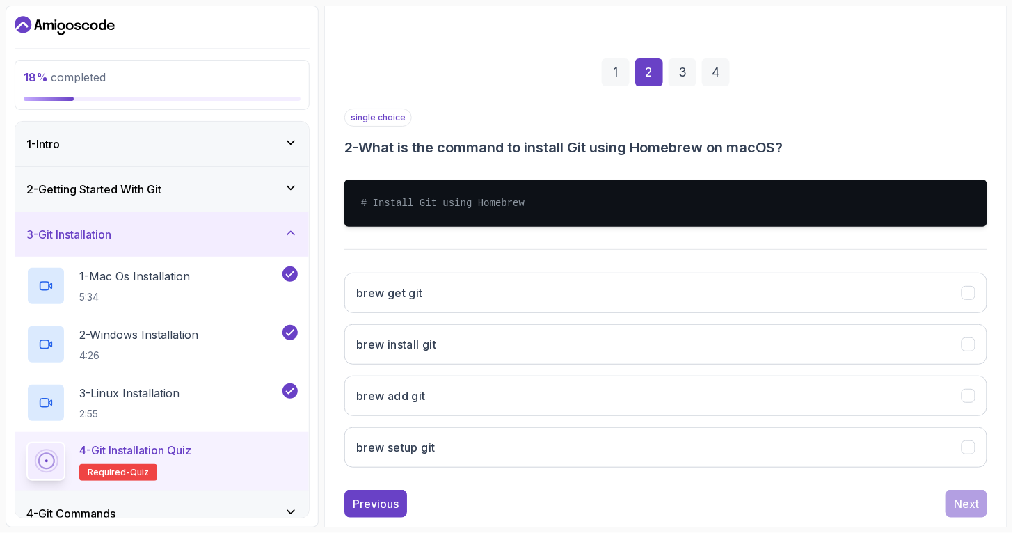
scroll to position [188, 0]
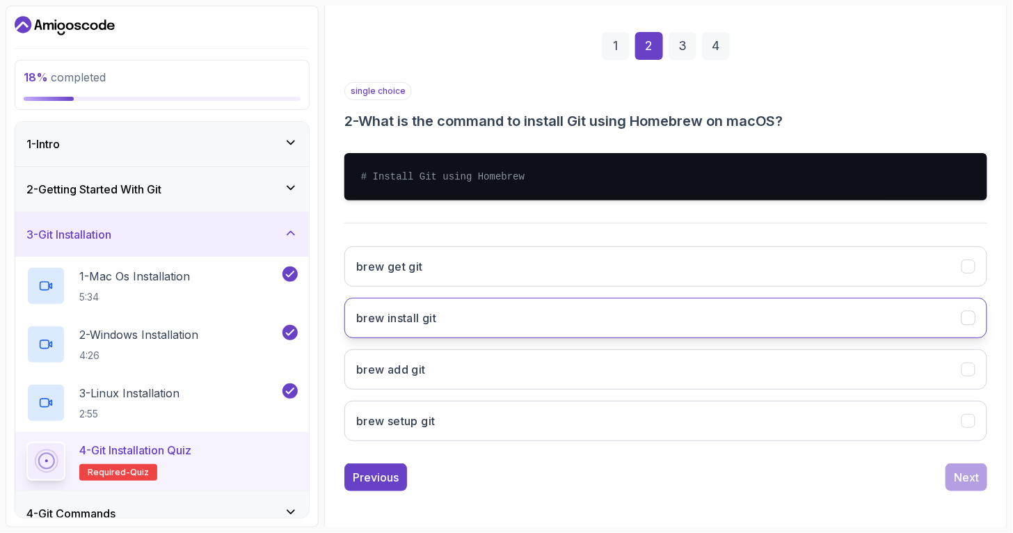
click at [443, 322] on button "brew install git" at bounding box center [666, 318] width 643 height 40
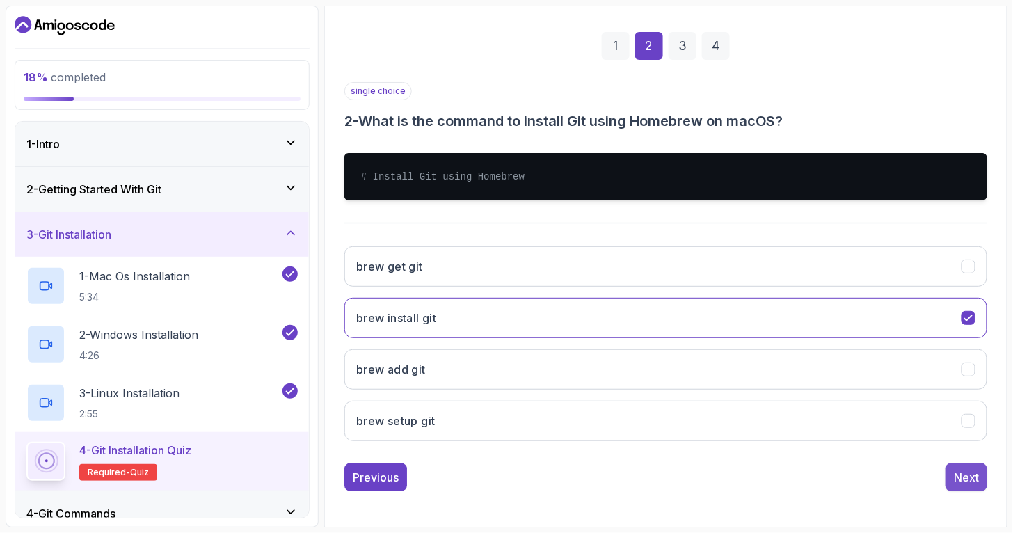
click at [912, 475] on div "Next" at bounding box center [966, 477] width 25 height 17
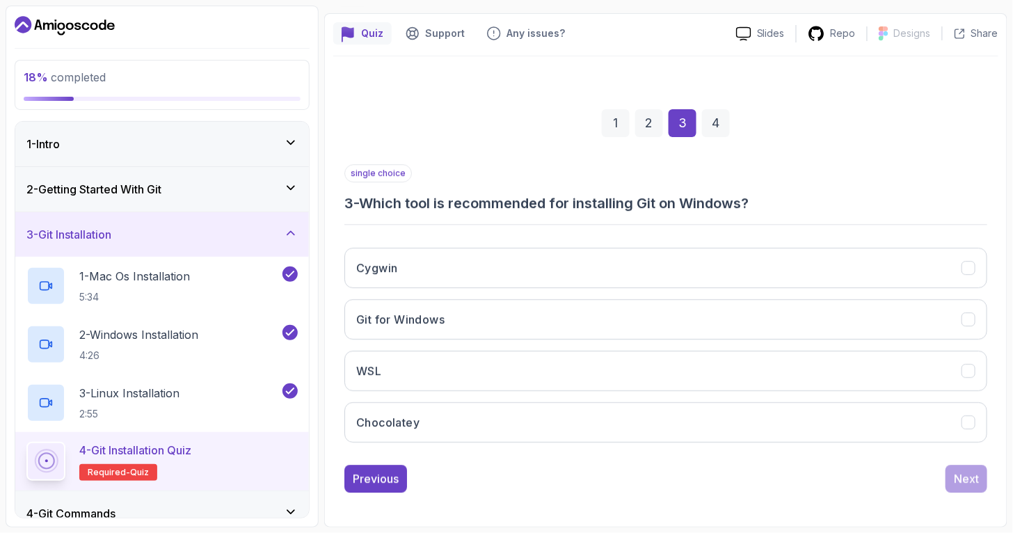
scroll to position [110, 0]
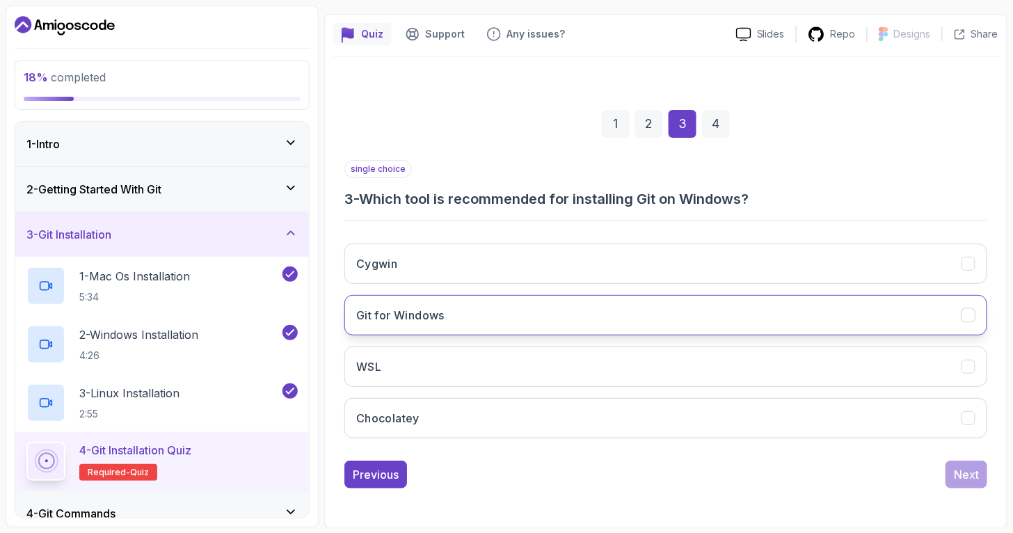
click at [432, 315] on h3 "Git for Windows" at bounding box center [400, 315] width 88 height 17
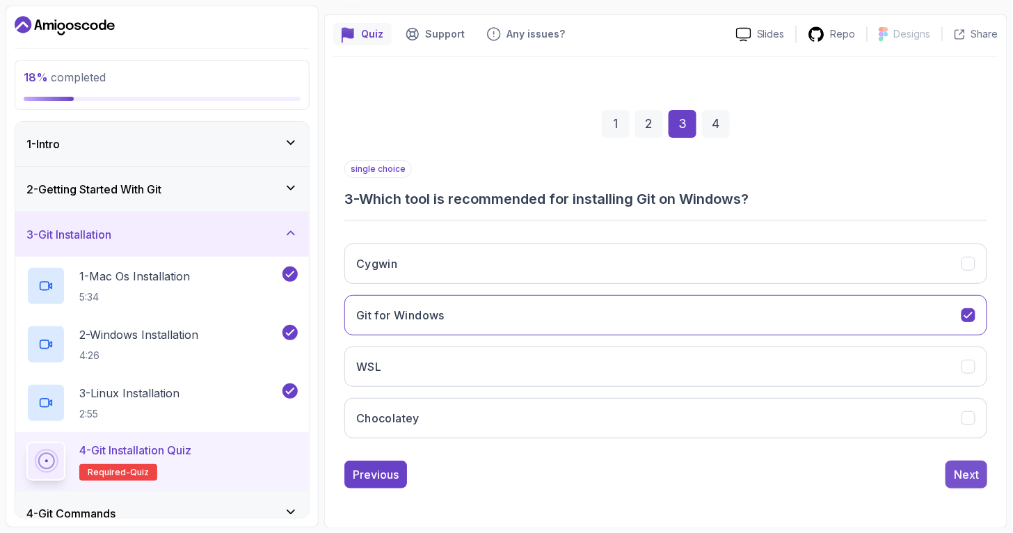
click at [912, 480] on button "Next" at bounding box center [967, 475] width 42 height 28
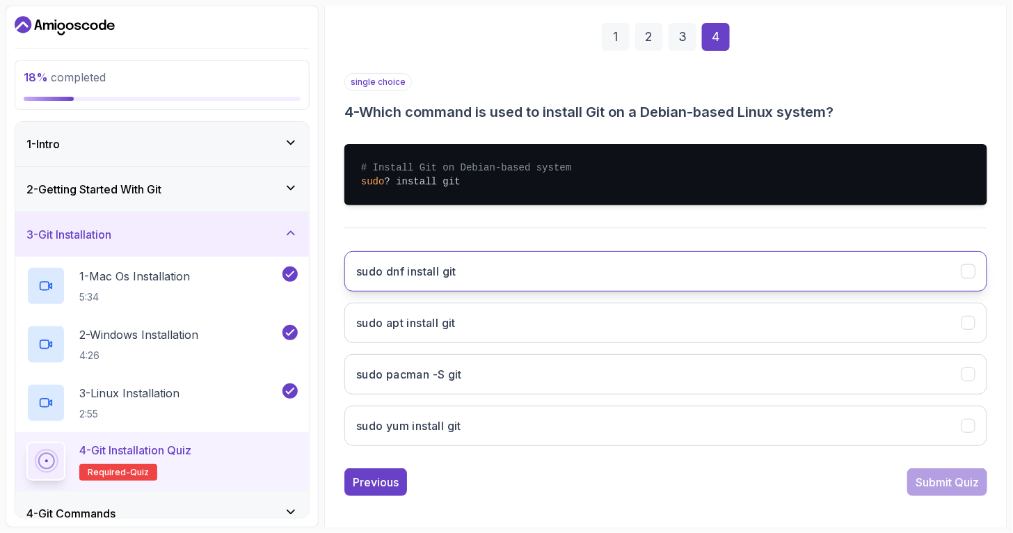
scroll to position [205, 0]
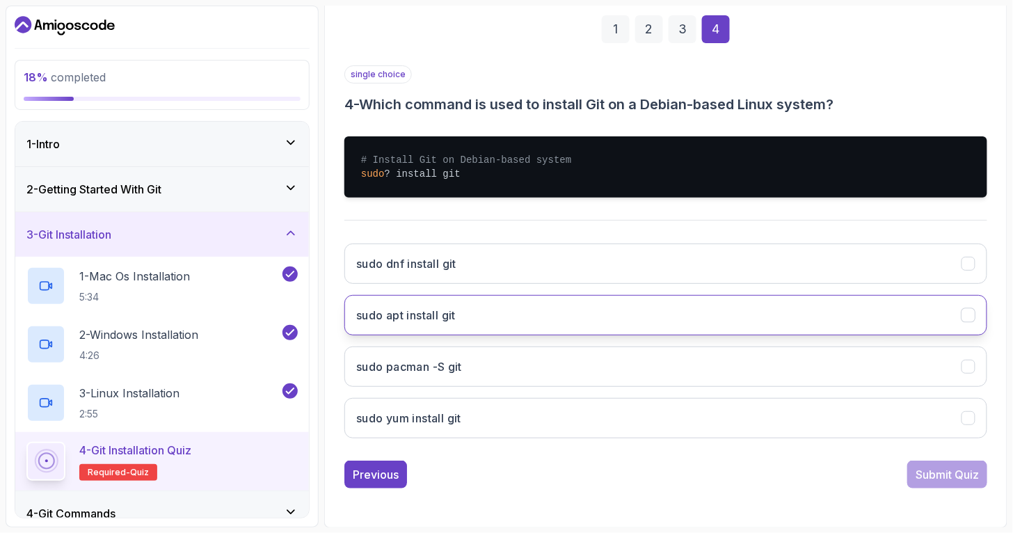
click at [402, 315] on h3 "sudo apt install git" at bounding box center [406, 315] width 100 height 17
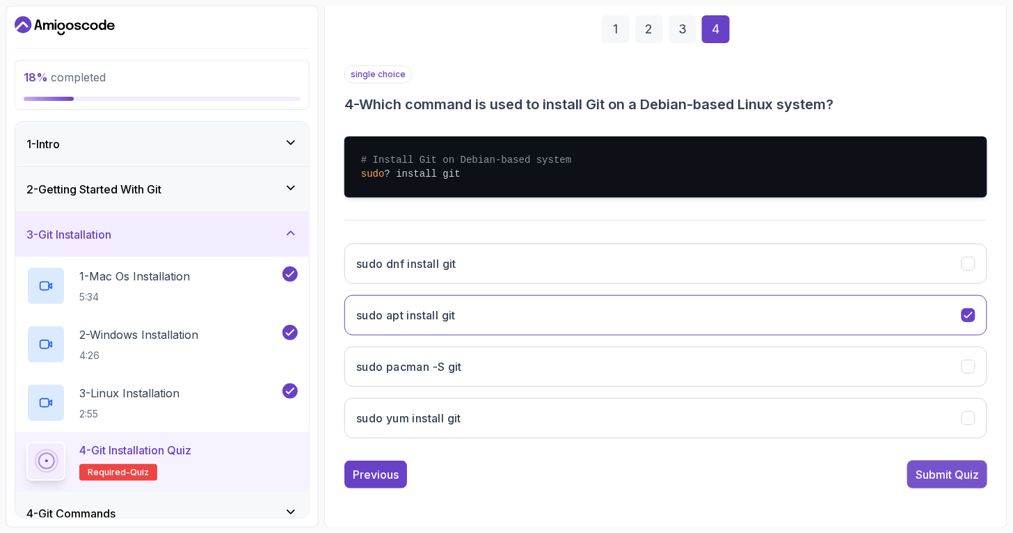
click at [912, 480] on div "Submit Quiz" at bounding box center [947, 474] width 63 height 17
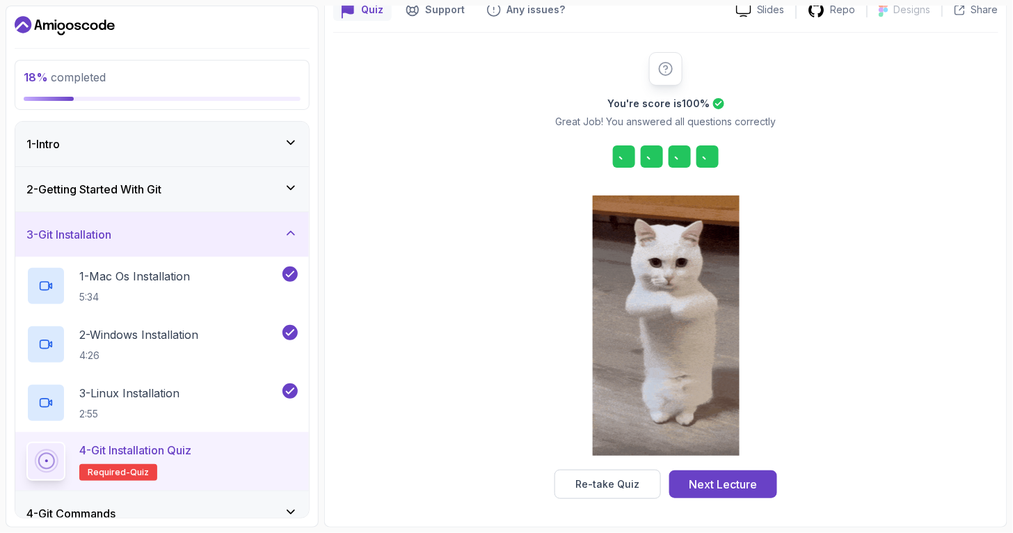
scroll to position [134, 0]
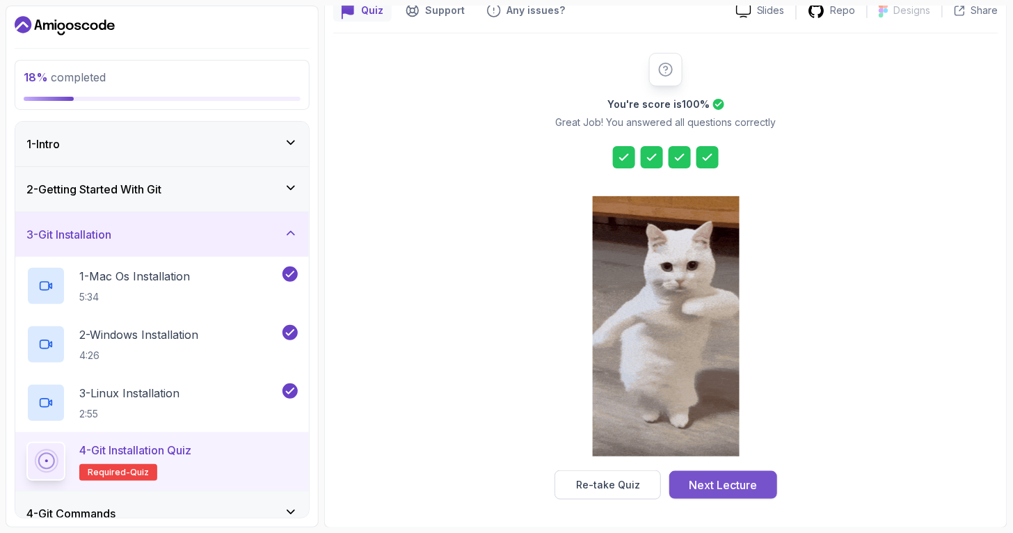
click at [745, 480] on div "Next Lecture" at bounding box center [724, 485] width 68 height 17
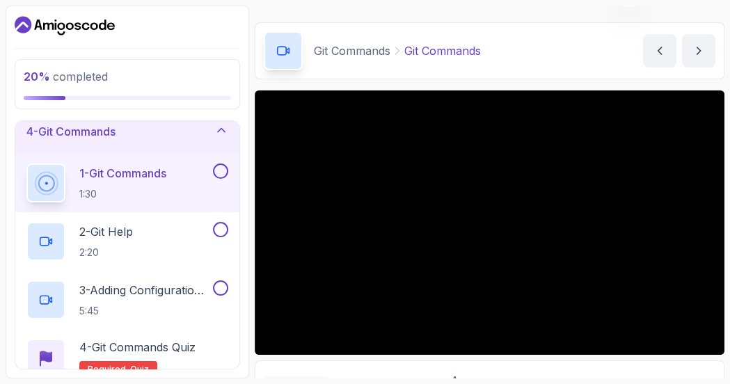
scroll to position [33, 0]
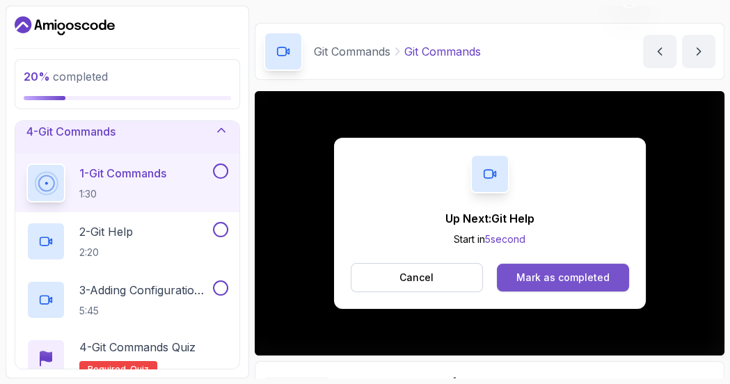
click at [557, 278] on div "Mark as completed" at bounding box center [562, 278] width 93 height 14
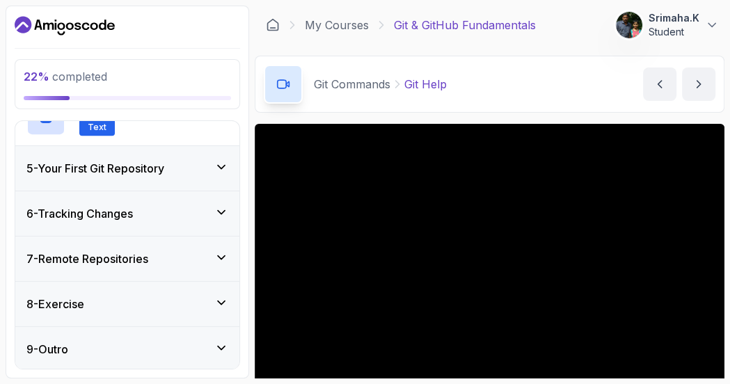
scroll to position [449, 0]
drag, startPoint x: 182, startPoint y: 337, endPoint x: 177, endPoint y: 322, distance: 15.4
click at [182, 337] on div "9 - Outro" at bounding box center [127, 348] width 224 height 45
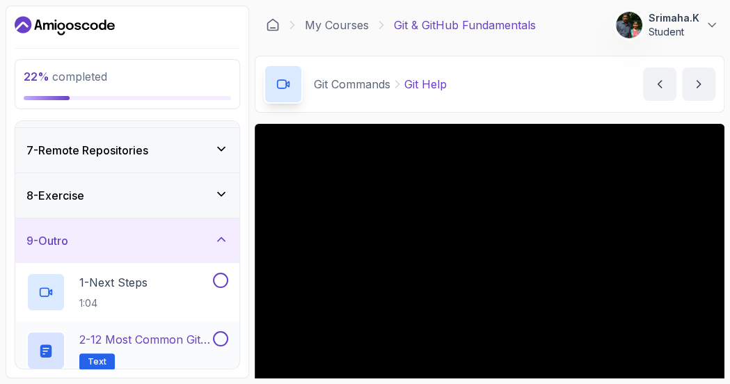
scroll to position [173, 0]
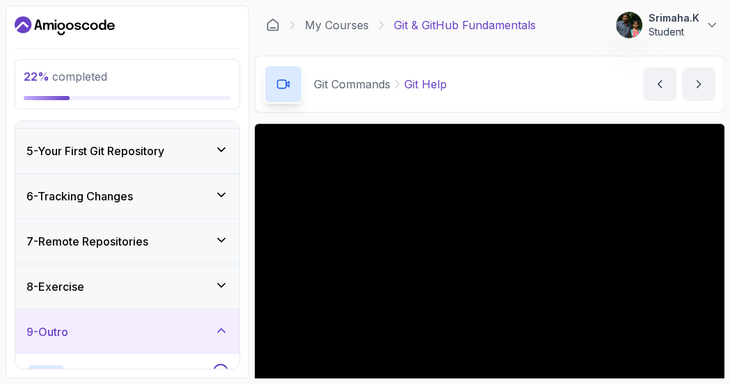
click at [153, 334] on div "9 - Outro" at bounding box center [127, 332] width 202 height 17
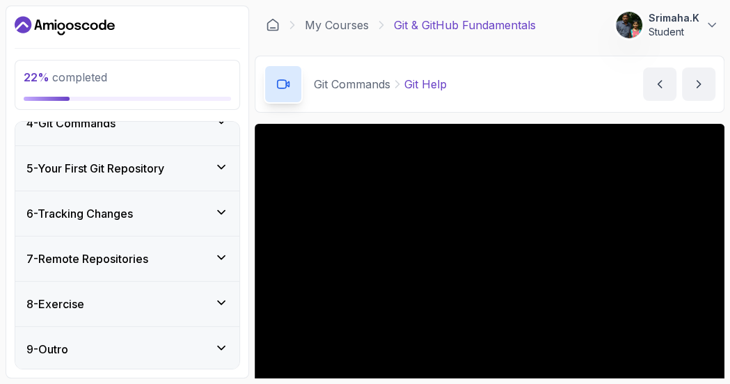
click at [159, 296] on div "8 - Exercise" at bounding box center [127, 304] width 202 height 17
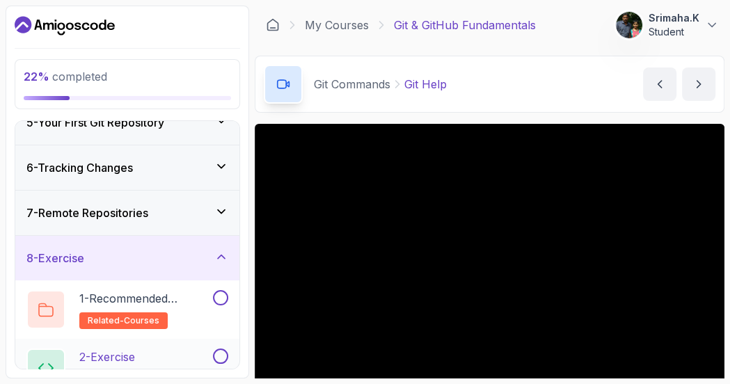
scroll to position [157, 0]
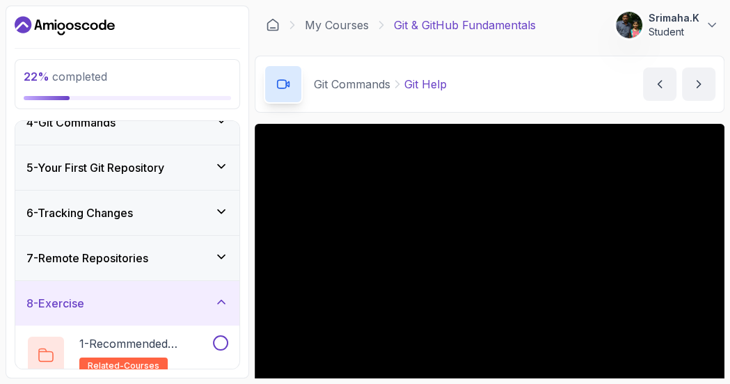
click at [161, 296] on div "8 - Exercise" at bounding box center [127, 303] width 202 height 17
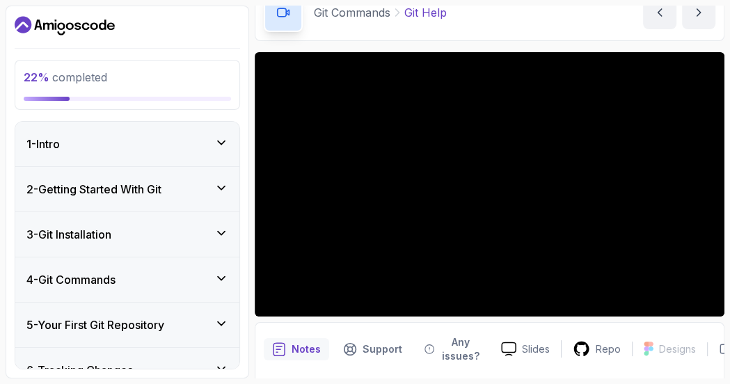
scroll to position [56, 0]
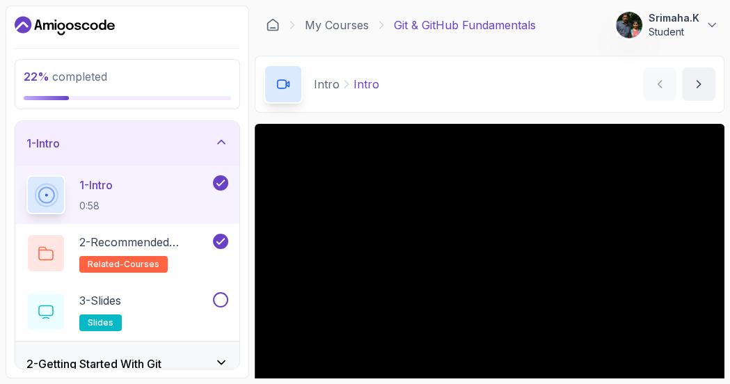
click at [99, 136] on div "1 - Intro" at bounding box center [127, 143] width 202 height 17
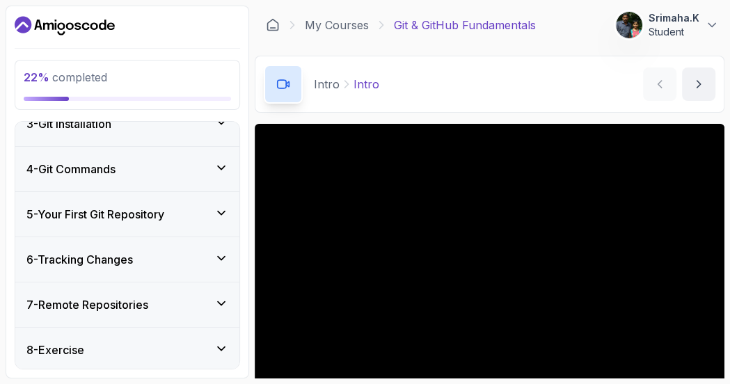
scroll to position [111, 0]
click at [141, 174] on div "4 - Git Commands" at bounding box center [127, 168] width 202 height 17
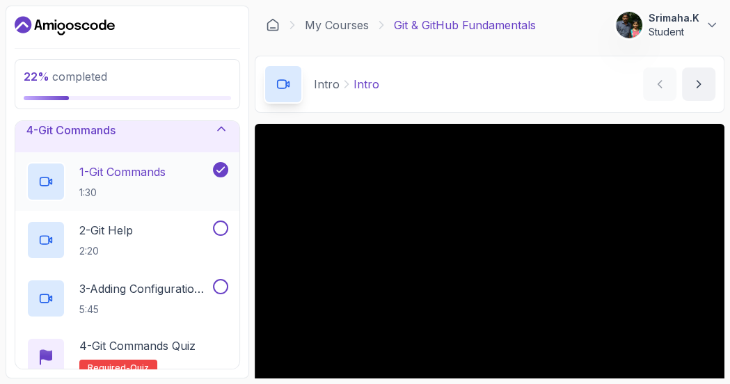
scroll to position [167, 0]
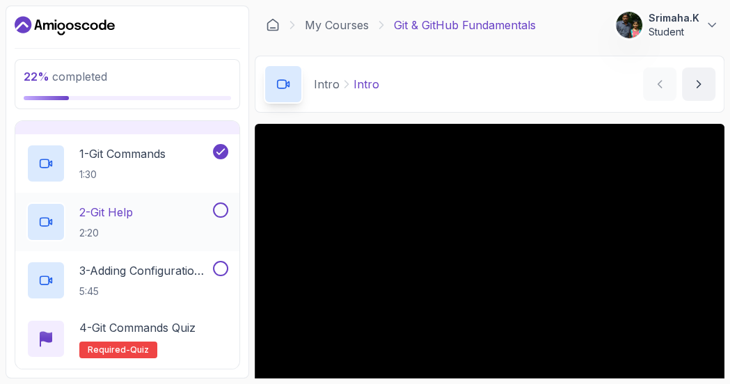
click at [133, 213] on p "2 - Git Help" at bounding box center [106, 212] width 54 height 17
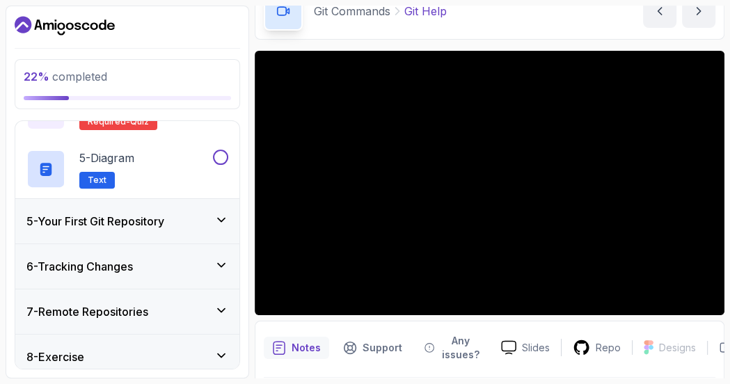
scroll to position [449, 0]
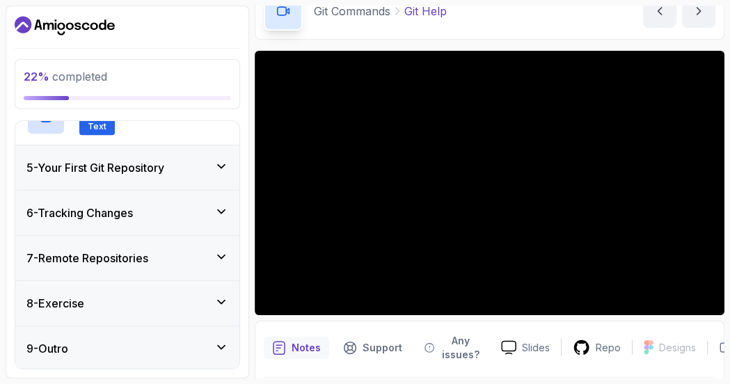
click at [101, 164] on h3 "5 - Your First Git Repository" at bounding box center [95, 167] width 138 height 17
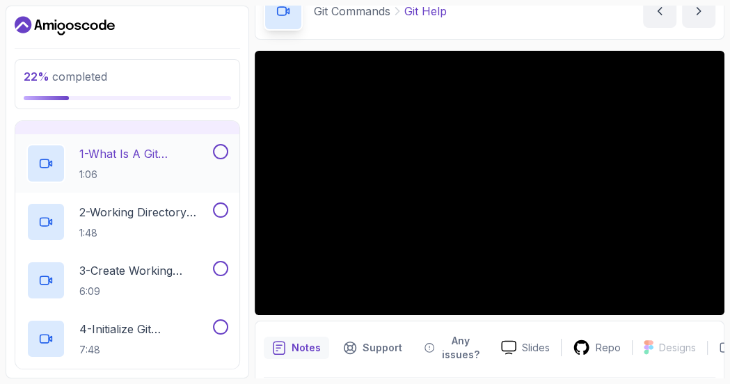
scroll to position [101, 0]
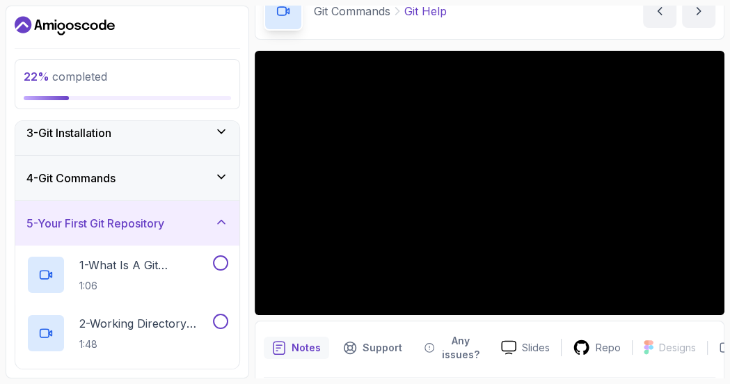
click at [112, 217] on h3 "5 - Your First Git Repository" at bounding box center [95, 223] width 138 height 17
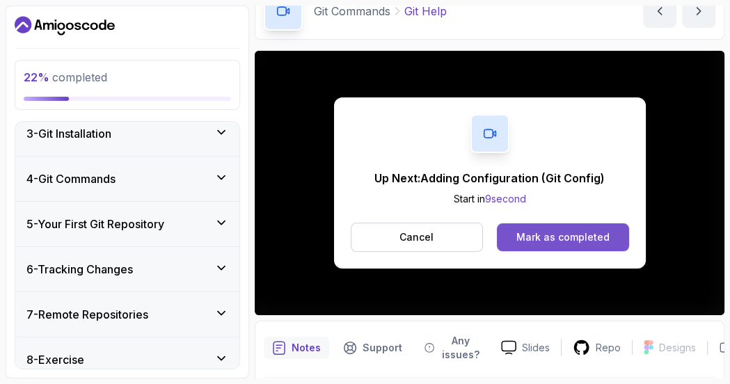
click at [549, 230] on div "Mark as completed" at bounding box center [562, 237] width 93 height 14
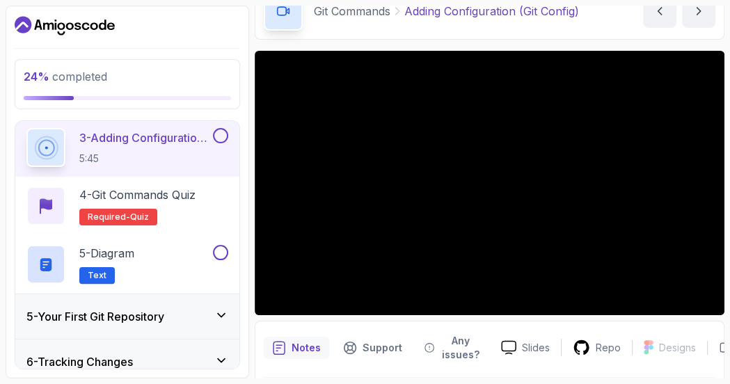
scroll to position [295, 0]
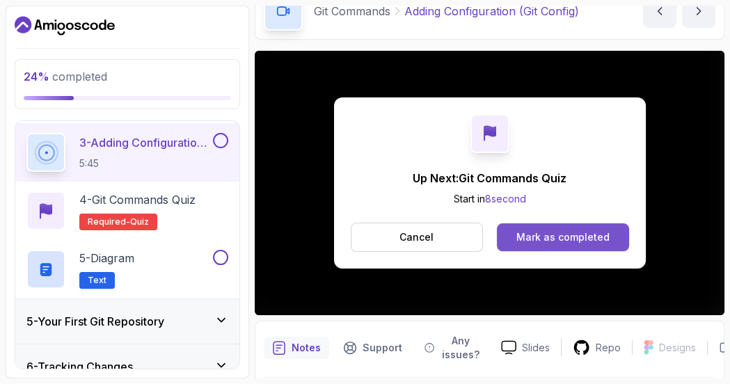
click at [581, 228] on button "Mark as completed" at bounding box center [563, 237] width 132 height 28
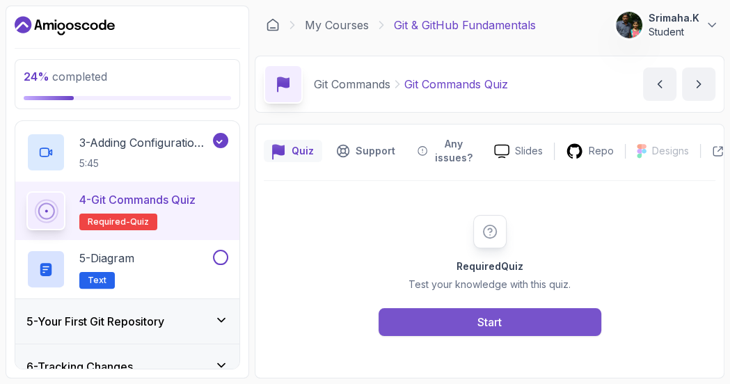
click at [482, 312] on button "Start" at bounding box center [490, 322] width 223 height 28
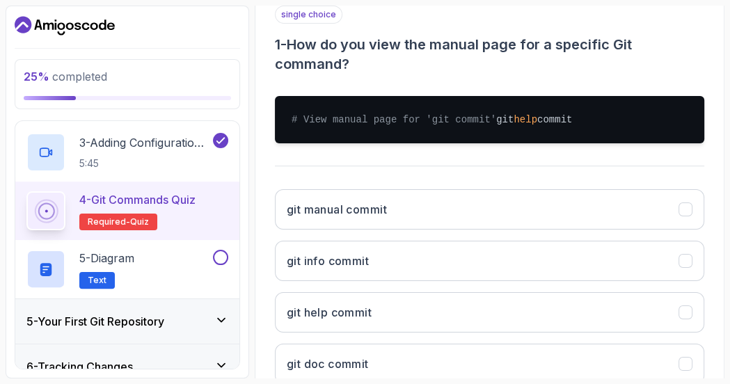
scroll to position [334, 0]
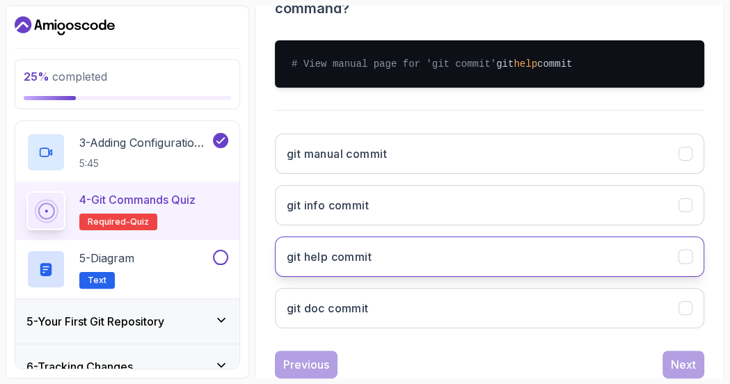
click at [448, 277] on button "git help commit" at bounding box center [489, 257] width 429 height 40
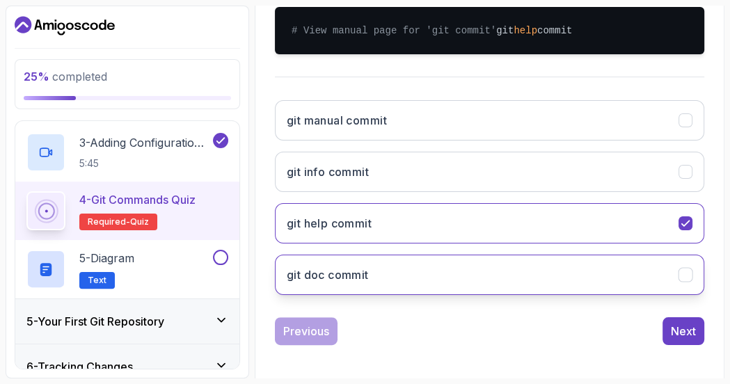
scroll to position [386, 0]
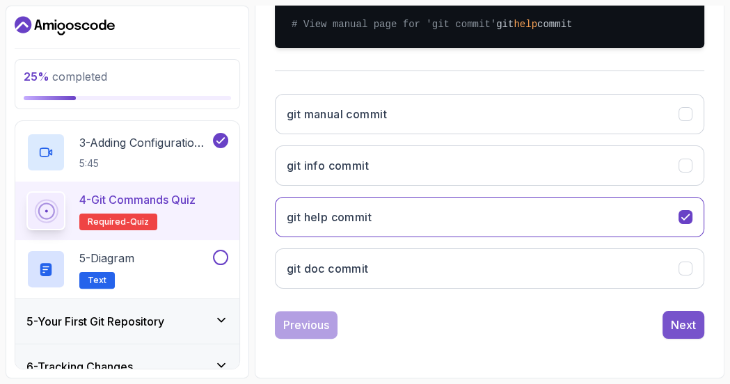
click at [670, 326] on button "Next" at bounding box center [684, 325] width 42 height 28
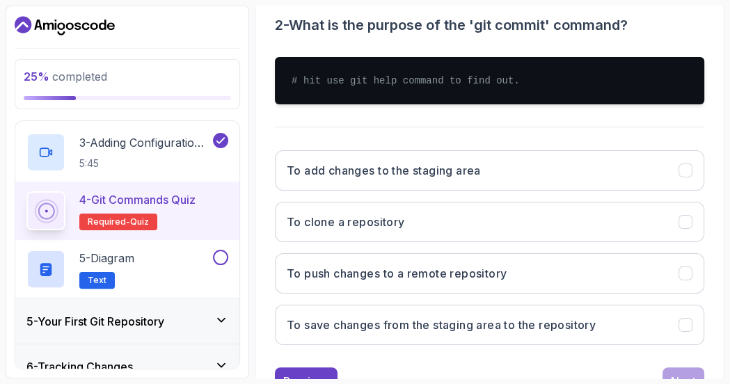
scroll to position [352, 0]
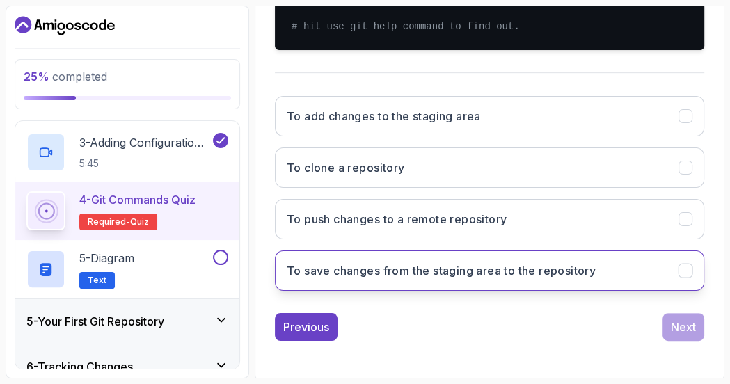
click at [488, 269] on h3 "To save changes from the staging area to the repository" at bounding box center [441, 270] width 309 height 17
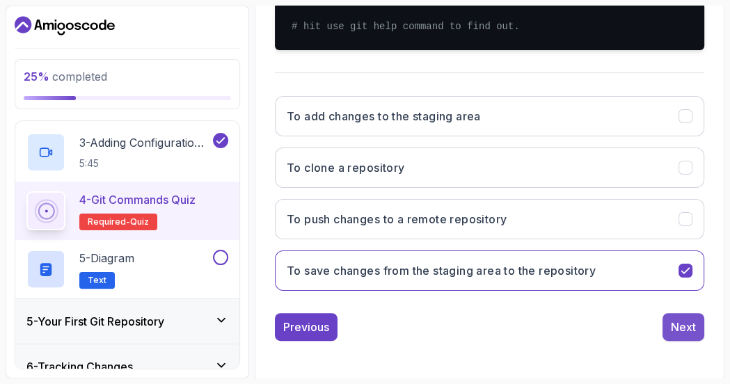
click at [695, 321] on div "Next" at bounding box center [683, 327] width 25 height 17
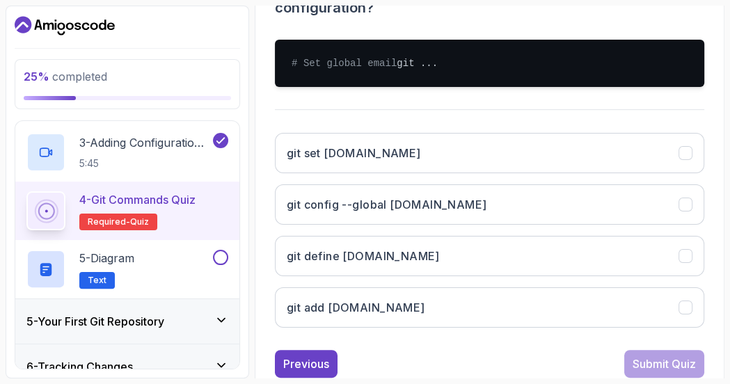
scroll to position [386, 0]
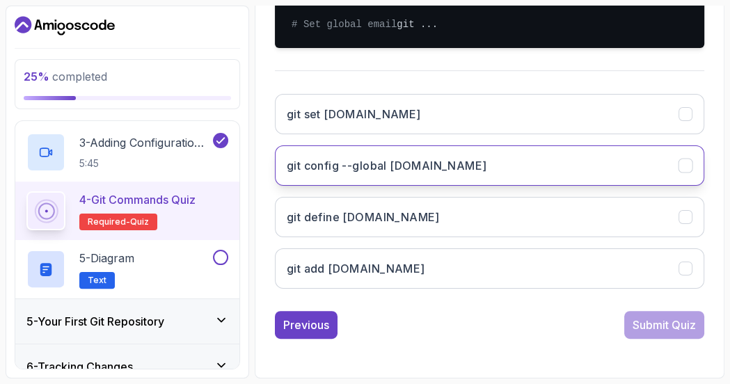
click at [486, 171] on button "git config --global user.email" at bounding box center [489, 165] width 429 height 40
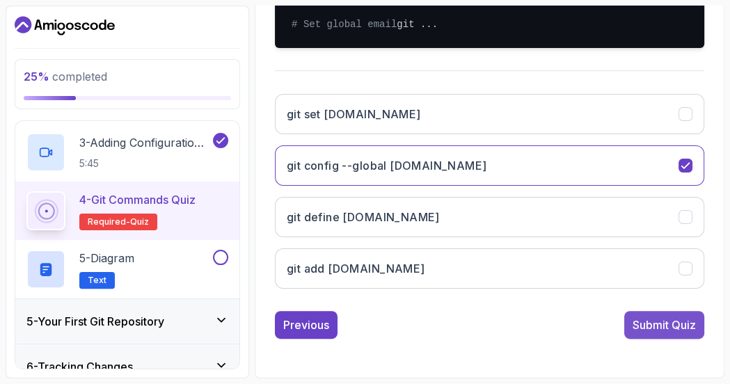
click at [656, 329] on div "Submit Quiz" at bounding box center [664, 325] width 63 height 17
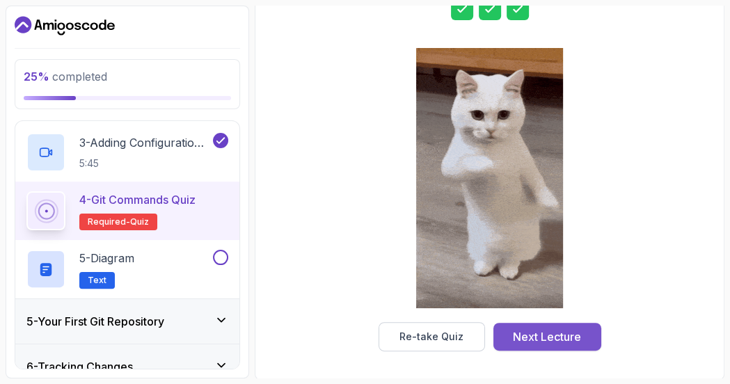
click at [557, 334] on div "Next Lecture" at bounding box center [547, 337] width 68 height 17
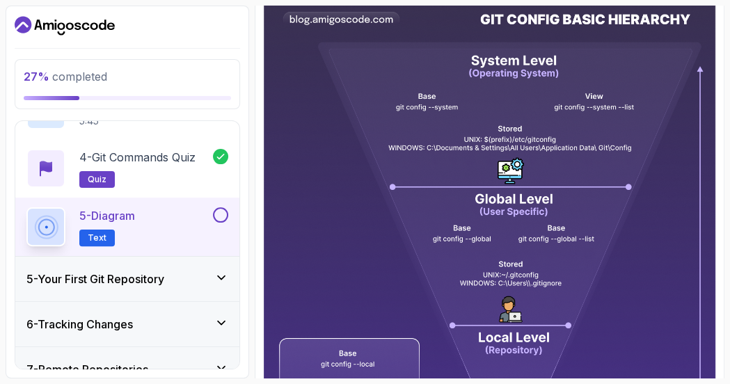
scroll to position [223, 0]
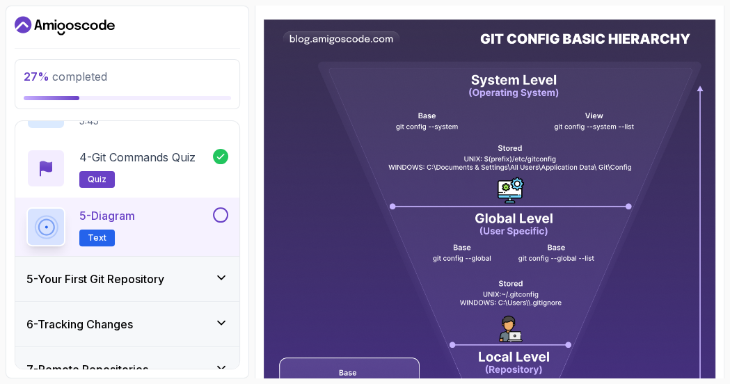
click at [220, 214] on button at bounding box center [220, 214] width 15 height 15
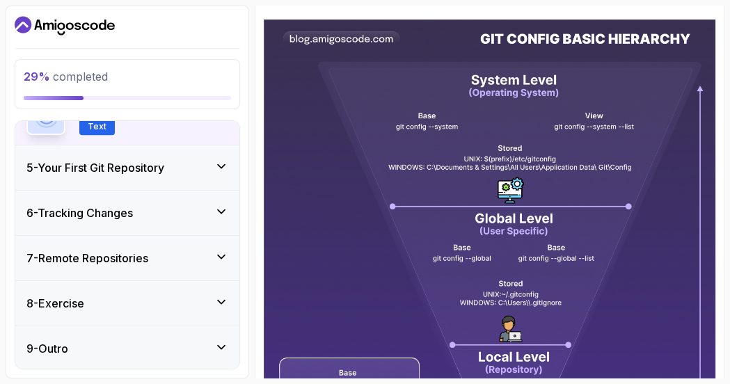
click at [162, 166] on h3 "5 - Your First Git Repository" at bounding box center [95, 167] width 138 height 17
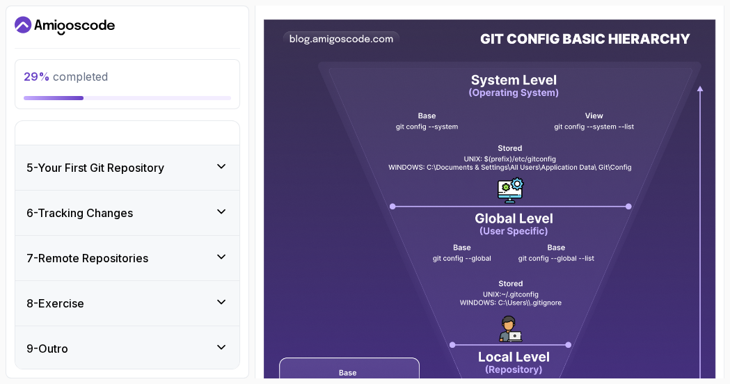
scroll to position [157, 0]
